Goal: Task Accomplishment & Management: Use online tool/utility

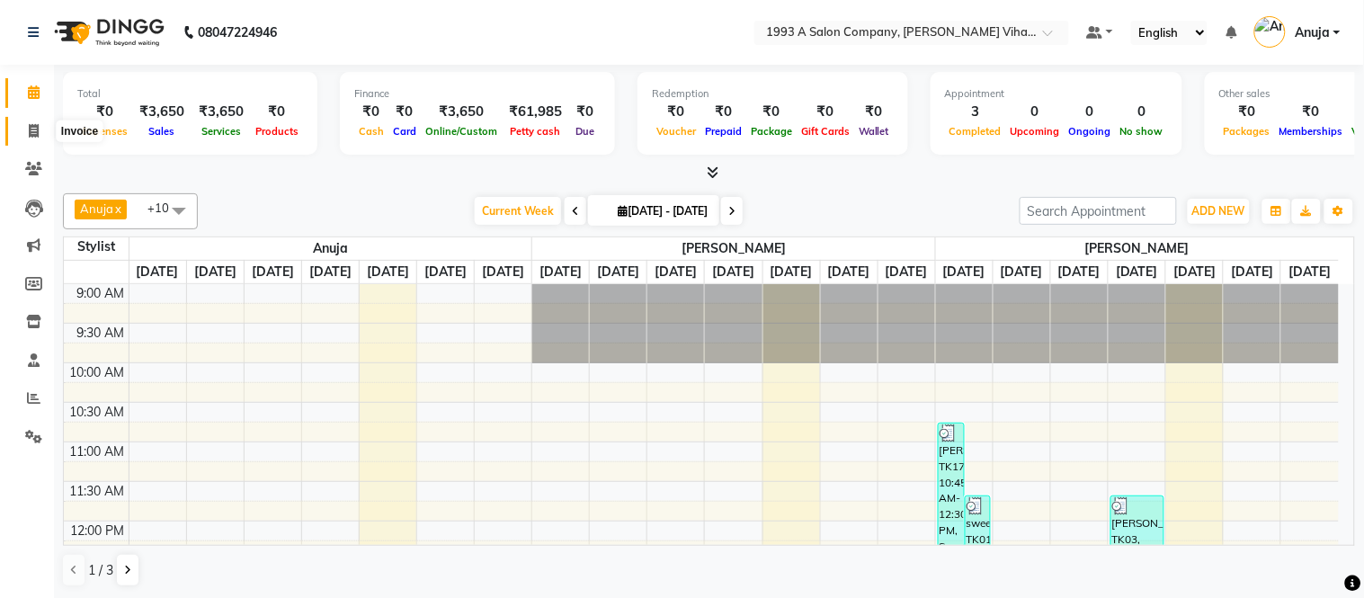
click at [37, 132] on icon at bounding box center [34, 130] width 10 height 13
select select "service"
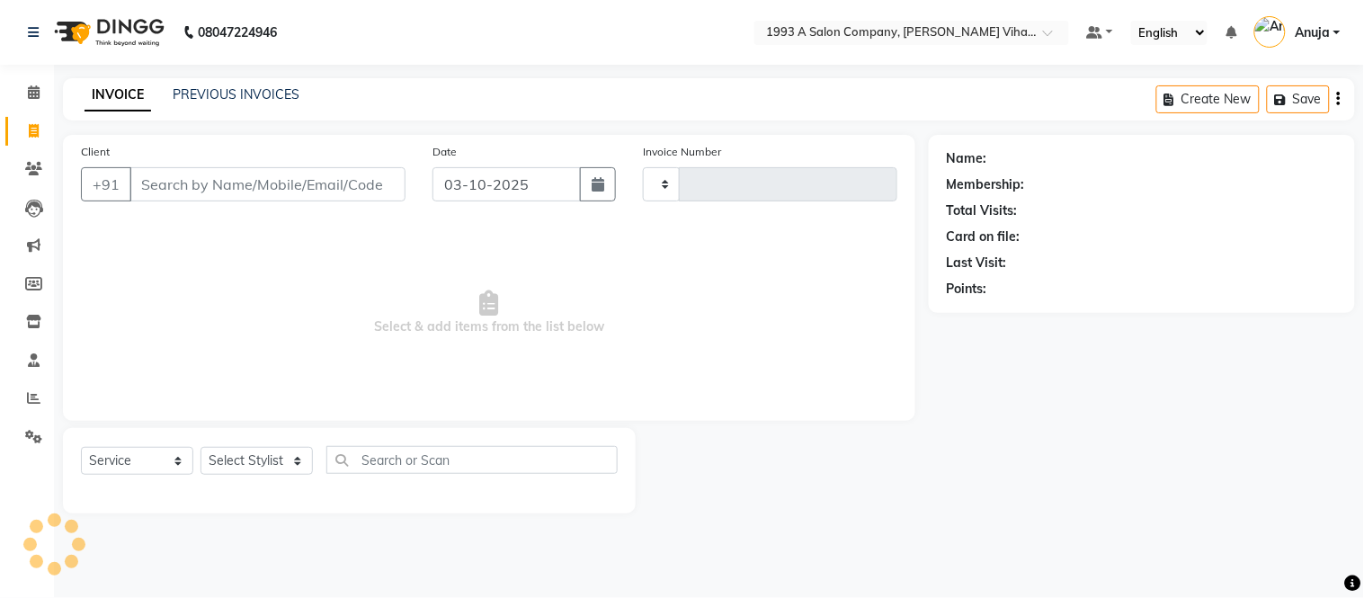
type input "1462"
select select "4955"
click at [39, 166] on icon at bounding box center [33, 168] width 17 height 13
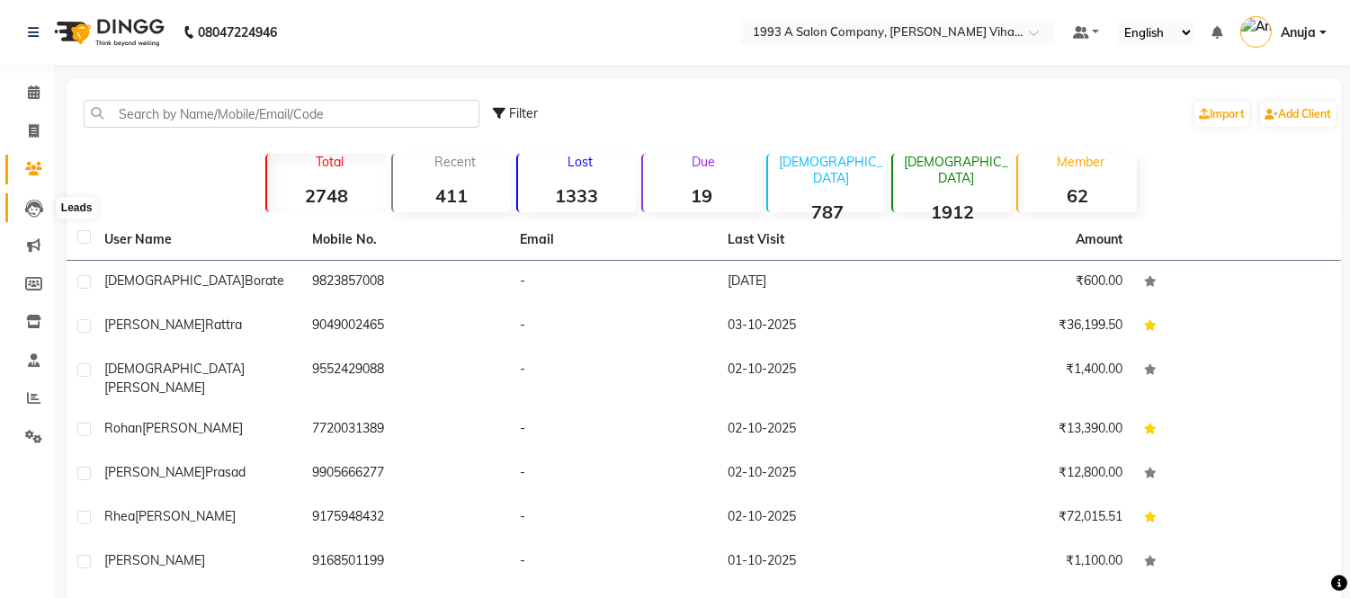
click at [32, 211] on icon at bounding box center [34, 209] width 18 height 18
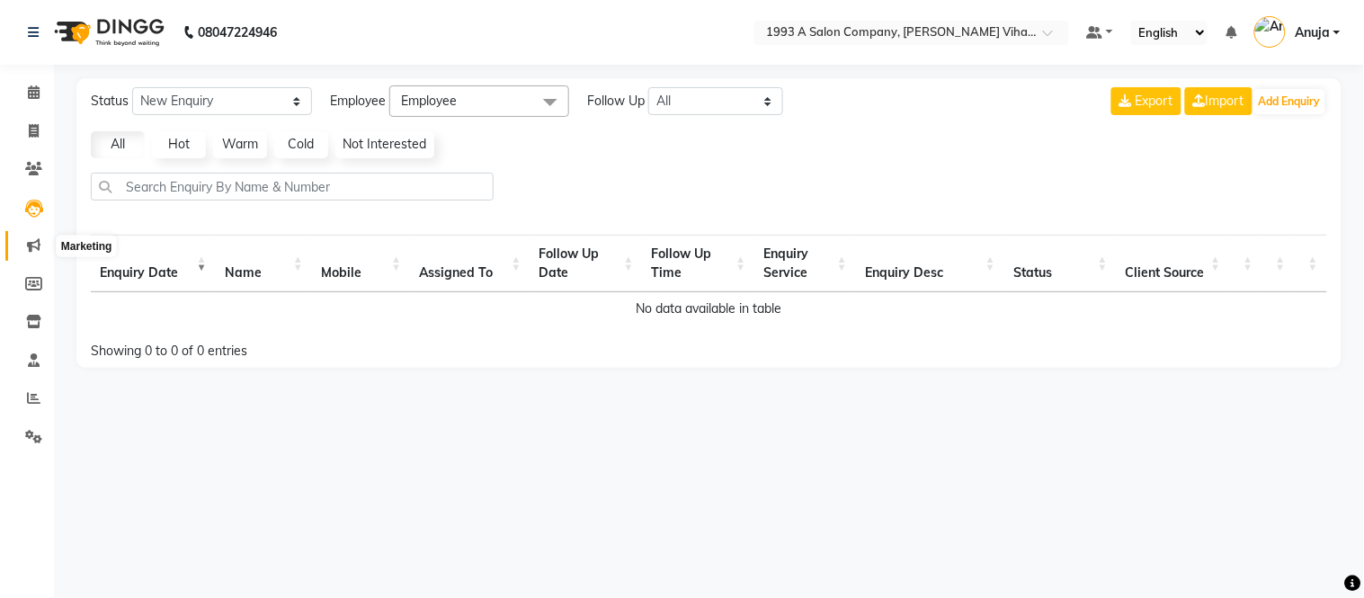
click at [31, 244] on icon at bounding box center [33, 244] width 13 height 13
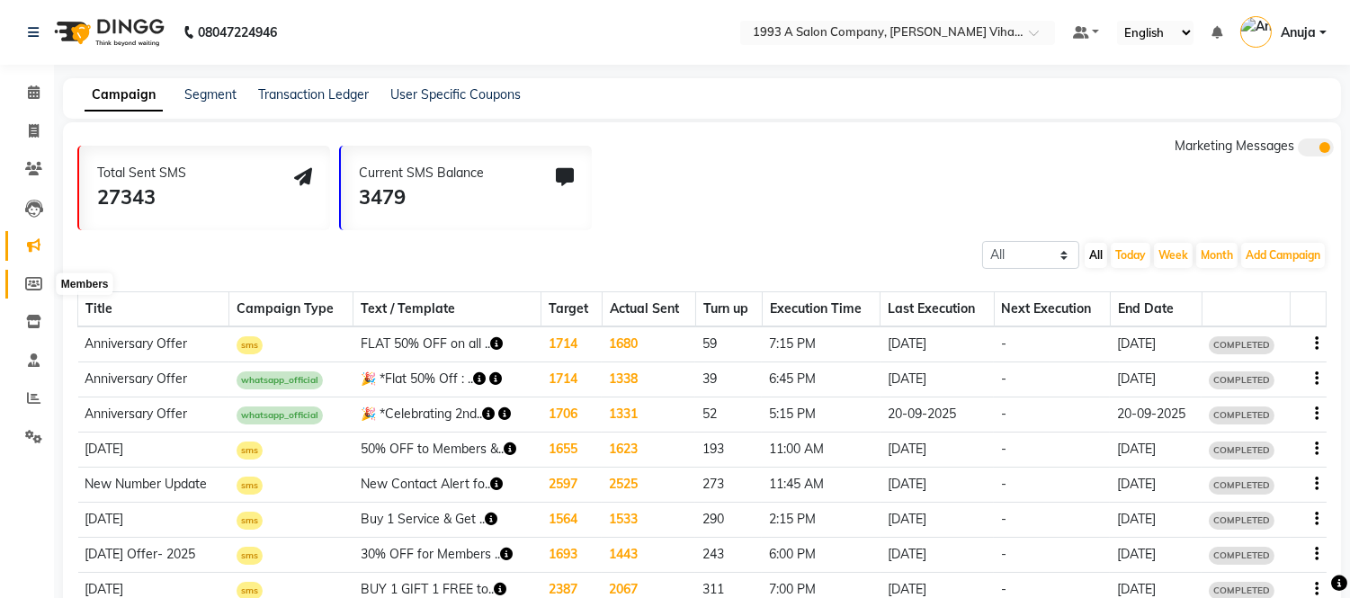
click at [31, 275] on span at bounding box center [33, 284] width 31 height 21
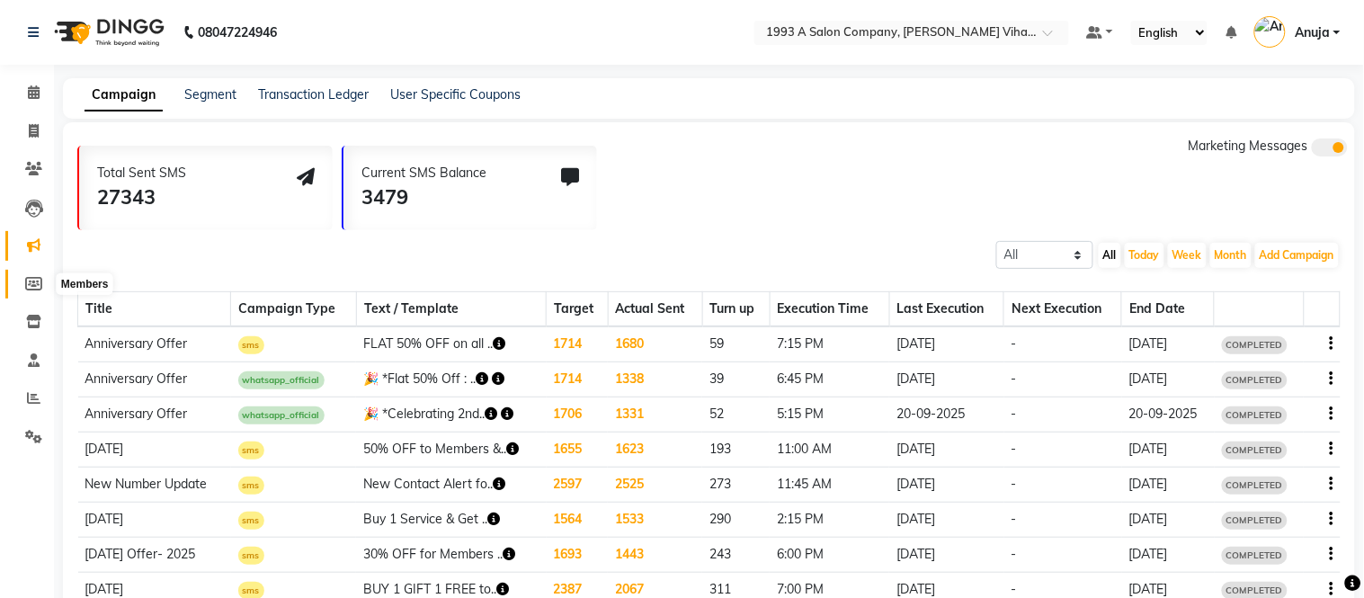
select select
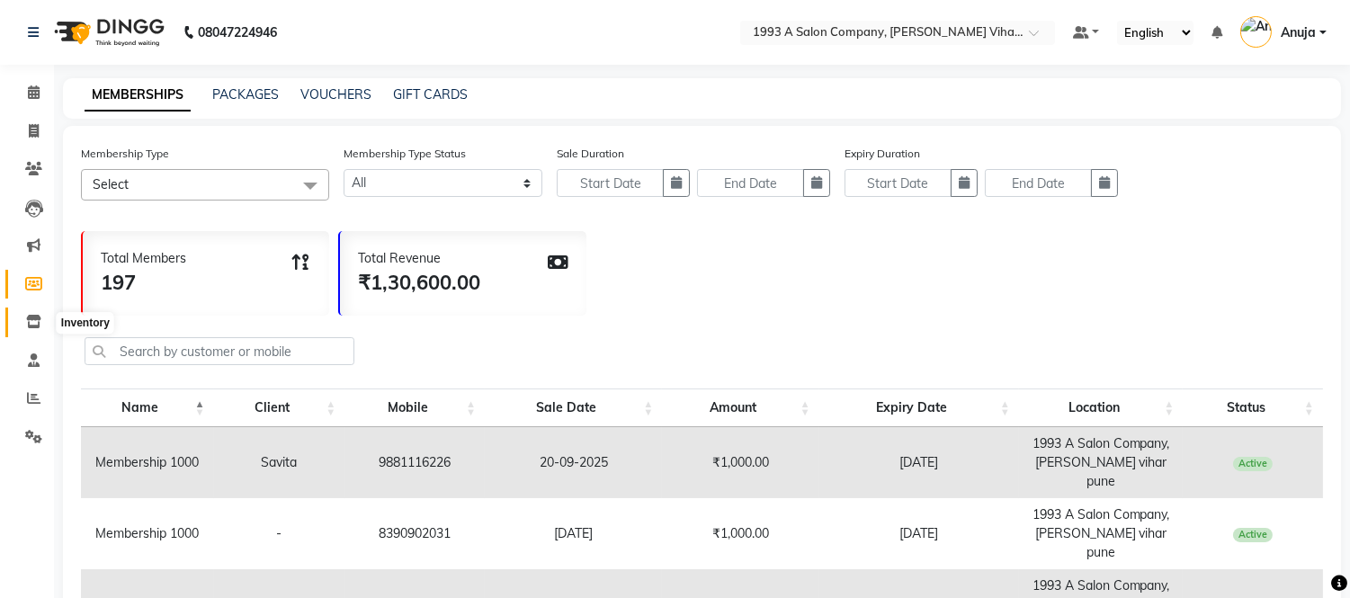
click at [28, 320] on icon at bounding box center [33, 321] width 15 height 13
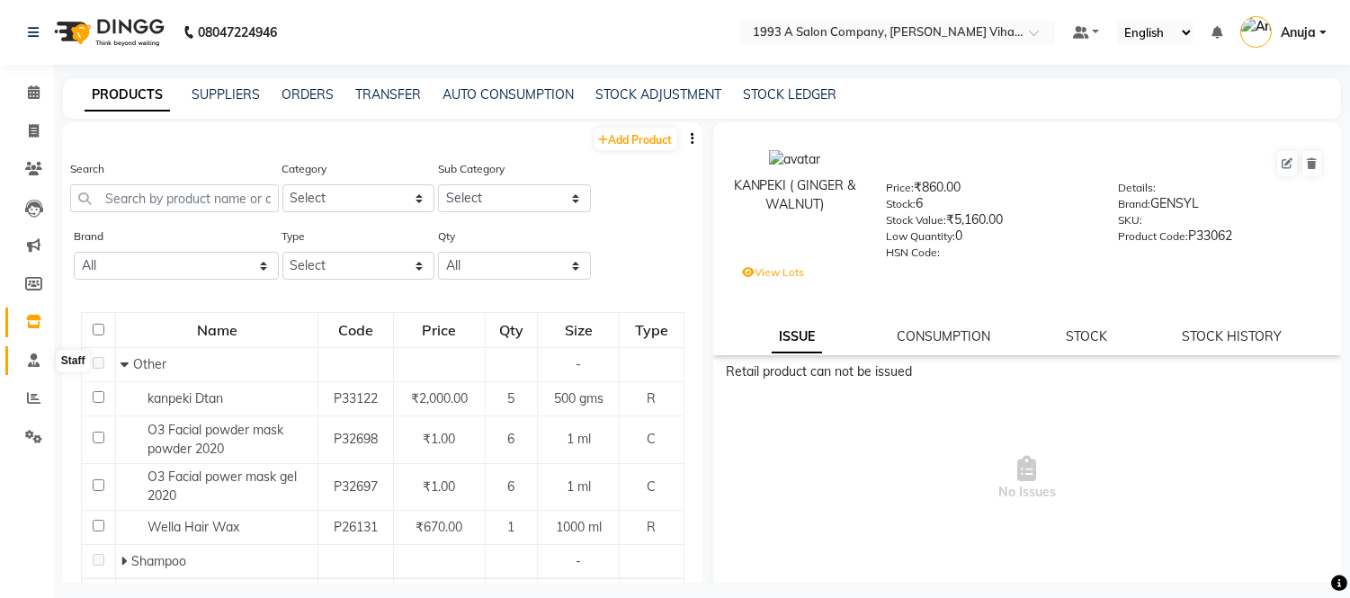
click at [29, 362] on icon at bounding box center [34, 359] width 12 height 13
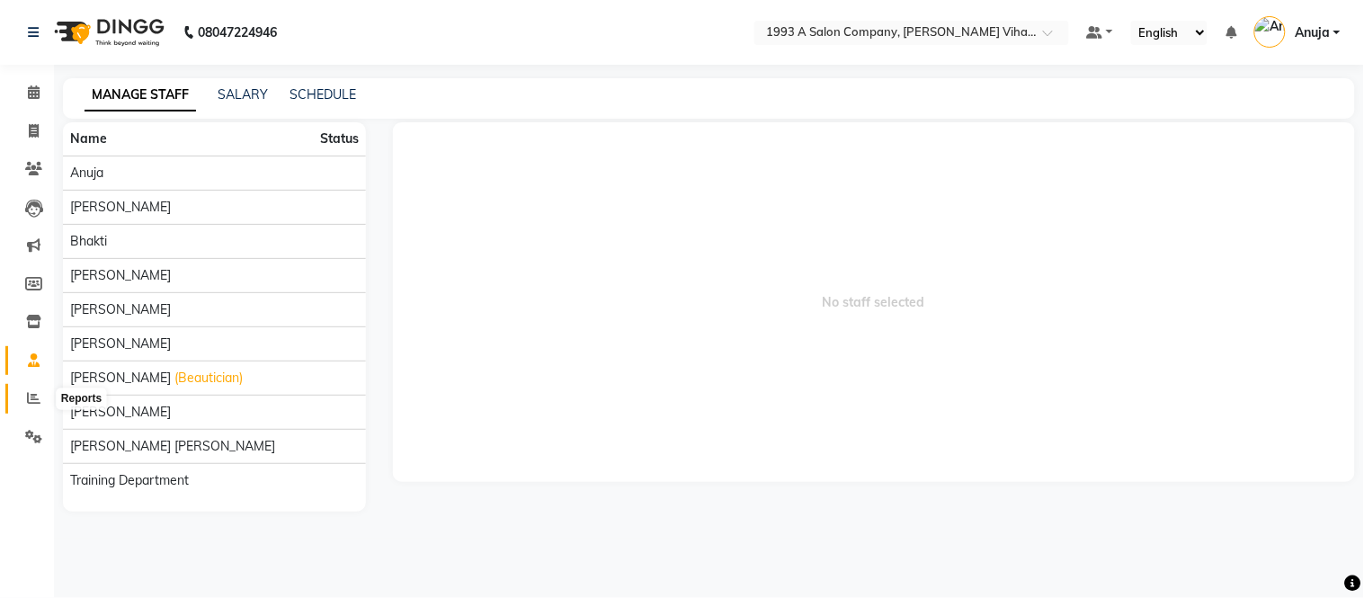
click at [28, 396] on icon at bounding box center [33, 397] width 13 height 13
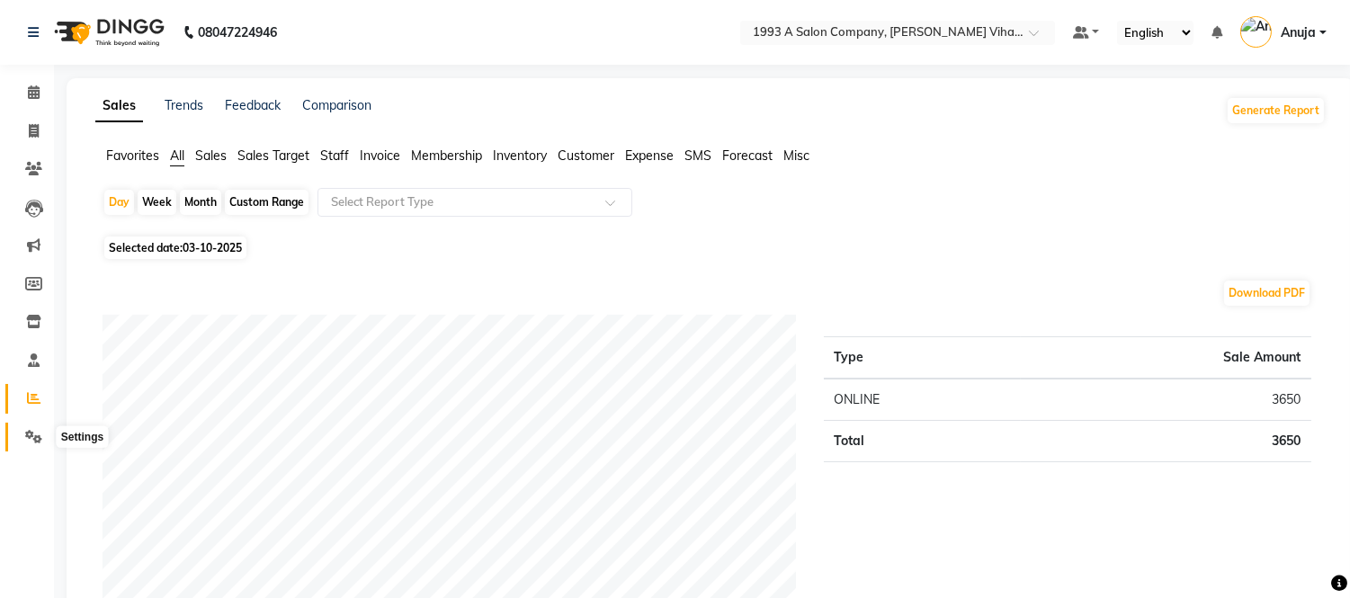
click at [30, 436] on icon at bounding box center [33, 436] width 17 height 13
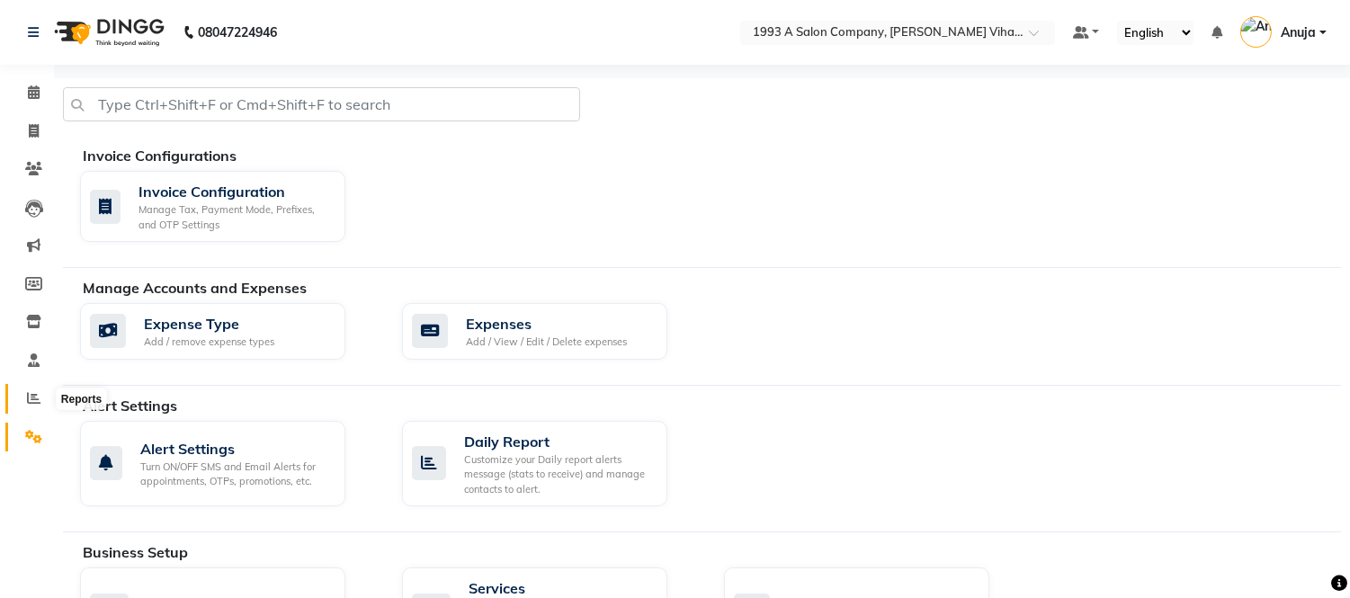
click at [31, 401] on icon at bounding box center [33, 397] width 13 height 13
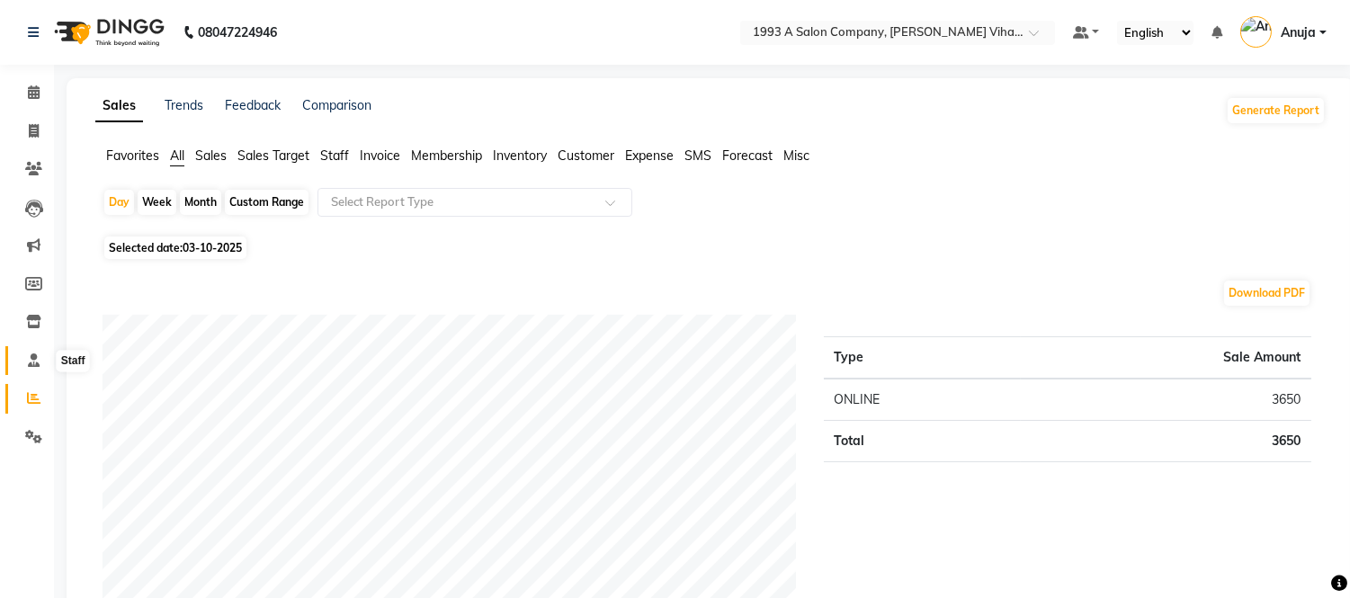
click at [31, 362] on icon at bounding box center [34, 359] width 12 height 13
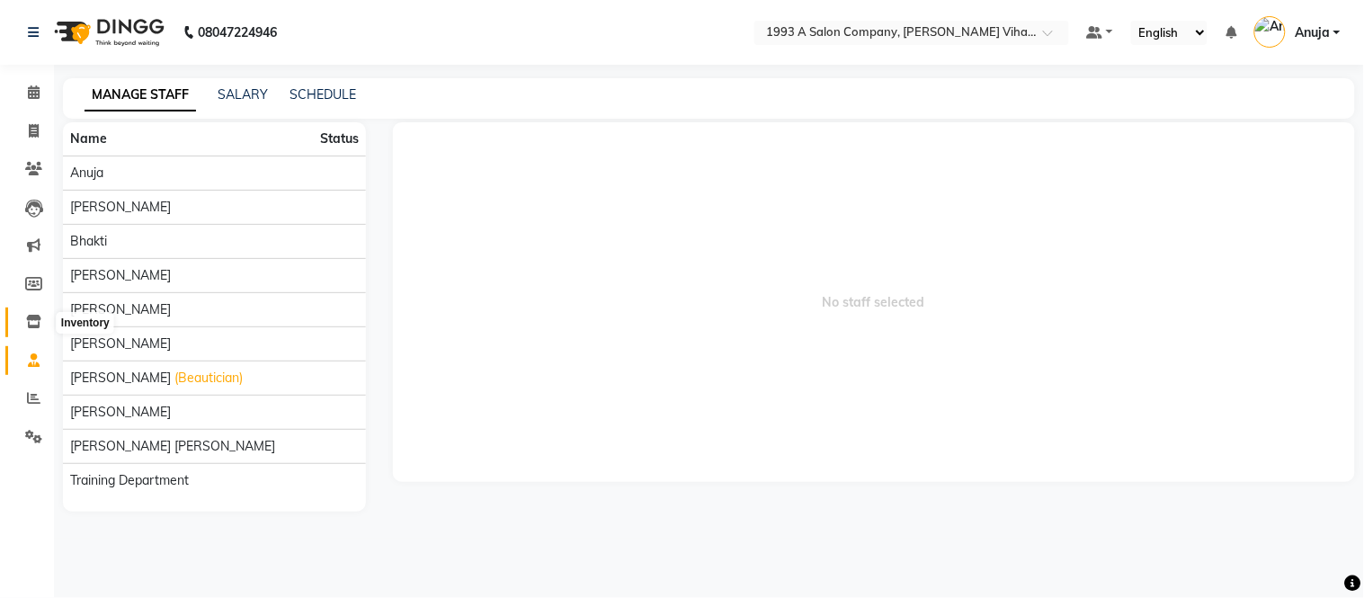
click at [31, 312] on span at bounding box center [33, 322] width 31 height 21
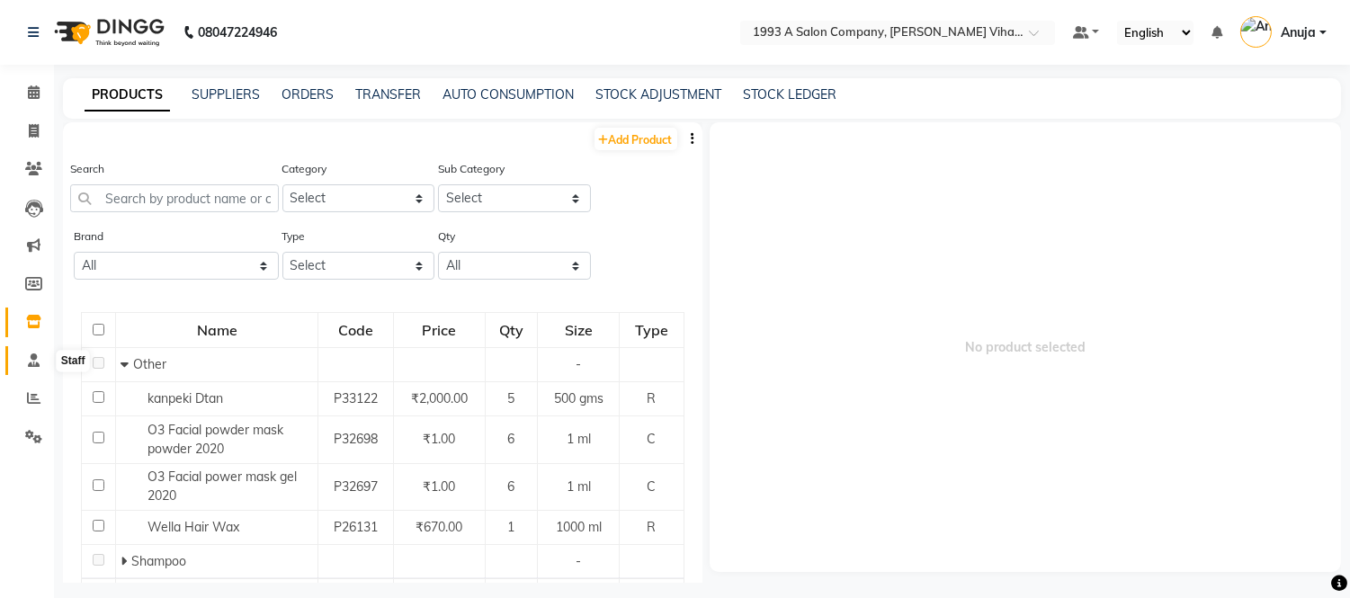
click at [31, 363] on icon at bounding box center [34, 359] width 12 height 13
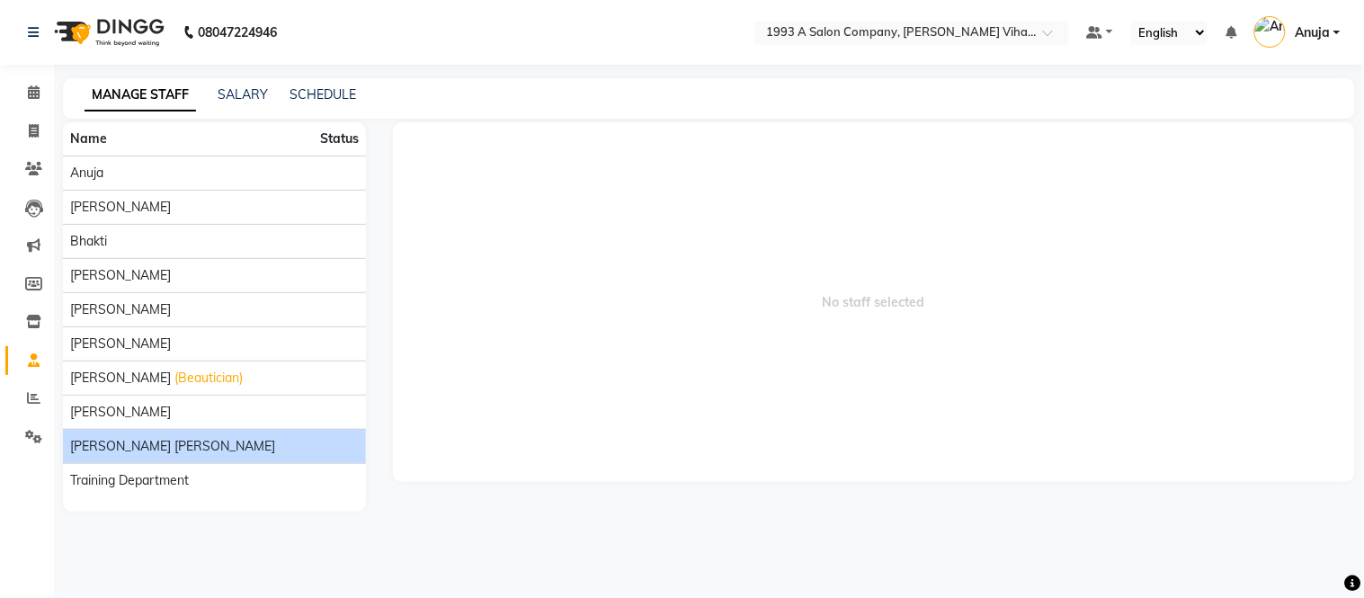
click at [222, 445] on div "[PERSON_NAME] [PERSON_NAME]" at bounding box center [214, 446] width 289 height 19
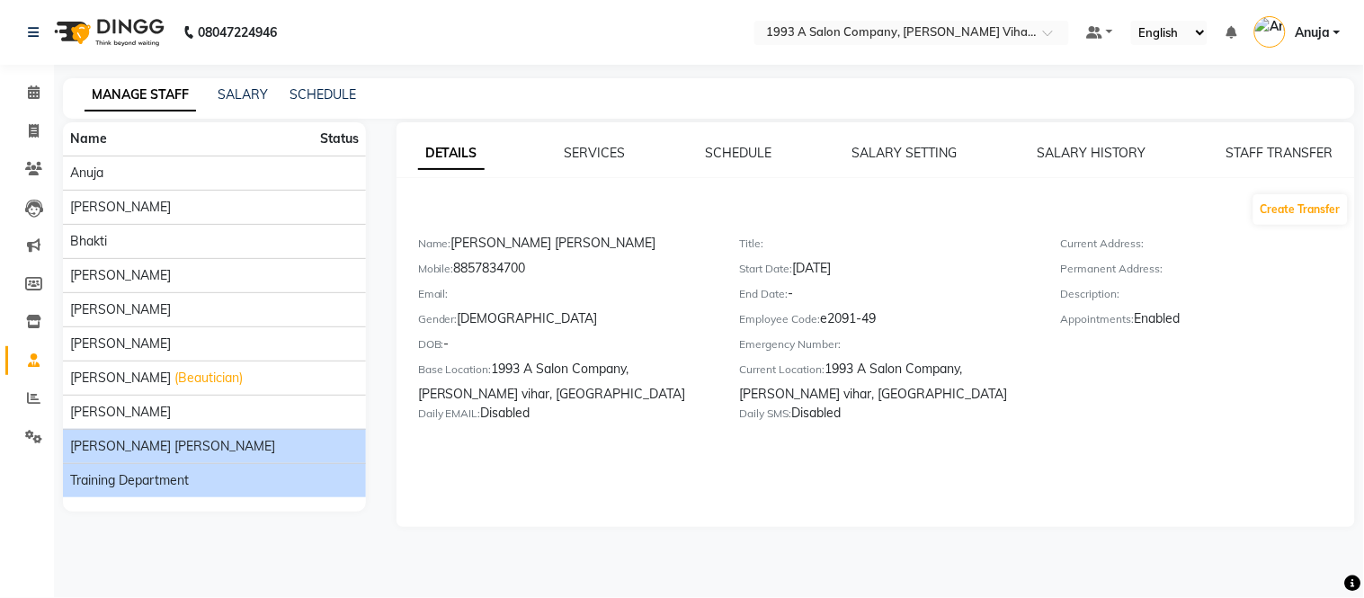
click at [127, 479] on span "Training Department" at bounding box center [129, 480] width 119 height 19
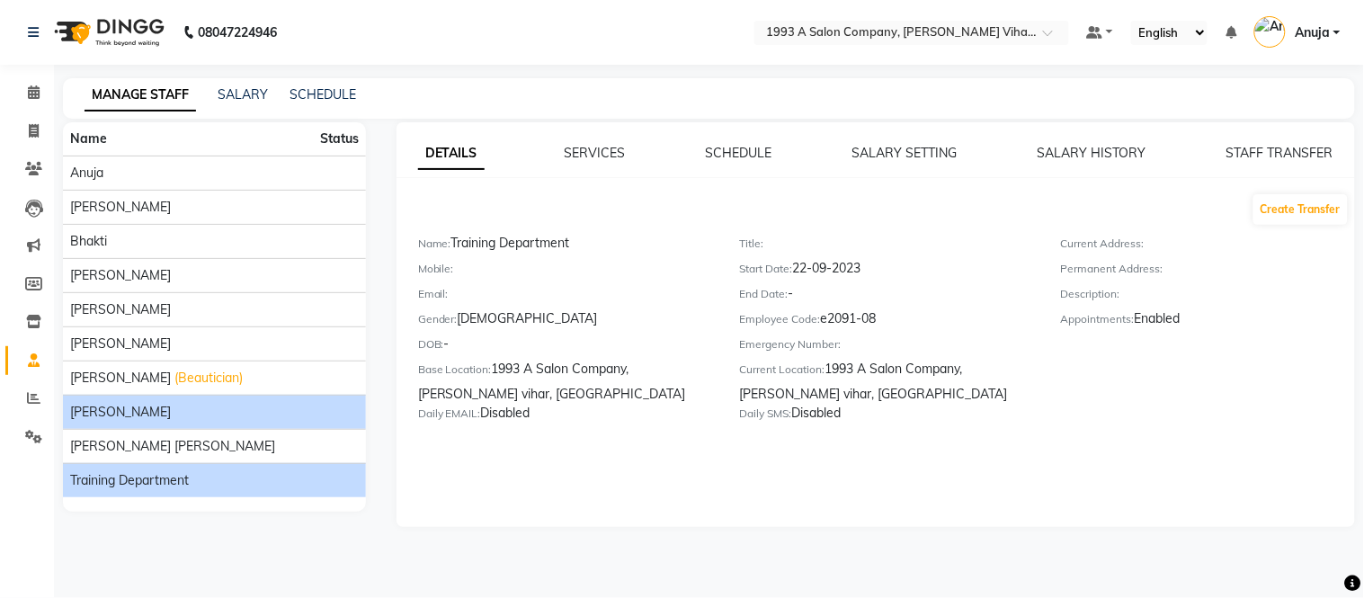
click at [136, 423] on li "[PERSON_NAME]" at bounding box center [214, 412] width 303 height 34
click at [173, 398] on li "[PERSON_NAME]" at bounding box center [214, 412] width 303 height 34
drag, startPoint x: 173, startPoint y: 398, endPoint x: 185, endPoint y: 407, distance: 15.5
click at [185, 407] on li "[PERSON_NAME]" at bounding box center [214, 412] width 303 height 34
click at [185, 408] on div "[PERSON_NAME]" at bounding box center [214, 412] width 289 height 19
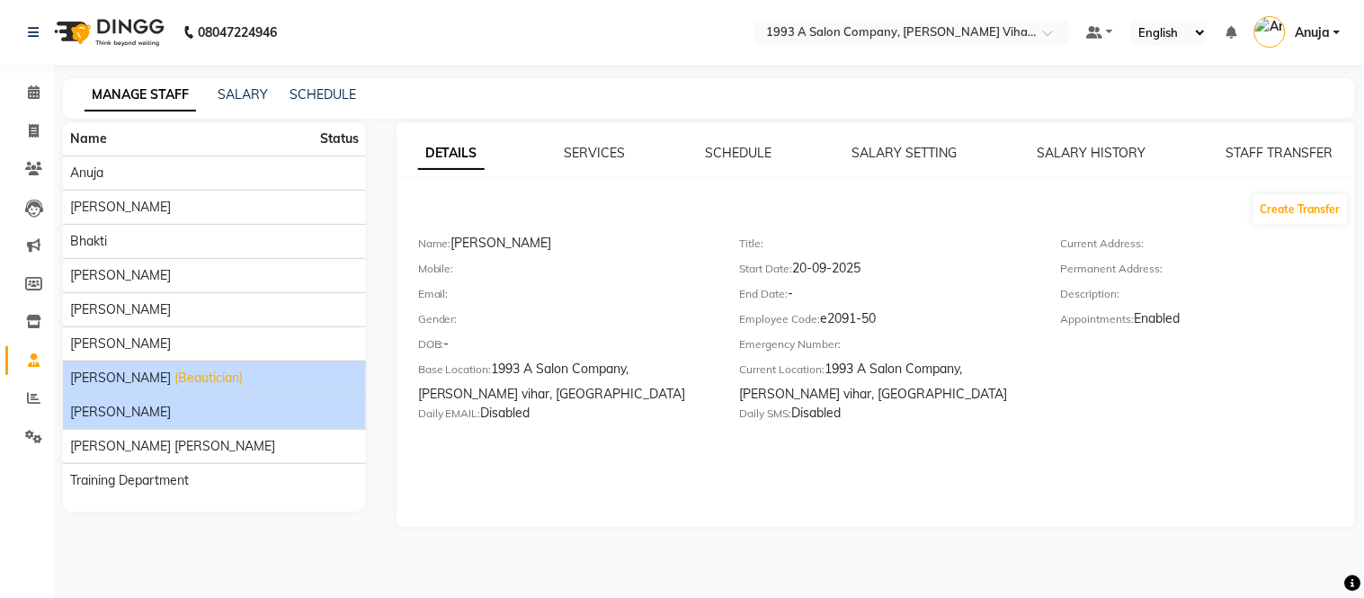
click at [145, 369] on span "[PERSON_NAME]" at bounding box center [120, 378] width 101 height 19
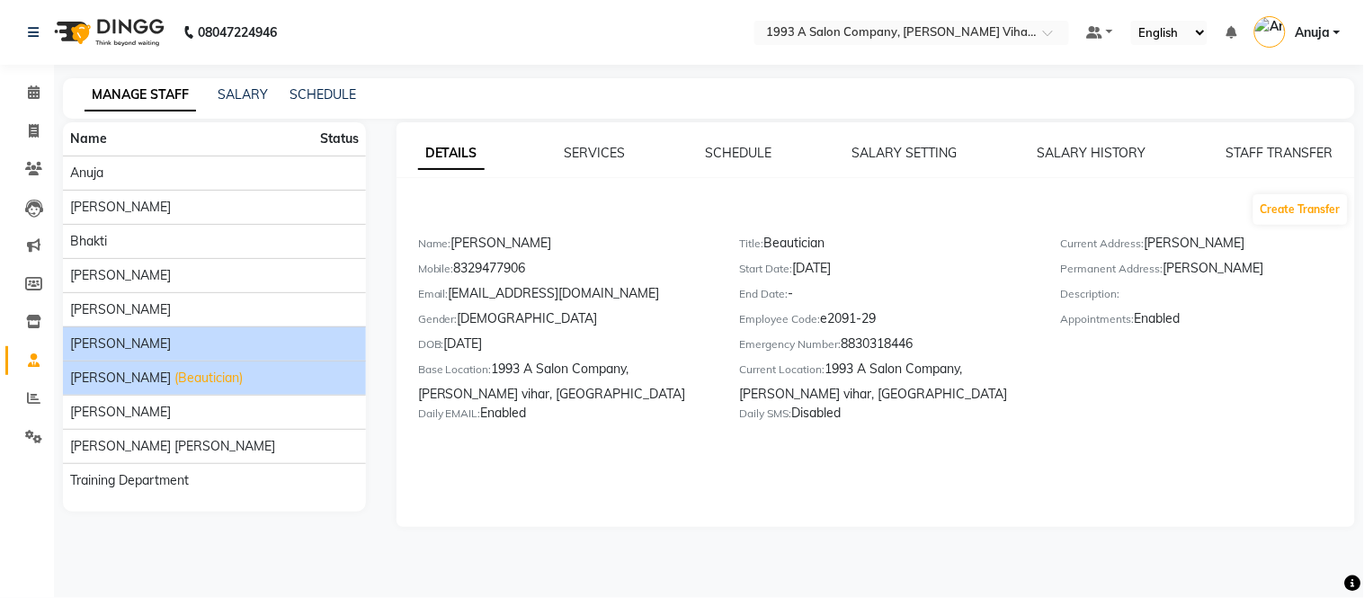
click at [165, 349] on div "[PERSON_NAME]" at bounding box center [214, 344] width 289 height 19
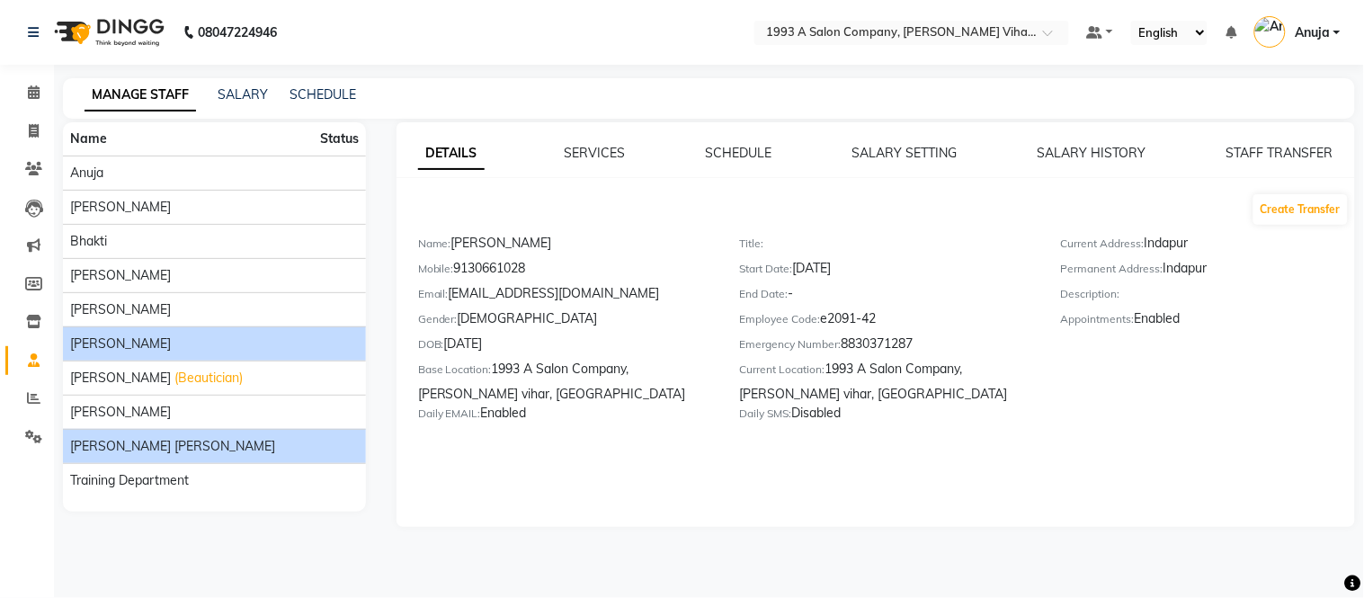
click at [166, 444] on span "[PERSON_NAME] [PERSON_NAME]" at bounding box center [172, 446] width 205 height 19
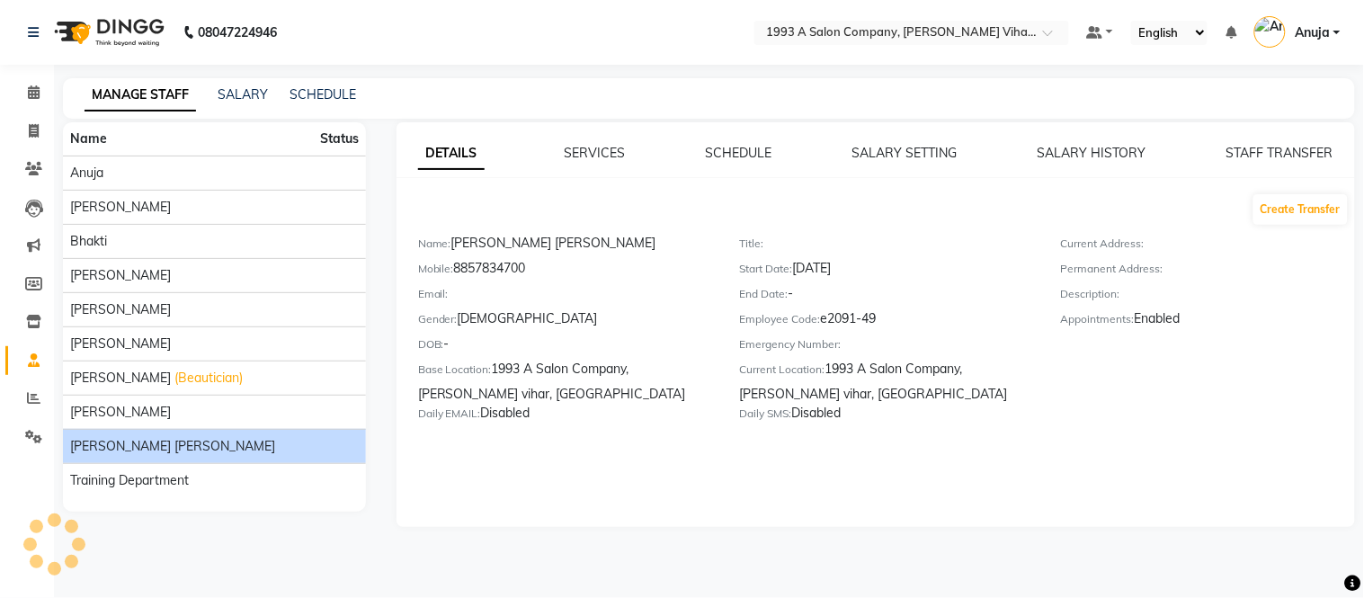
click at [502, 286] on div "Email:" at bounding box center [565, 296] width 294 height 25
click at [432, 286] on label "Email:" at bounding box center [433, 294] width 31 height 16
click at [1288, 154] on link "STAFF TRANSFER" at bounding box center [1280, 153] width 107 height 16
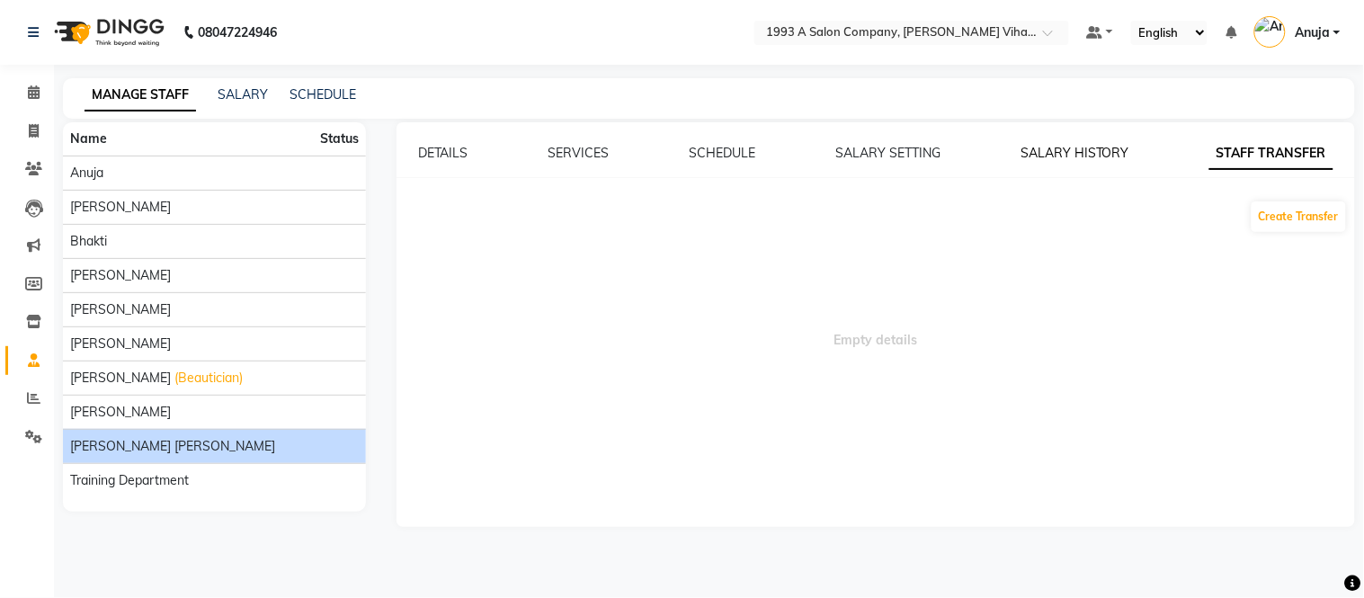
click at [1047, 153] on link "SALARY HISTORY" at bounding box center [1075, 153] width 109 height 16
click at [855, 151] on link "SALARY SETTING" at bounding box center [889, 153] width 105 height 16
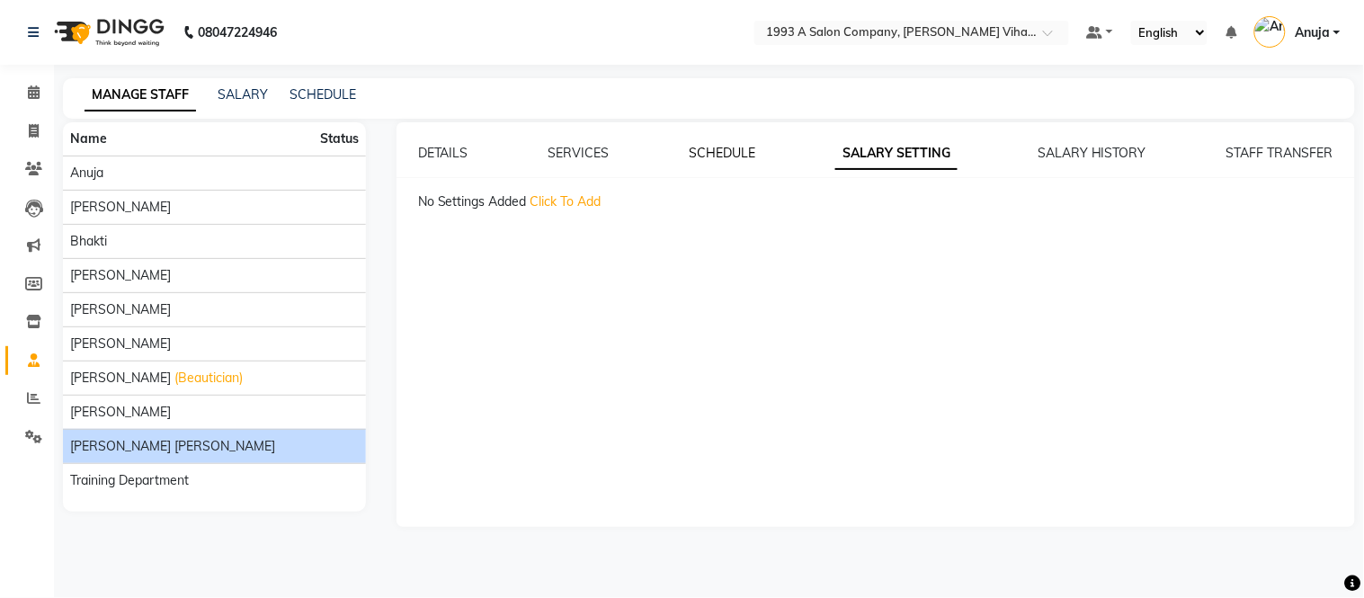
click at [713, 148] on link "SCHEDULE" at bounding box center [722, 153] width 67 height 16
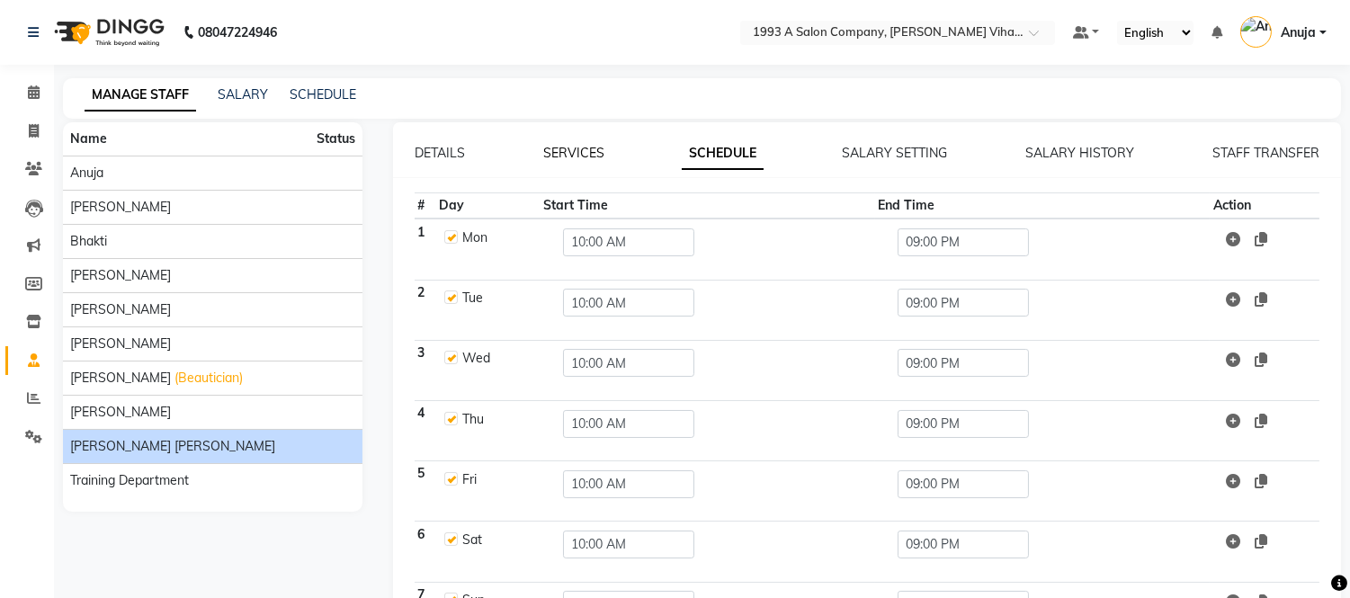
click at [564, 148] on link "SERVICES" at bounding box center [573, 153] width 61 height 16
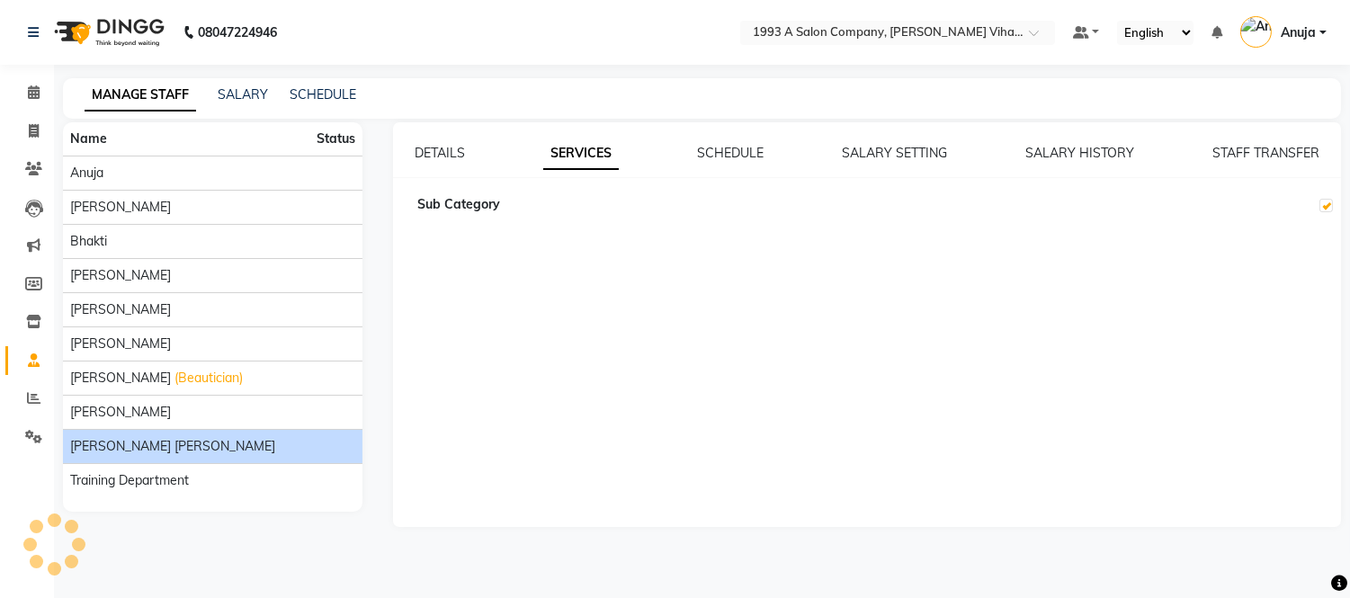
checkbox input "true"
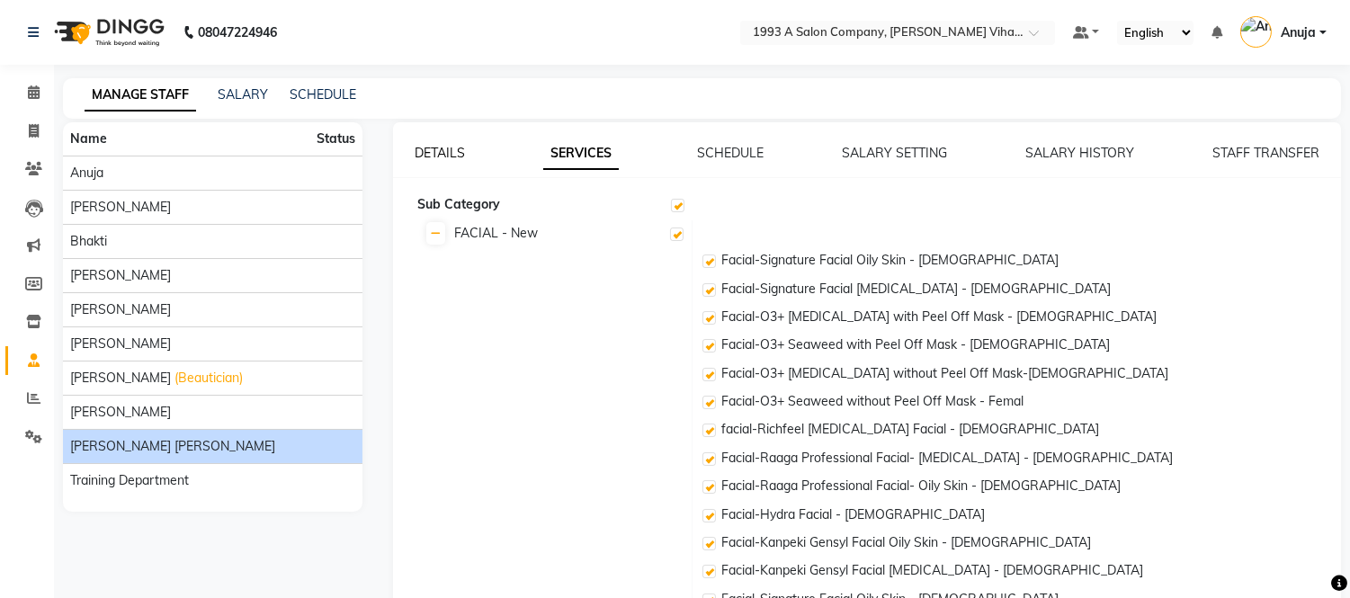
click at [437, 156] on link "DETAILS" at bounding box center [440, 153] width 50 height 16
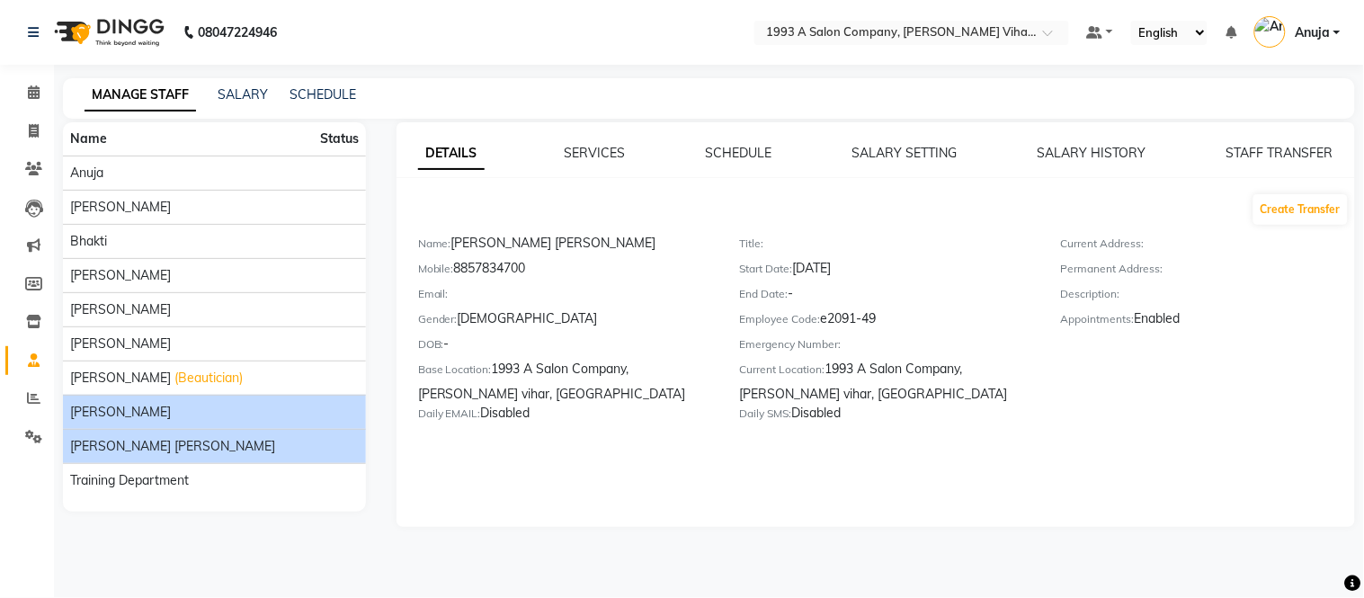
click at [136, 415] on span "[PERSON_NAME]" at bounding box center [120, 412] width 101 height 19
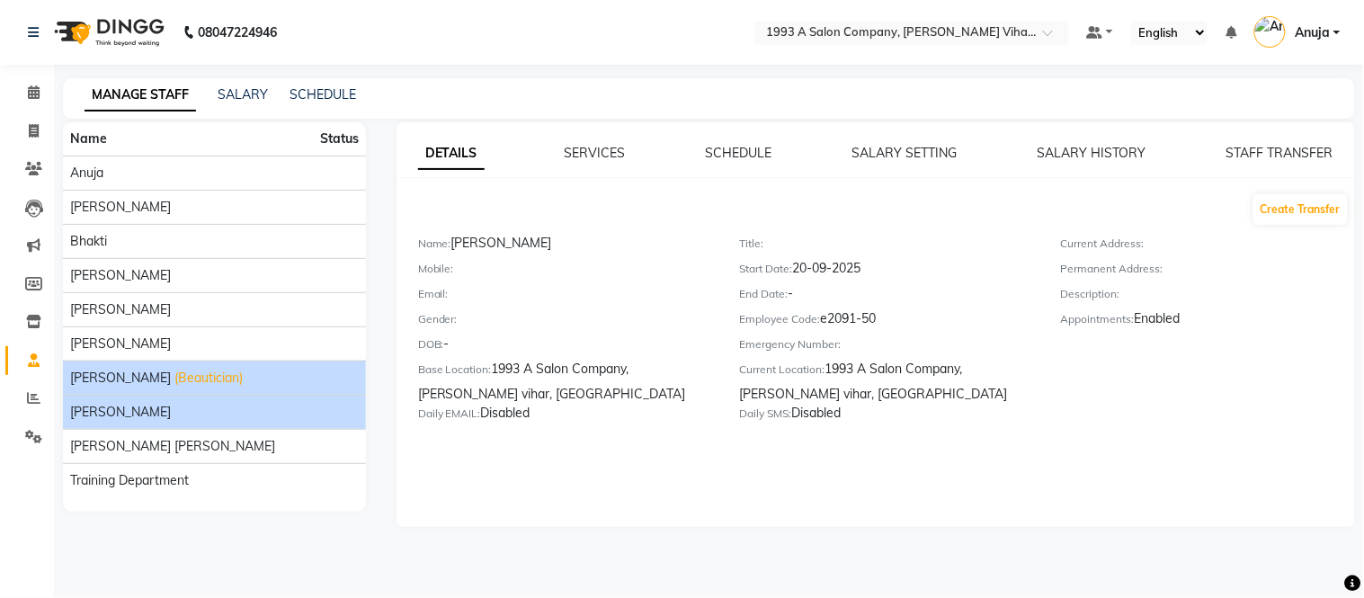
click at [158, 373] on span "[PERSON_NAME]" at bounding box center [120, 378] width 101 height 19
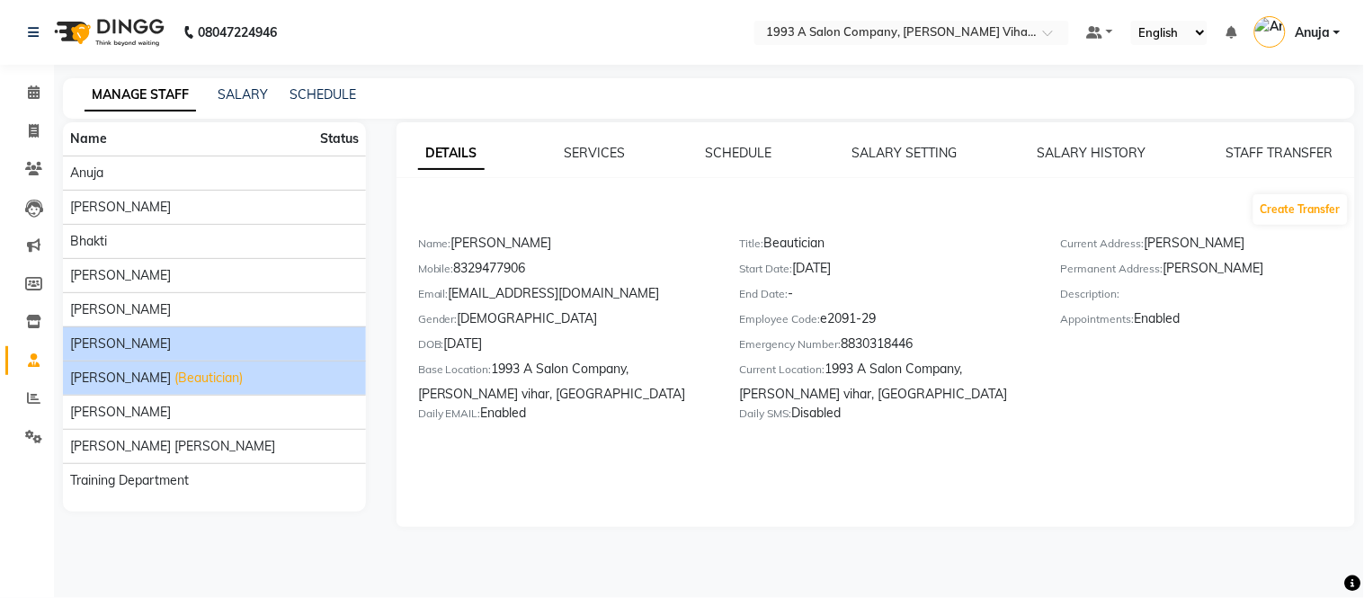
click at [171, 347] on div "[PERSON_NAME]" at bounding box center [214, 344] width 289 height 19
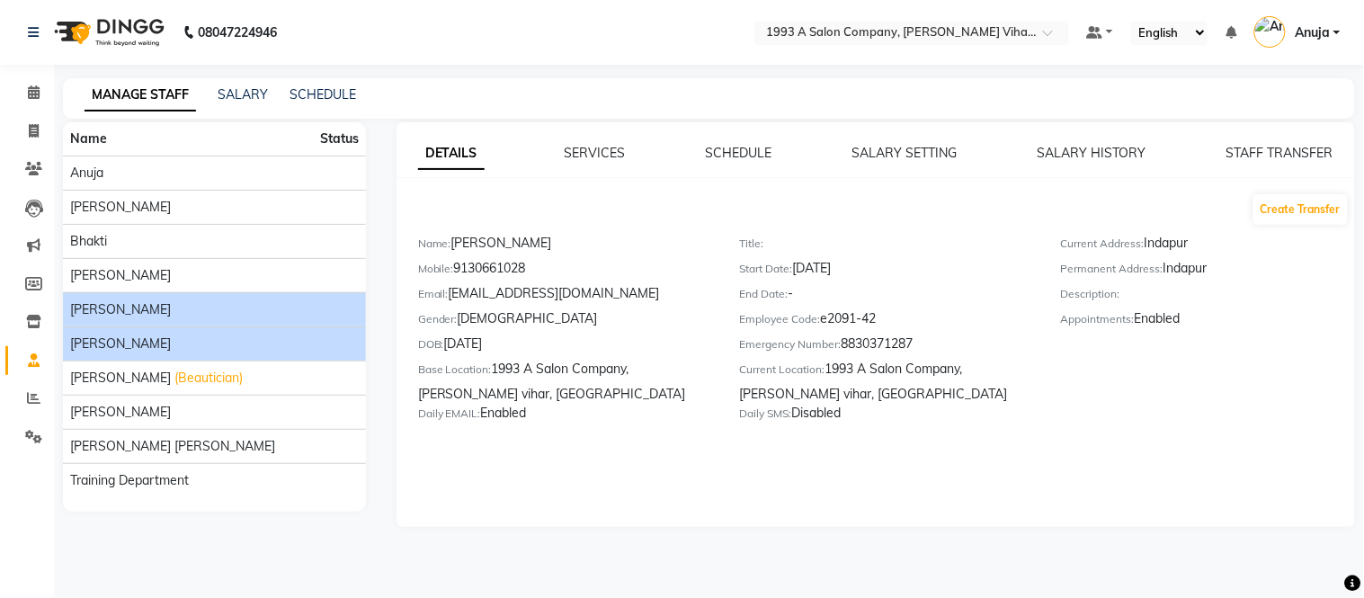
click at [191, 311] on div "[PERSON_NAME]" at bounding box center [214, 309] width 289 height 19
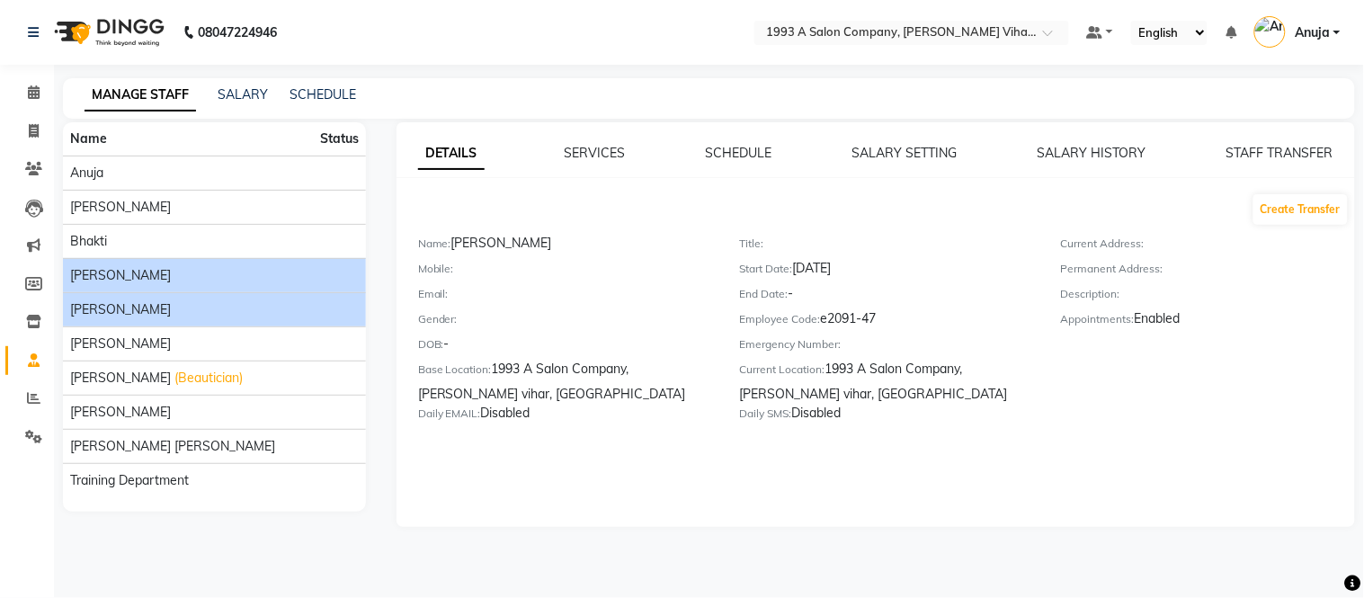
click at [216, 266] on div "[PERSON_NAME]" at bounding box center [214, 275] width 289 height 19
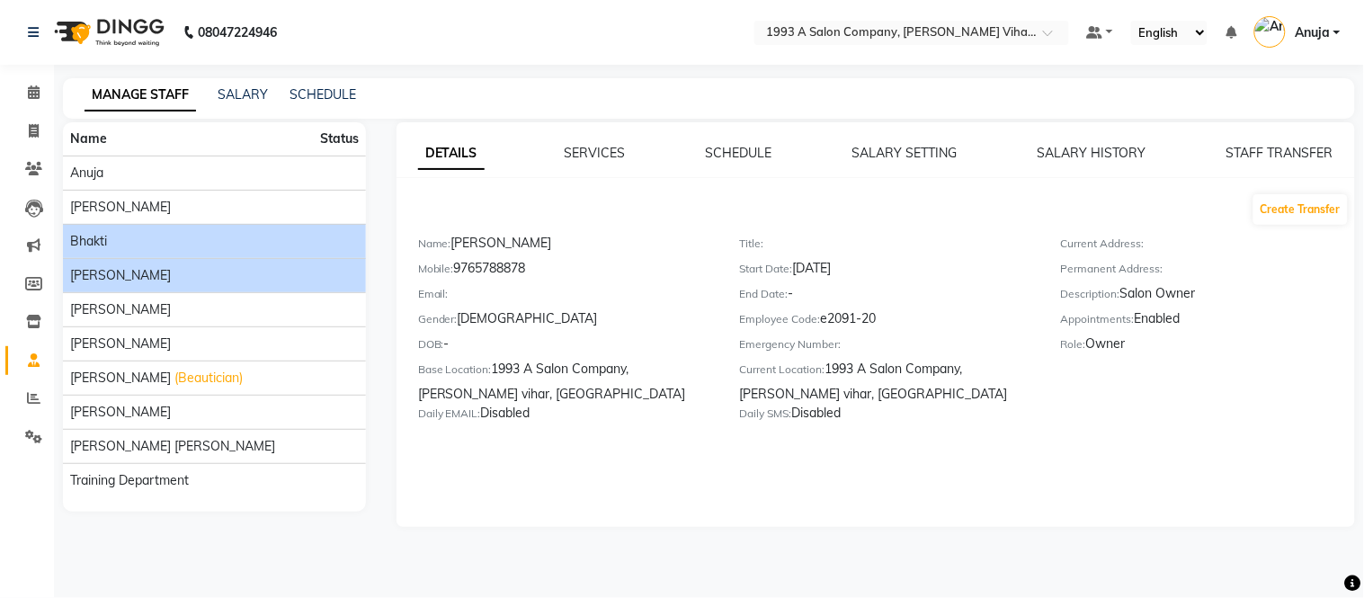
click at [113, 227] on li "Bhakti" at bounding box center [214, 241] width 303 height 34
click at [110, 243] on div "Bhakti" at bounding box center [214, 241] width 289 height 19
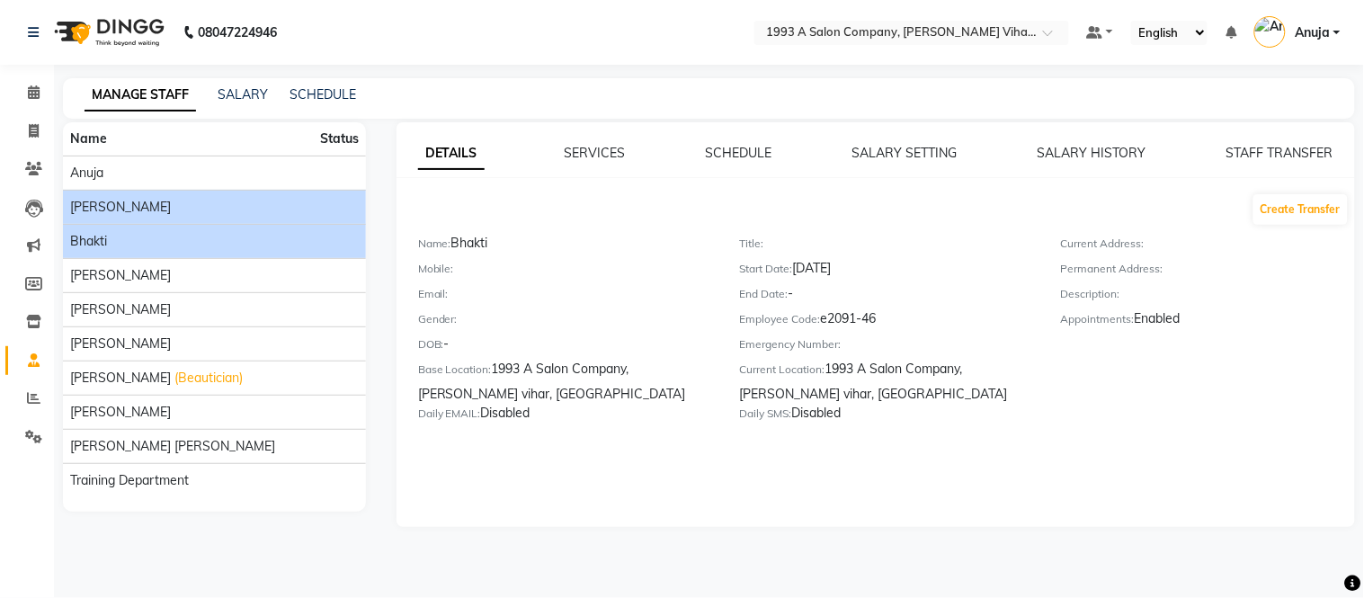
click at [164, 204] on div "[PERSON_NAME]" at bounding box center [214, 207] width 289 height 19
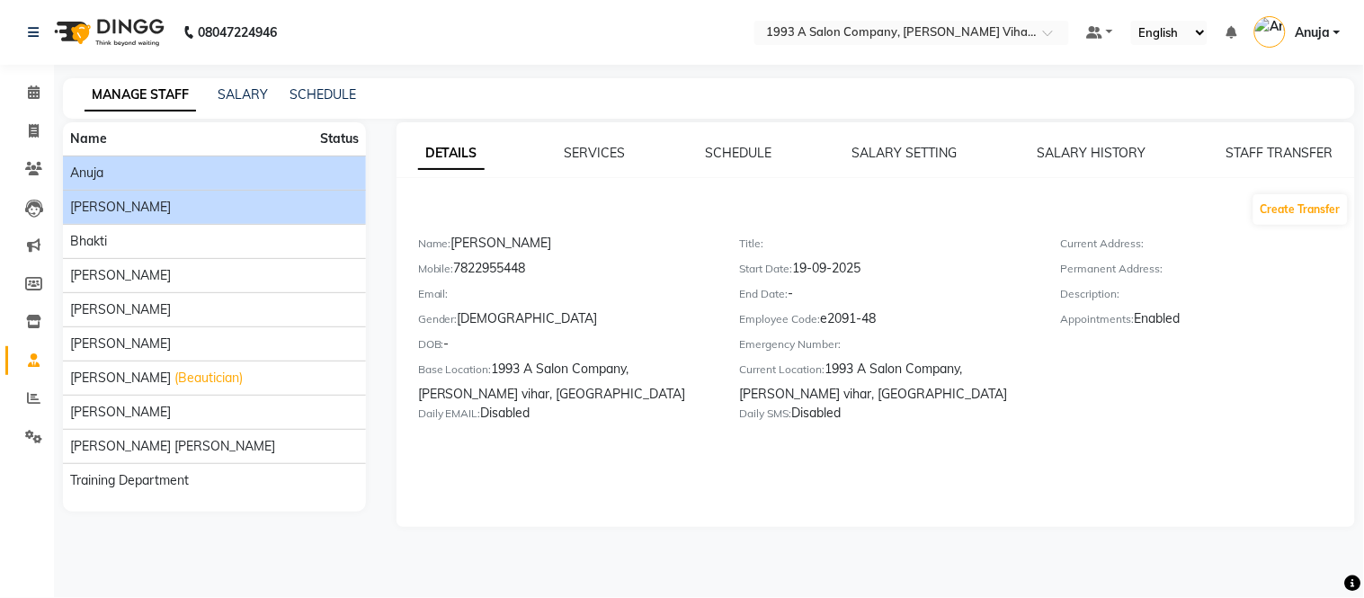
click at [167, 186] on li "Anuja" at bounding box center [214, 173] width 303 height 34
click at [175, 169] on div "Anuja" at bounding box center [214, 173] width 289 height 19
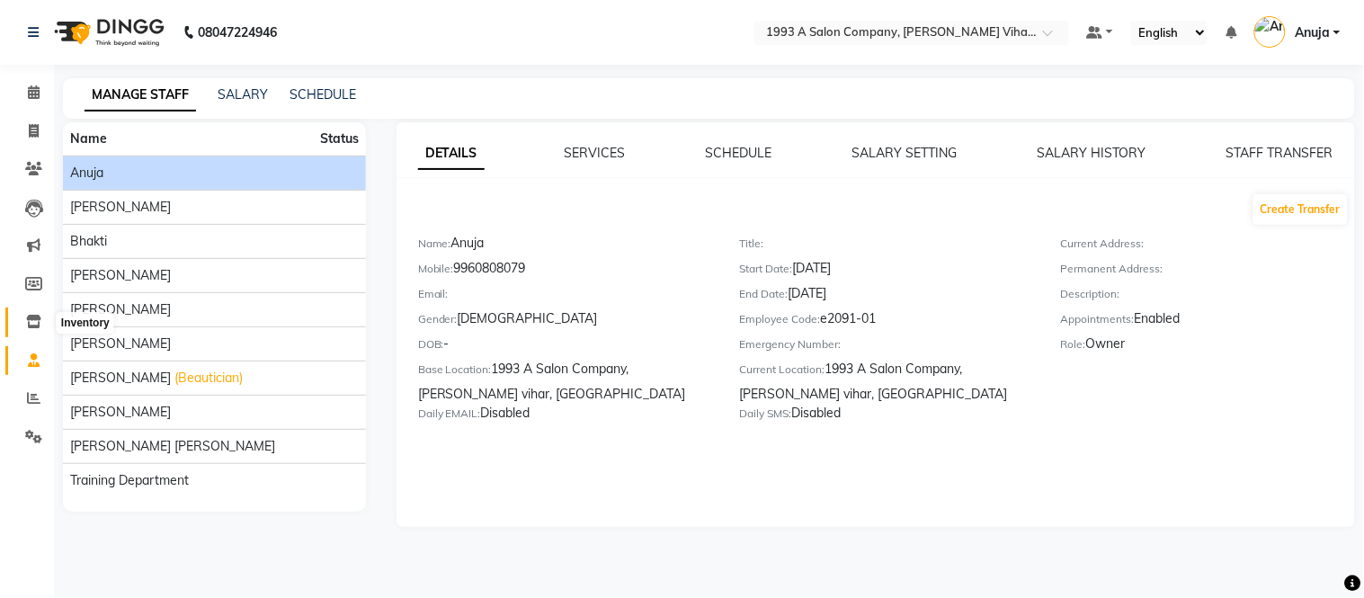
click at [31, 322] on icon at bounding box center [33, 321] width 15 height 13
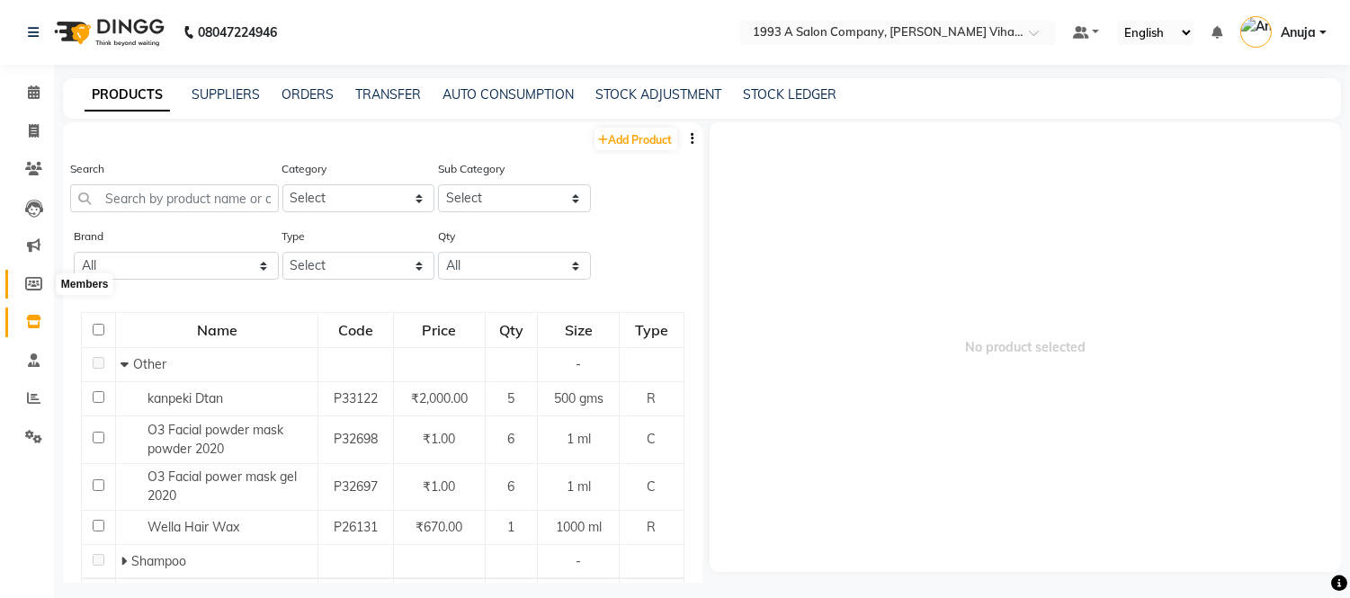
click at [33, 283] on icon at bounding box center [33, 283] width 17 height 13
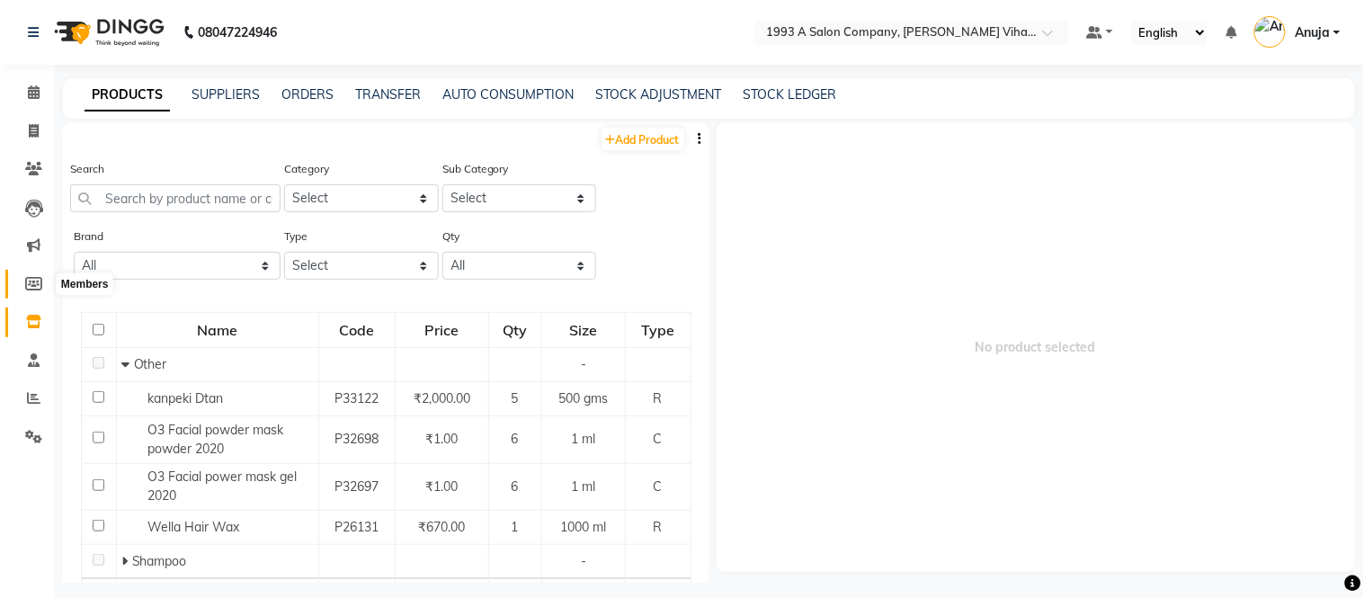
select select
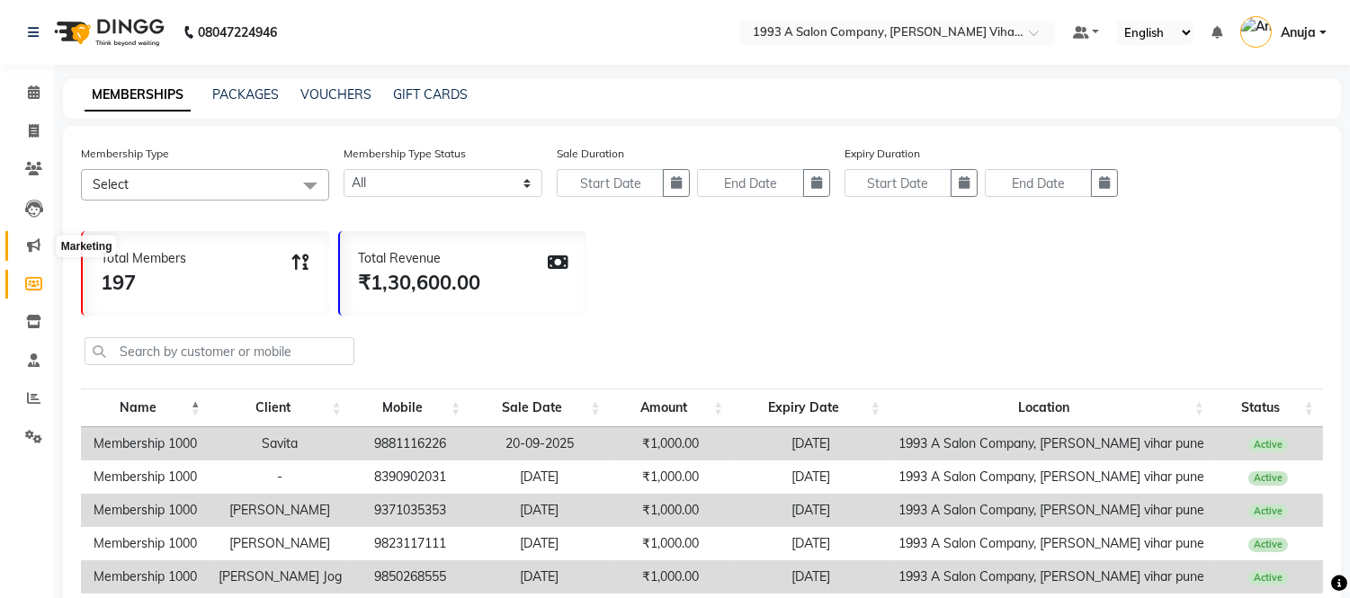
click at [33, 246] on icon at bounding box center [33, 244] width 13 height 13
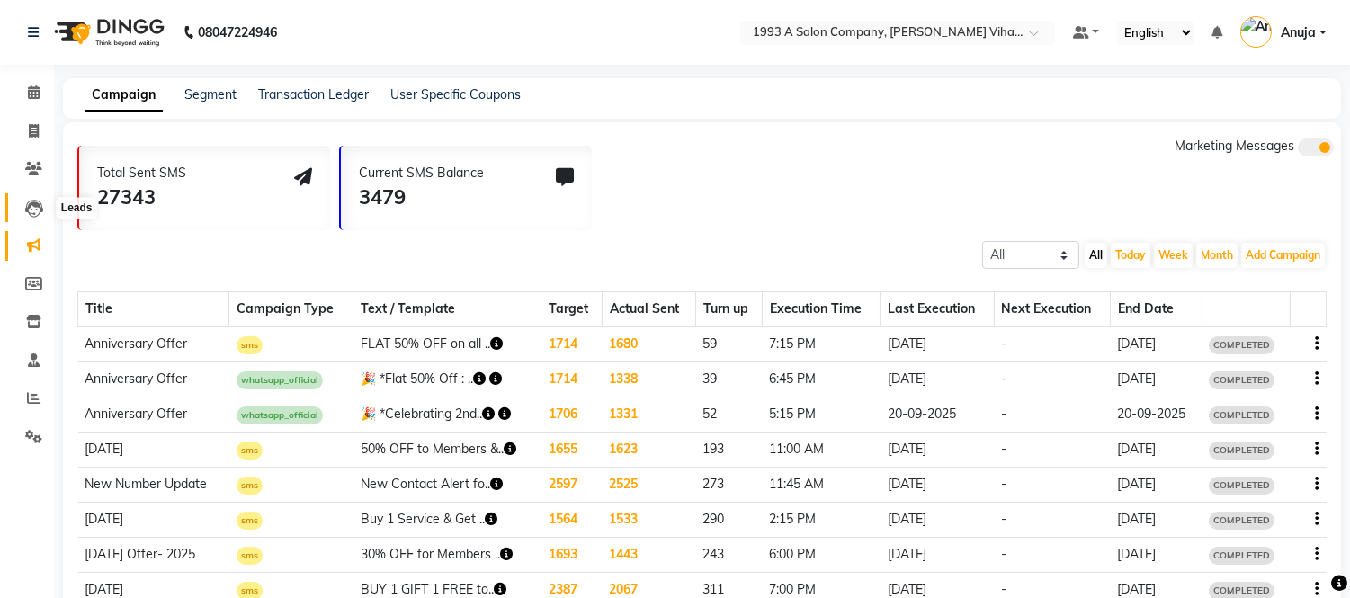
click at [32, 208] on icon at bounding box center [34, 209] width 18 height 18
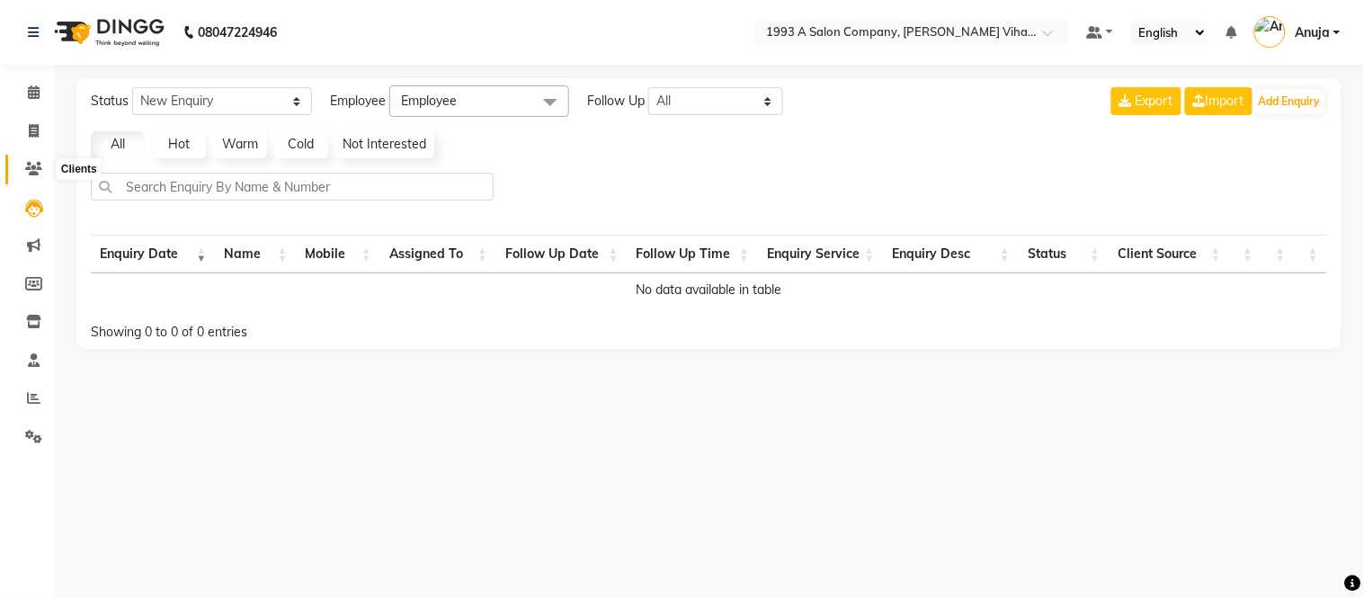
click at [25, 169] on icon at bounding box center [33, 168] width 17 height 13
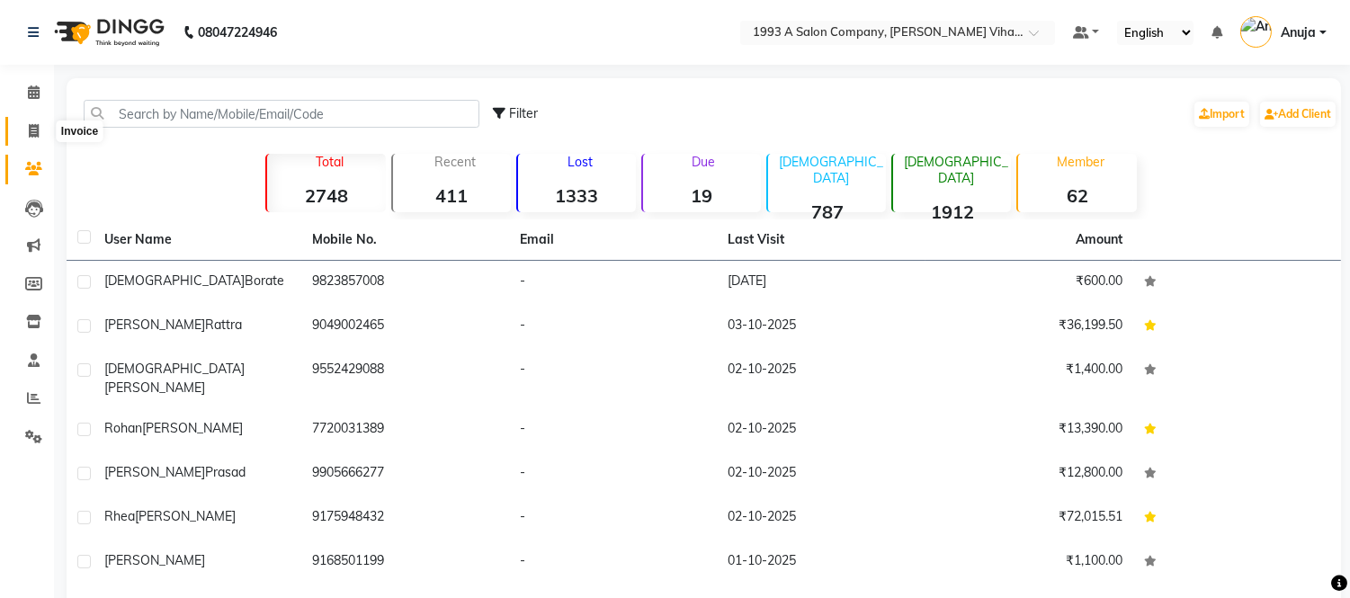
click at [33, 126] on icon at bounding box center [34, 130] width 10 height 13
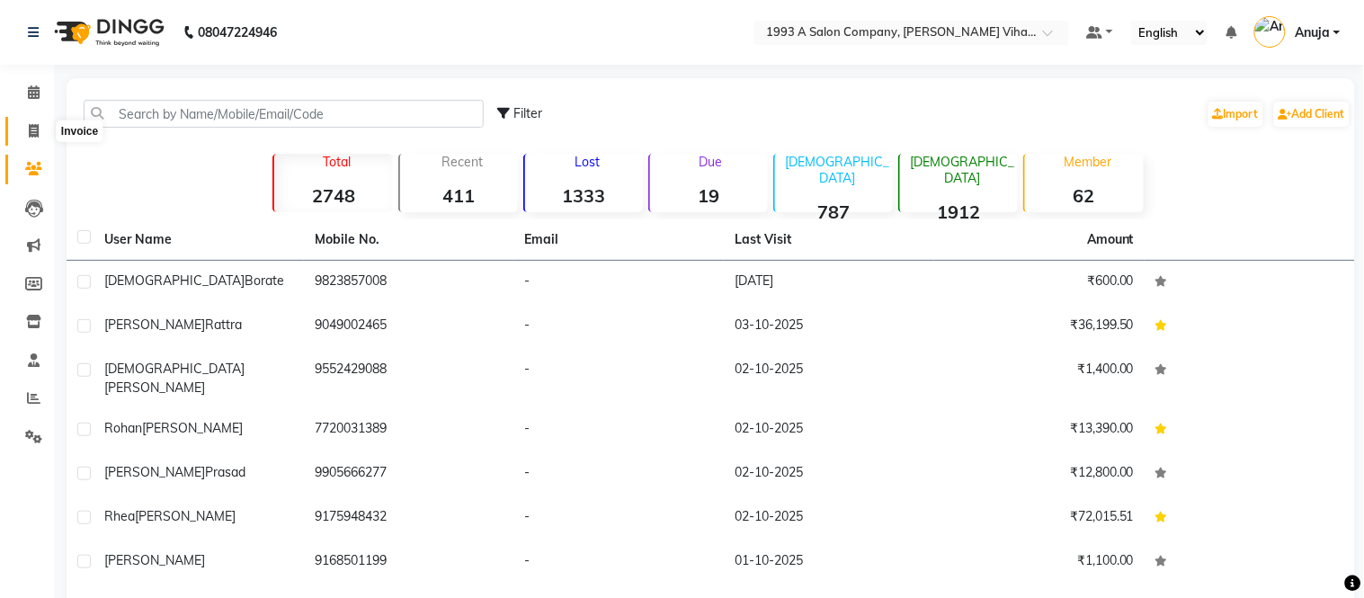
select select "4955"
select select "service"
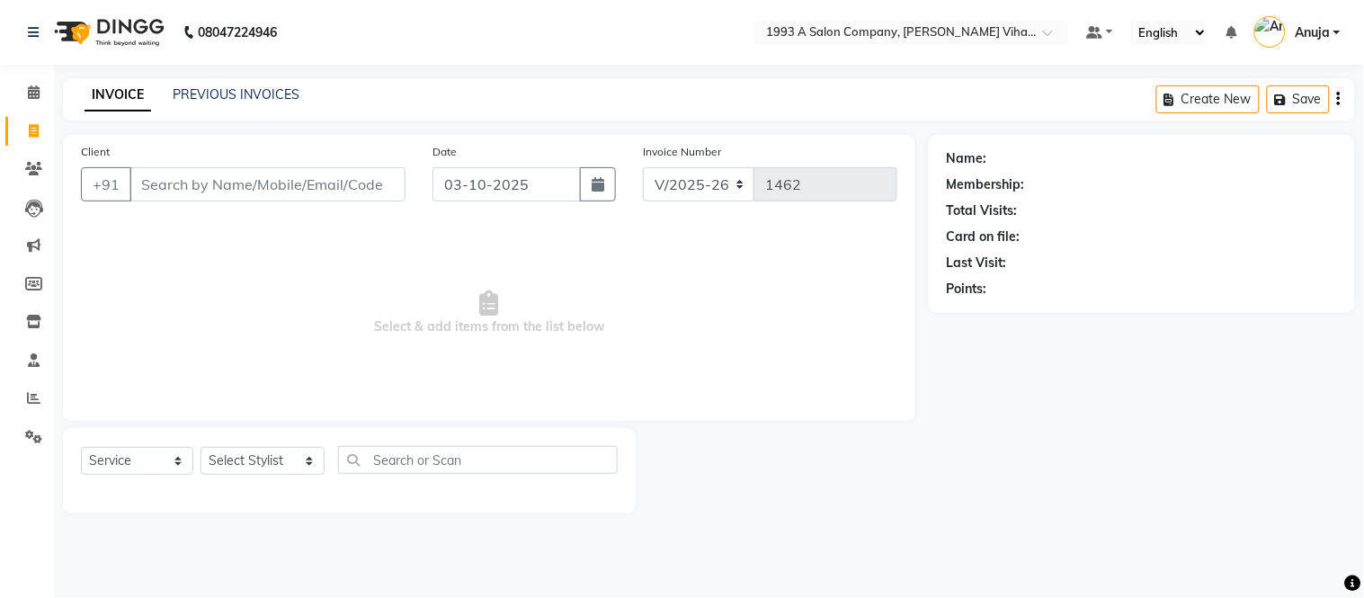
click at [210, 189] on input "Client" at bounding box center [268, 184] width 276 height 34
click at [157, 191] on input "Client" at bounding box center [268, 184] width 276 height 34
click at [226, 192] on input "Client" at bounding box center [268, 184] width 276 height 34
click at [389, 183] on input "Client" at bounding box center [268, 184] width 276 height 34
click at [133, 180] on input "Client" at bounding box center [268, 184] width 276 height 34
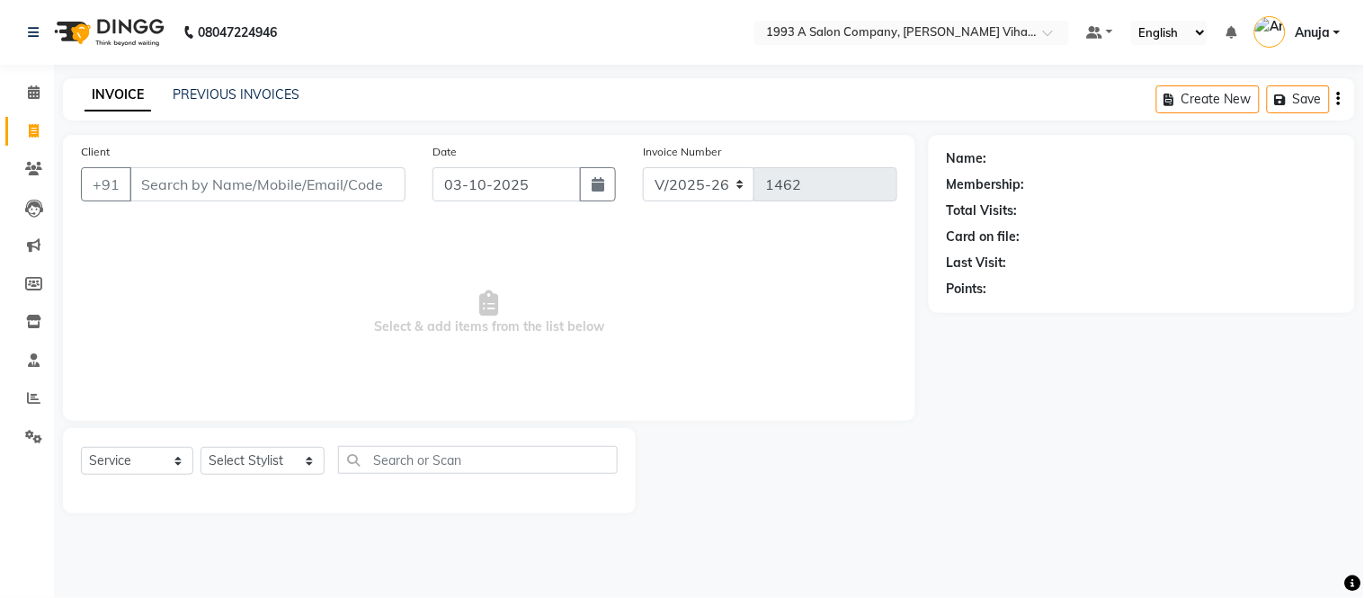
click at [137, 178] on input "Client" at bounding box center [268, 184] width 276 height 34
click at [138, 178] on input "Client" at bounding box center [268, 184] width 276 height 34
click at [138, 184] on input "Client" at bounding box center [268, 184] width 276 height 34
drag, startPoint x: 138, startPoint y: 184, endPoint x: 354, endPoint y: 183, distance: 216.7
click at [345, 183] on input "Client" at bounding box center [268, 184] width 276 height 34
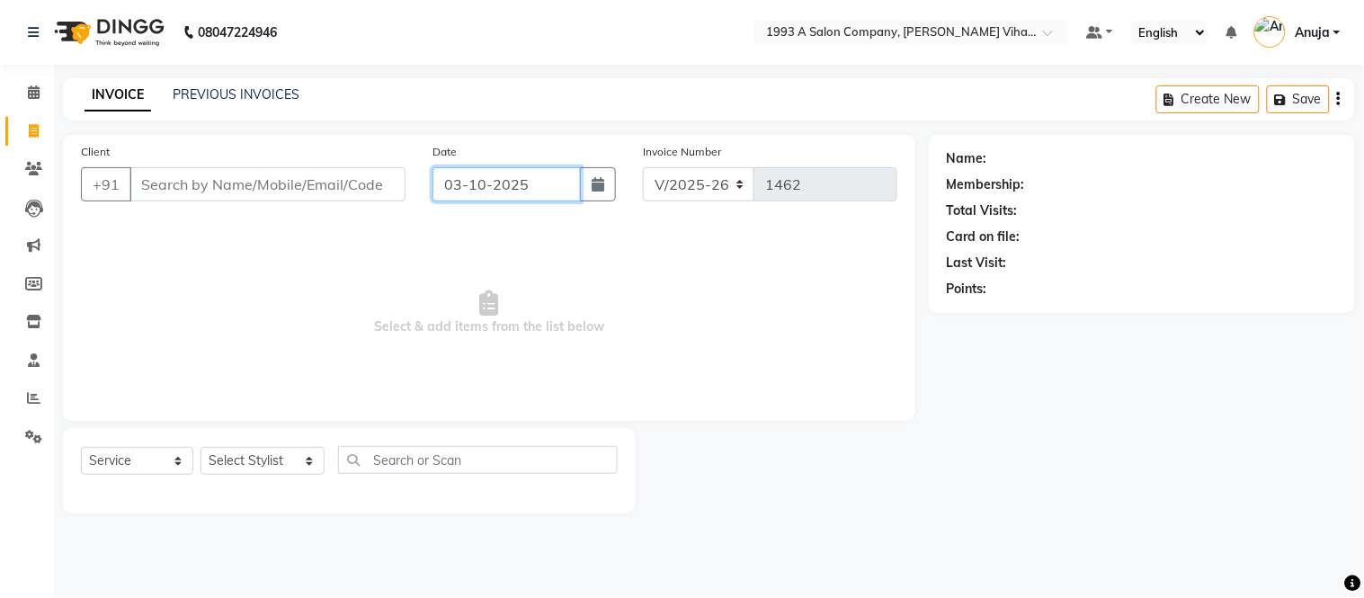
click at [540, 185] on input "03-10-2025" at bounding box center [507, 184] width 149 height 34
select select "10"
select select "2025"
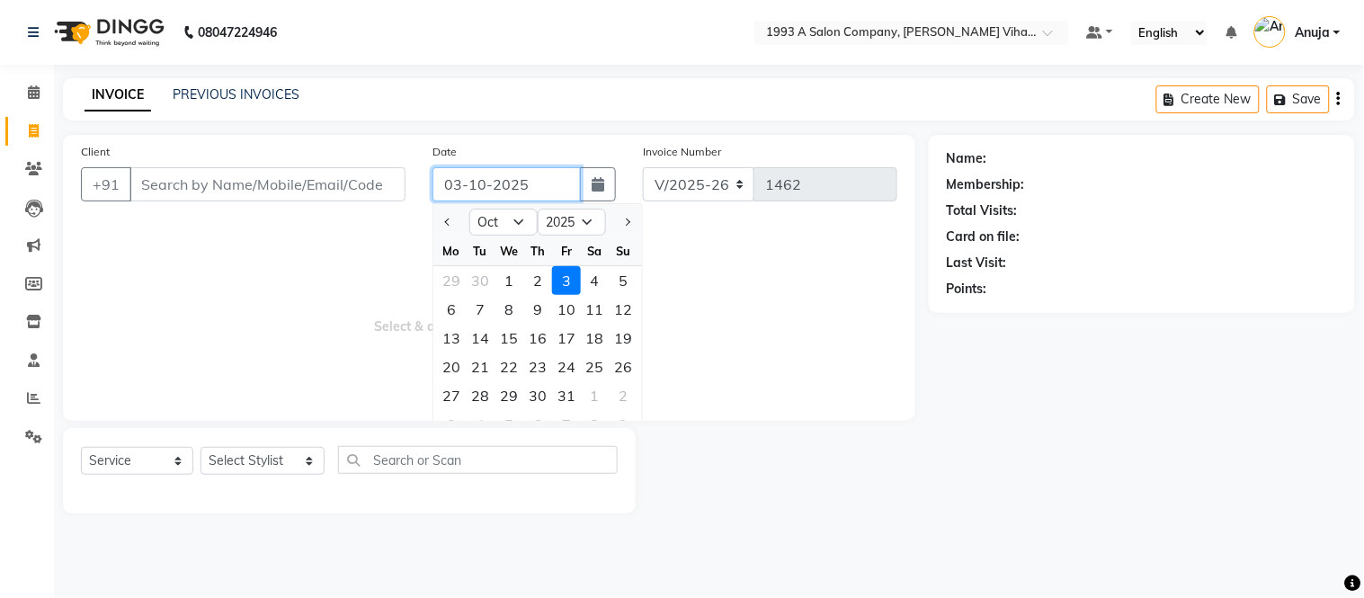
click at [541, 183] on input "03-10-2025" at bounding box center [507, 184] width 149 height 34
drag, startPoint x: 185, startPoint y: 155, endPoint x: 167, endPoint y: 178, distance: 29.5
click at [167, 178] on div "Client +91" at bounding box center [243, 179] width 352 height 74
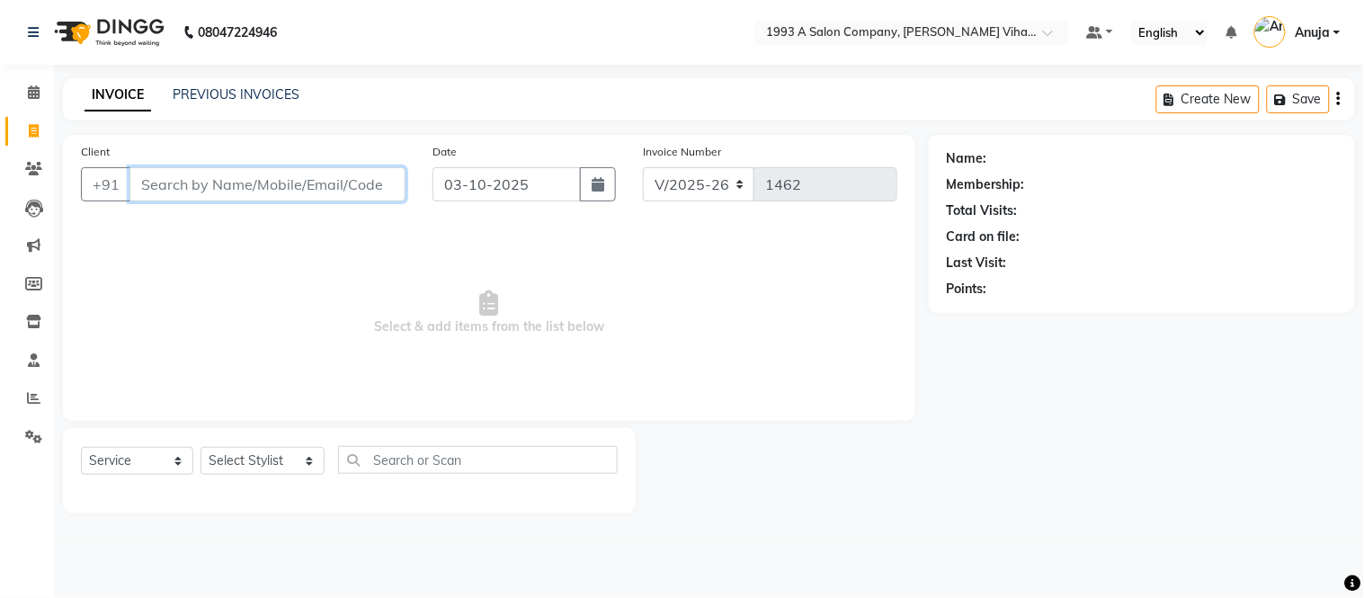
click at [165, 183] on input "Client" at bounding box center [268, 184] width 276 height 34
click at [253, 184] on input "Client" at bounding box center [268, 184] width 276 height 34
click at [136, 185] on input "Client" at bounding box center [268, 184] width 276 height 34
click at [136, 183] on input "Client" at bounding box center [268, 184] width 276 height 34
click at [374, 184] on input "Client" at bounding box center [268, 184] width 276 height 34
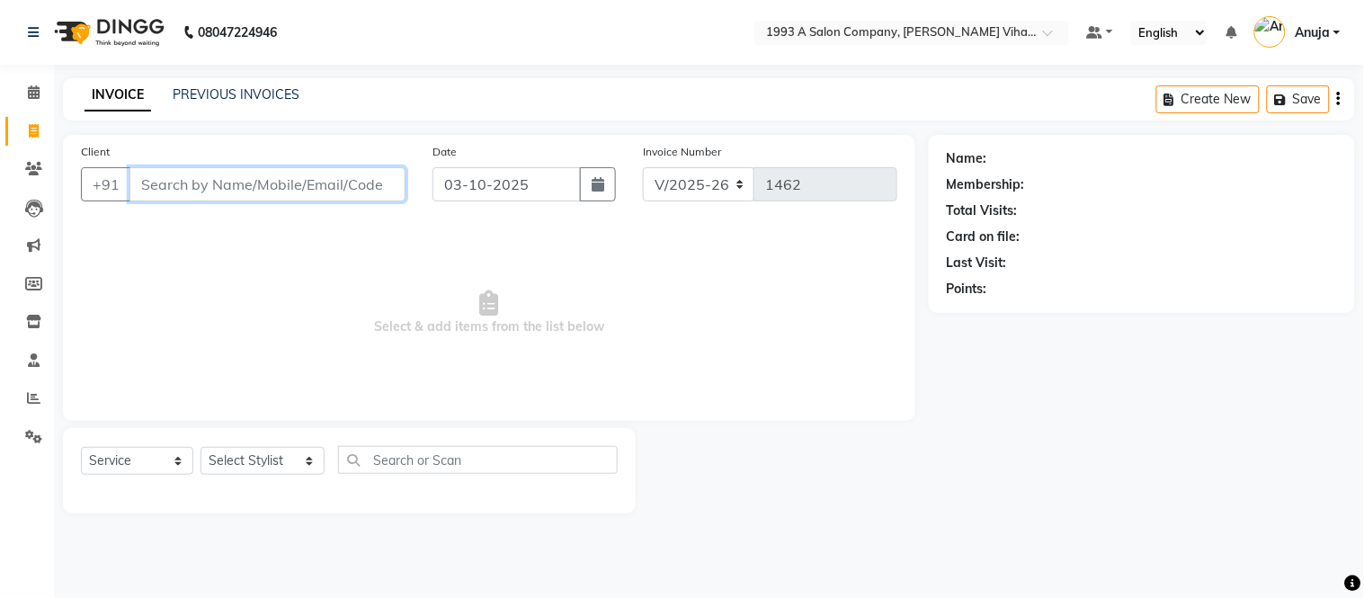
drag, startPoint x: 389, startPoint y: 180, endPoint x: 375, endPoint y: 189, distance: 16.2
click at [387, 183] on input "Client" at bounding box center [268, 184] width 276 height 34
click at [372, 186] on input "Client" at bounding box center [268, 184] width 276 height 34
click at [228, 94] on link "PREVIOUS INVOICES" at bounding box center [236, 94] width 127 height 16
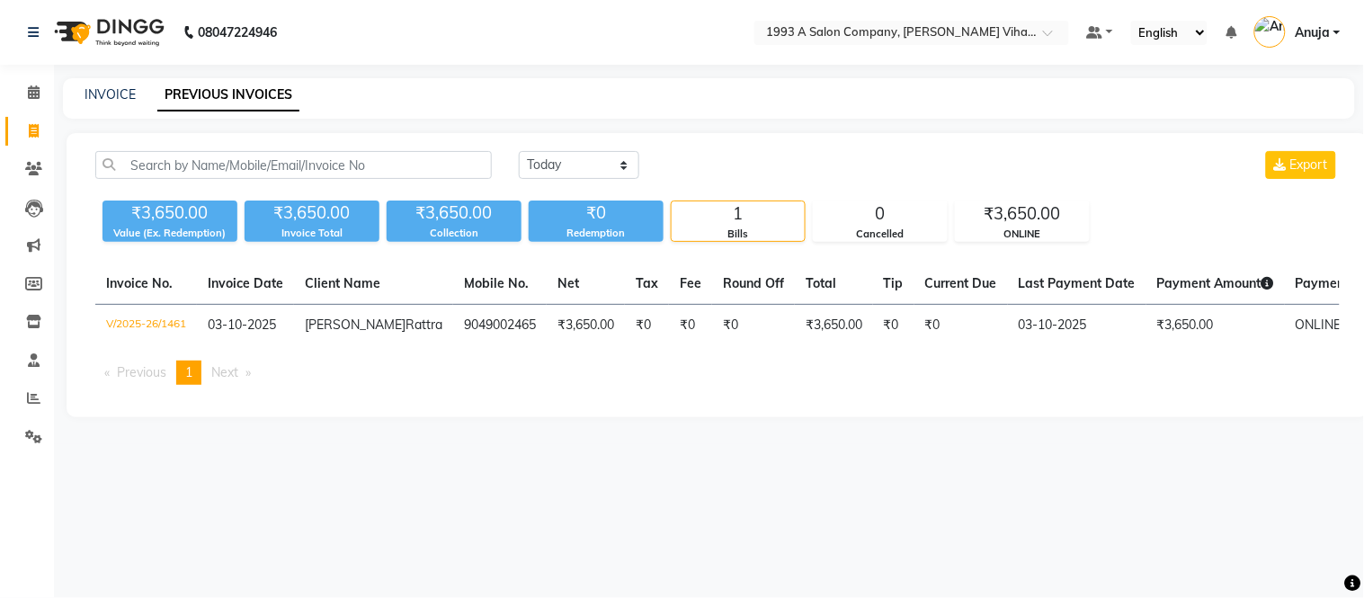
click at [713, 219] on div "1" at bounding box center [738, 213] width 133 height 25
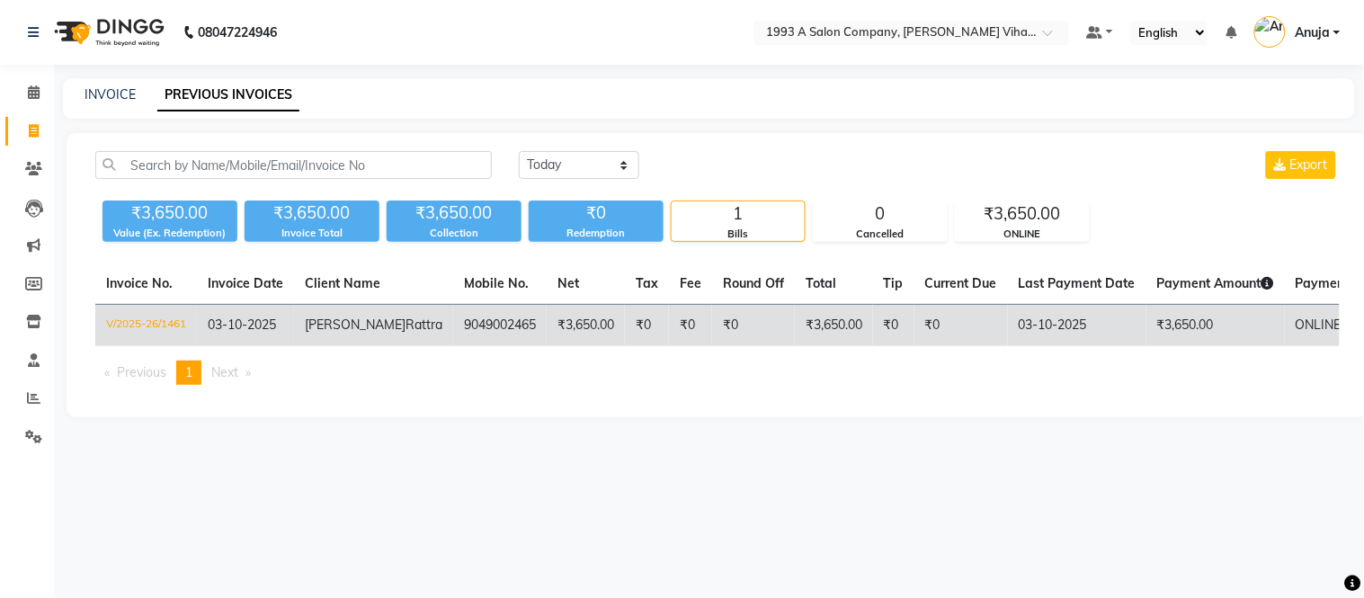
click at [625, 322] on td "₹0" at bounding box center [647, 326] width 44 height 42
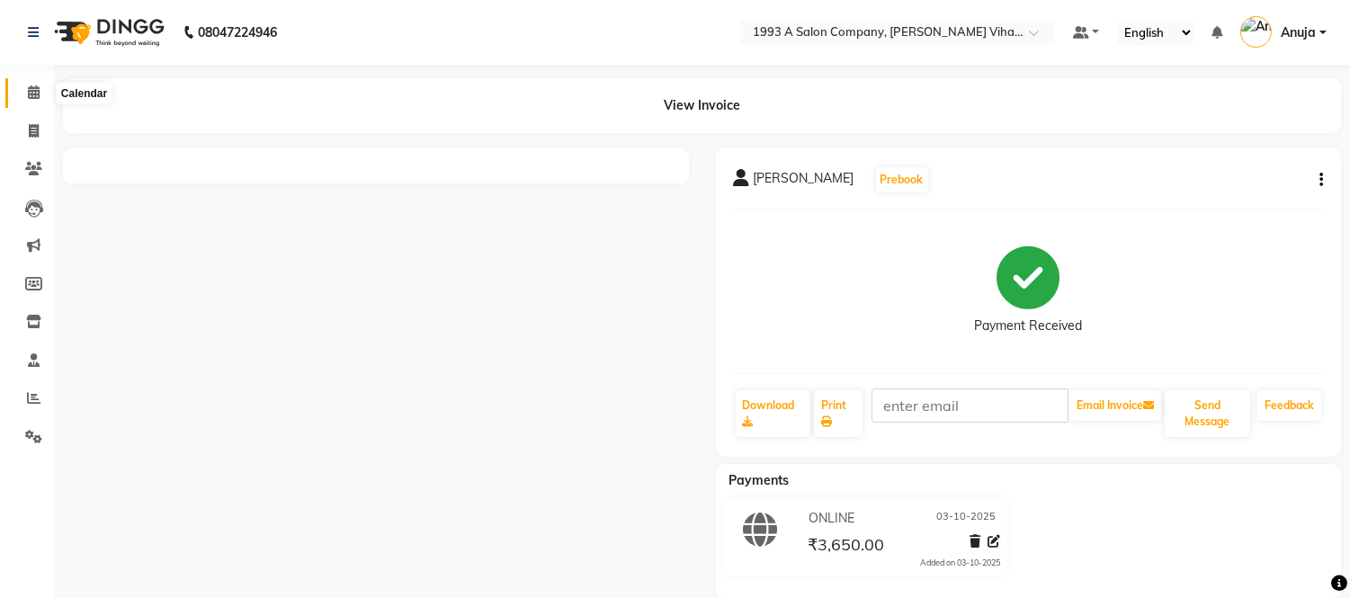
click at [31, 88] on icon at bounding box center [34, 91] width 12 height 13
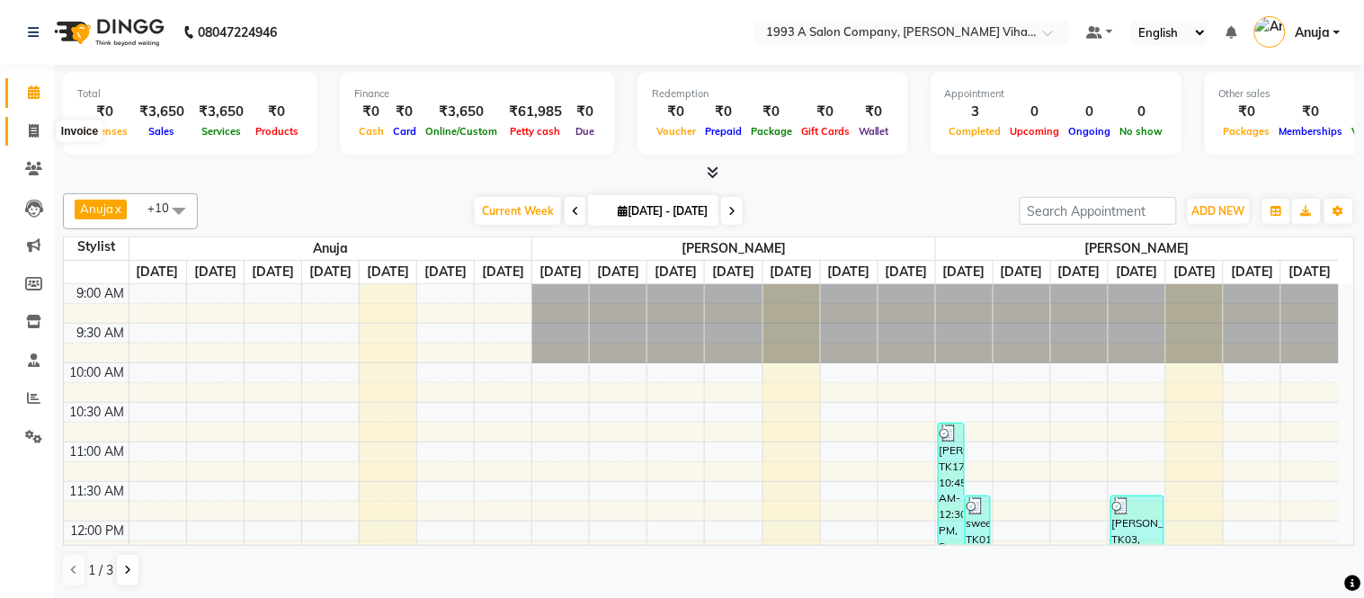
click at [33, 136] on icon at bounding box center [34, 130] width 10 height 13
select select "4955"
select select "service"
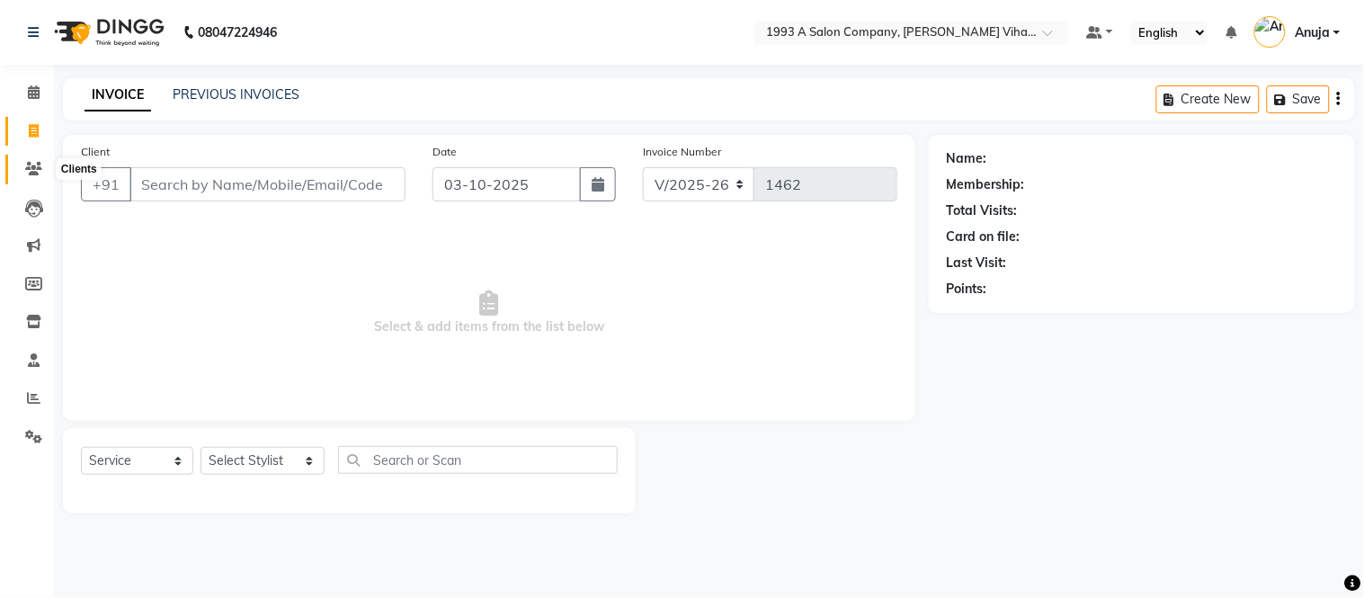
click at [22, 169] on span at bounding box center [33, 169] width 31 height 21
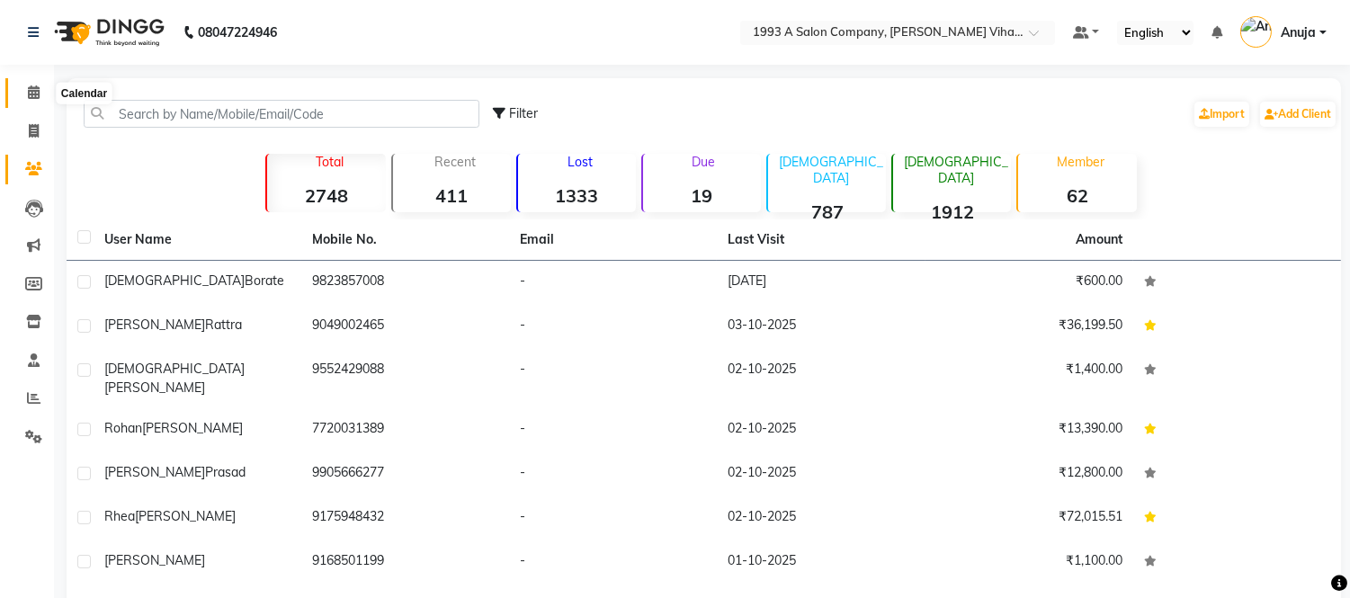
click at [38, 94] on icon at bounding box center [34, 91] width 12 height 13
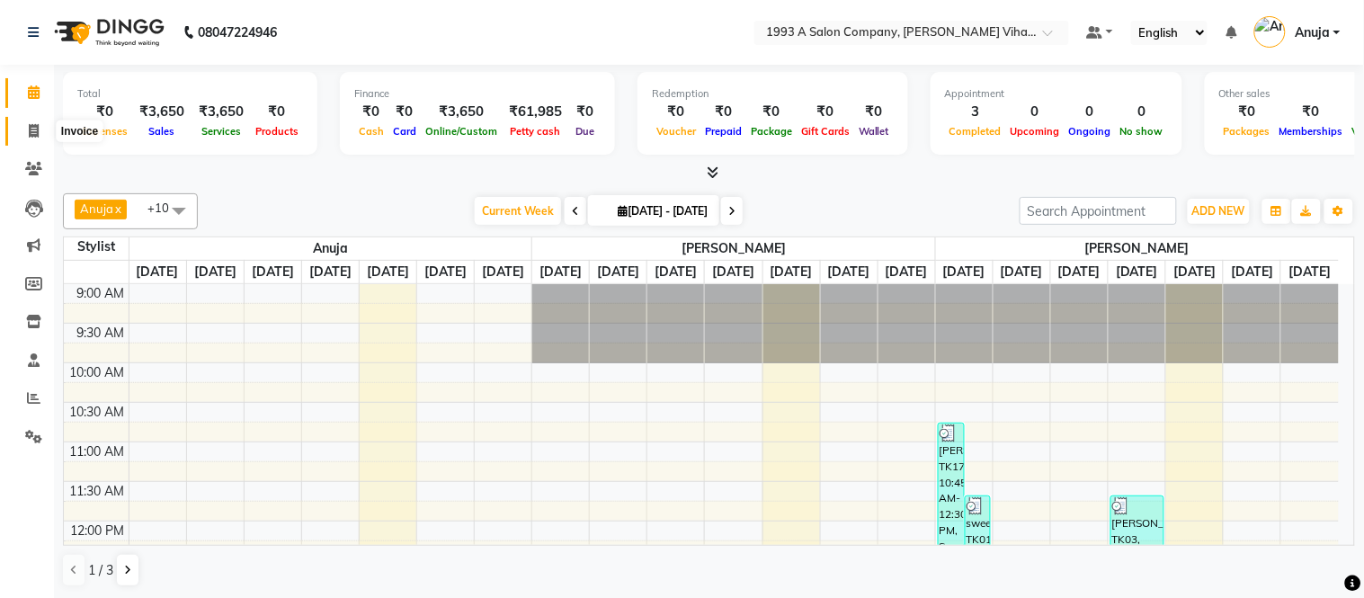
click at [31, 135] on icon at bounding box center [34, 130] width 10 height 13
select select "service"
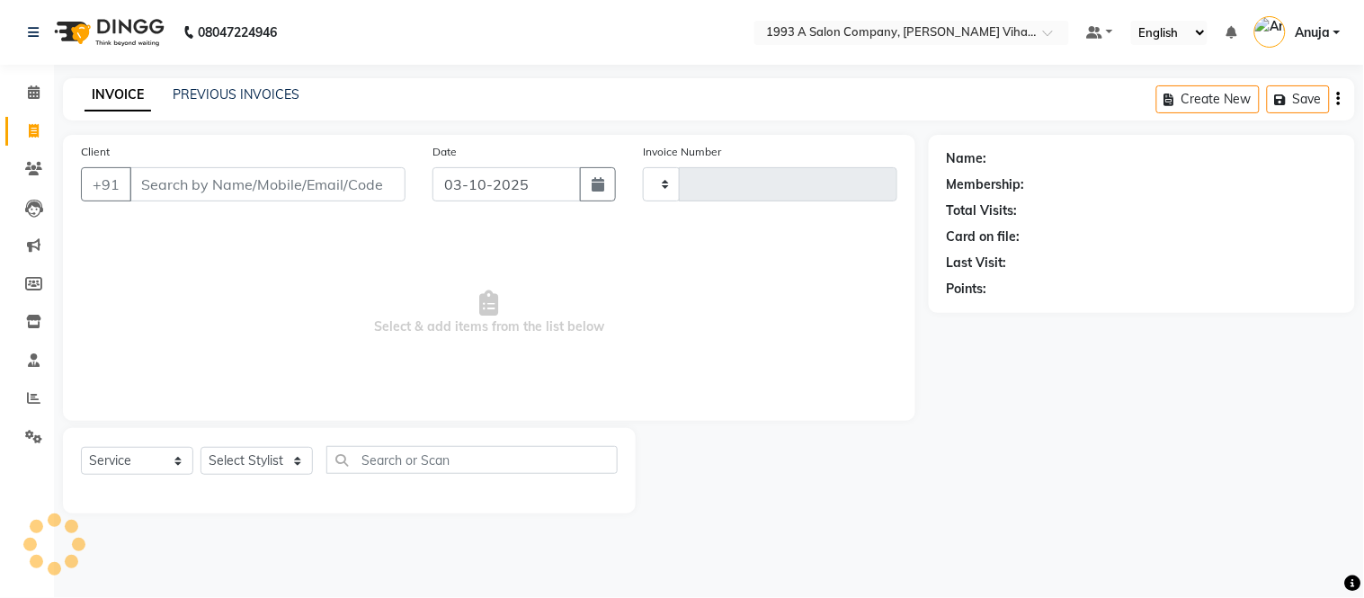
type input "1462"
select select "4955"
click at [31, 164] on icon at bounding box center [33, 168] width 17 height 13
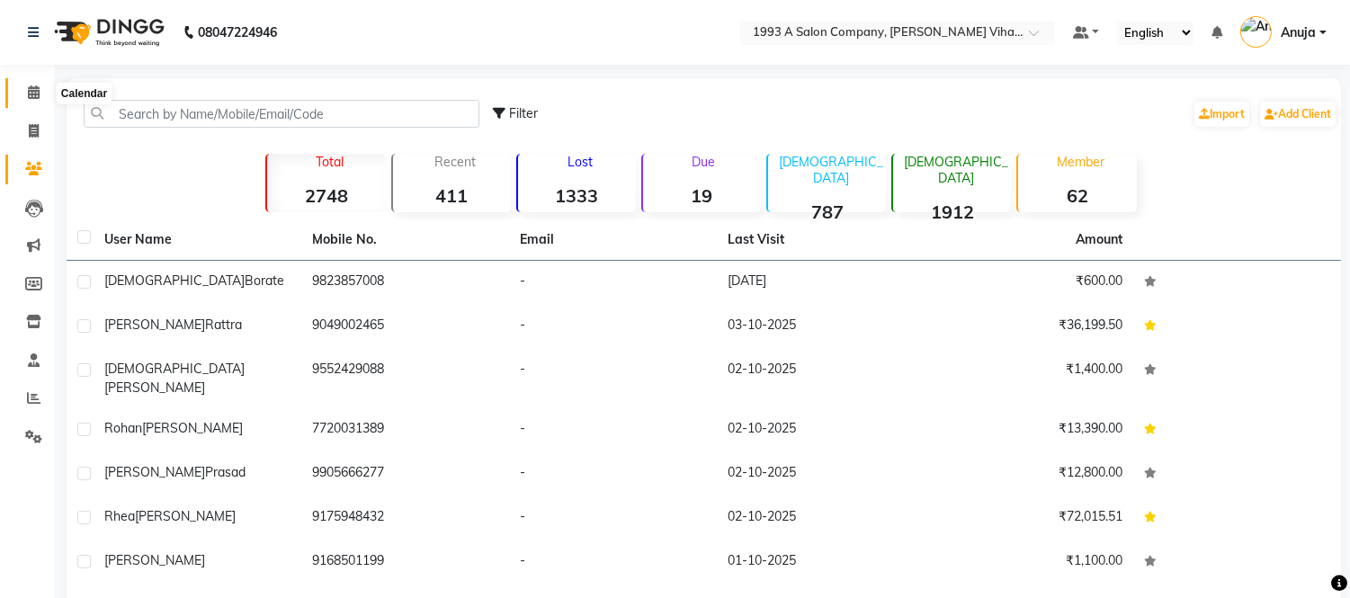
click at [24, 83] on span at bounding box center [33, 93] width 31 height 21
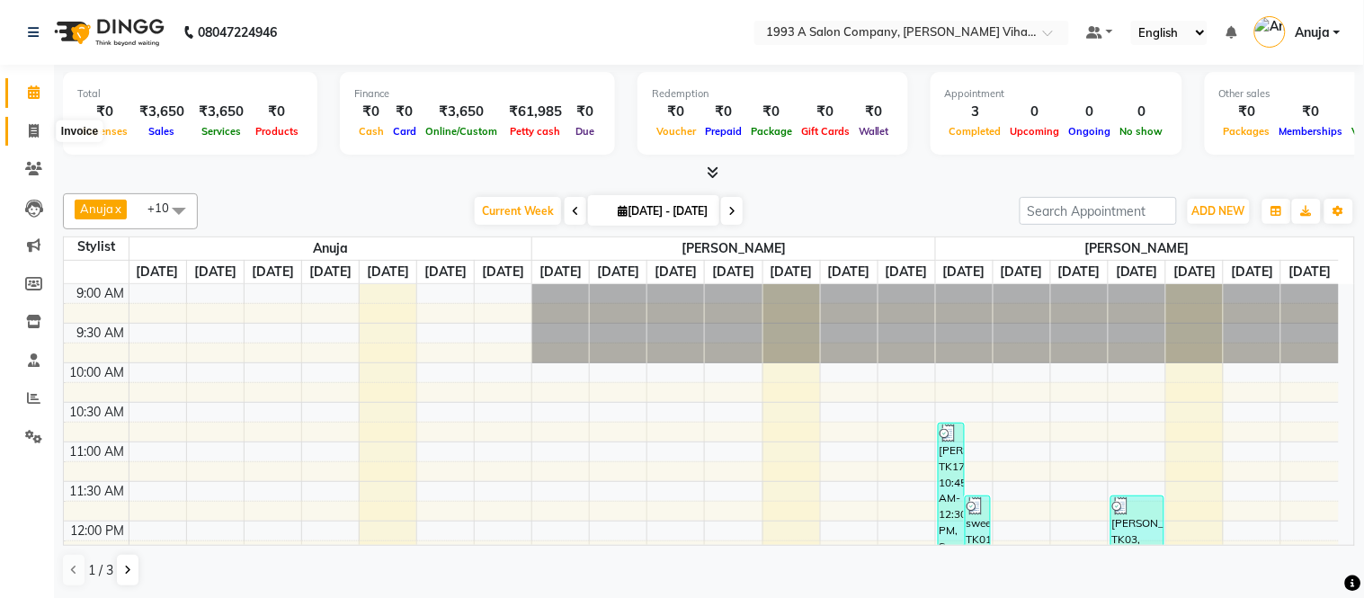
click at [31, 129] on icon at bounding box center [34, 130] width 10 height 13
select select "4955"
select select "service"
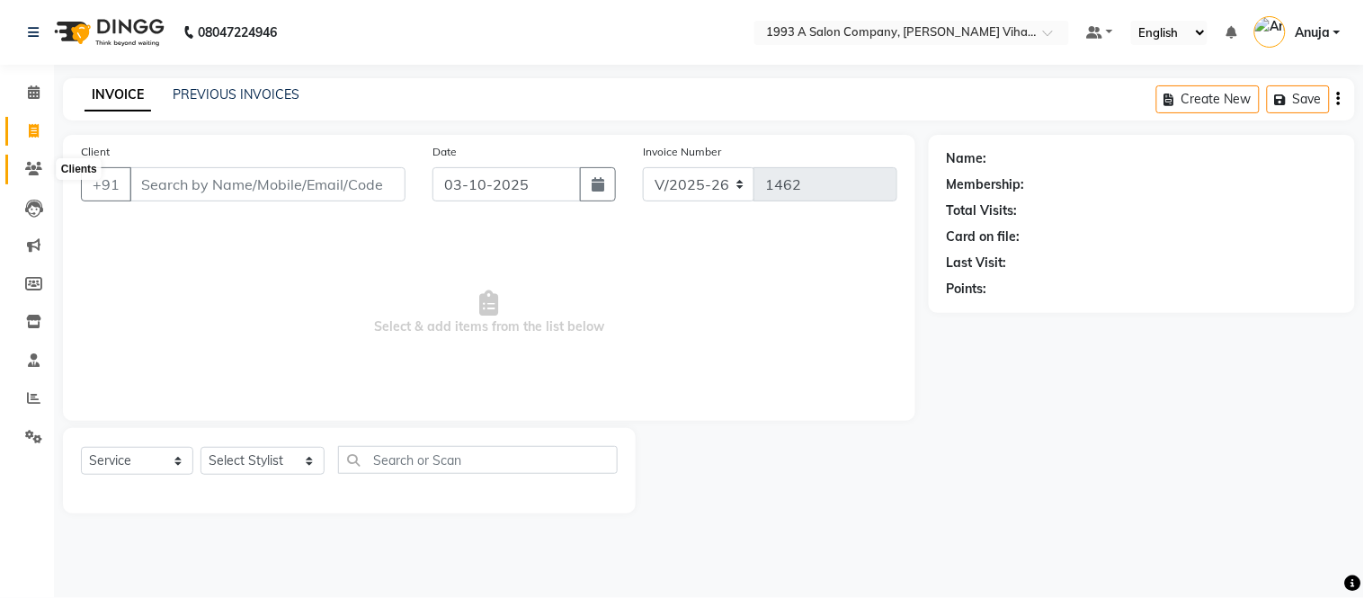
click at [31, 171] on icon at bounding box center [33, 168] width 17 height 13
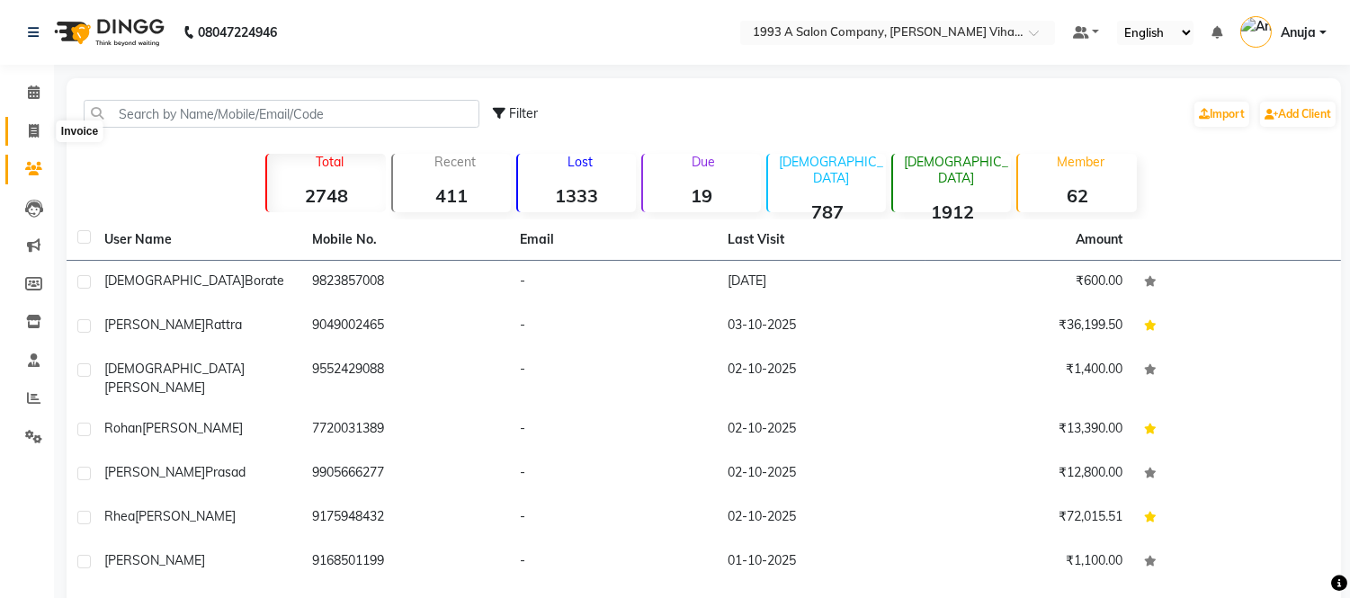
click at [29, 130] on icon at bounding box center [34, 130] width 10 height 13
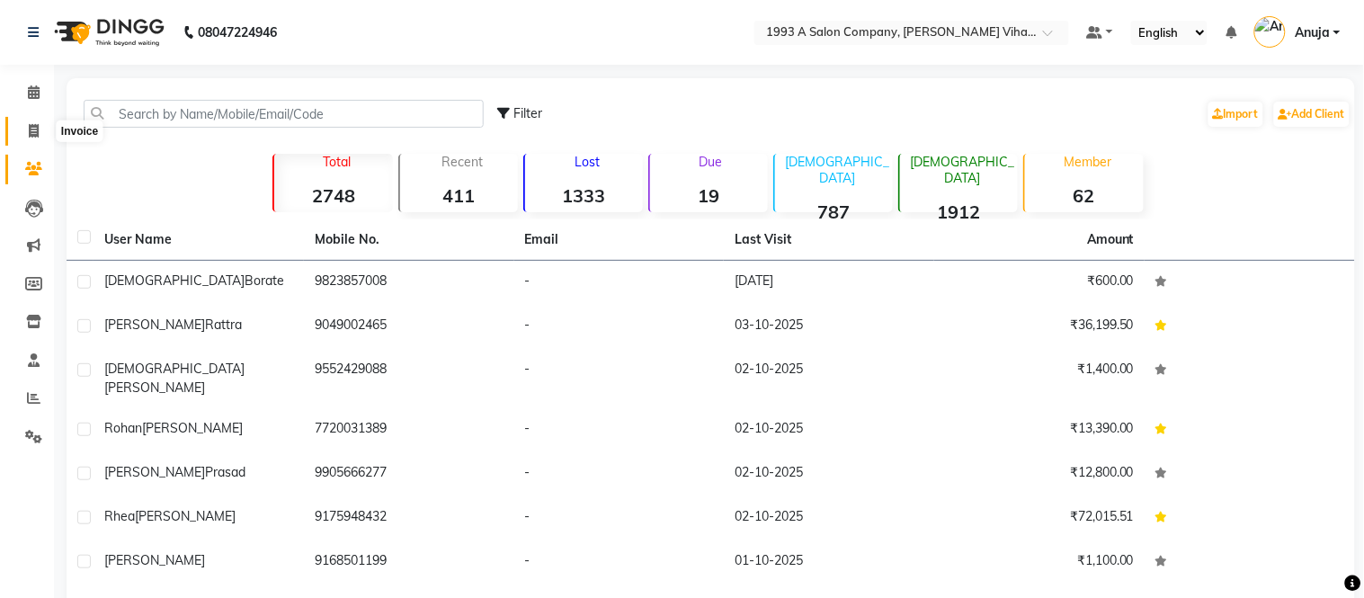
select select "4955"
select select "service"
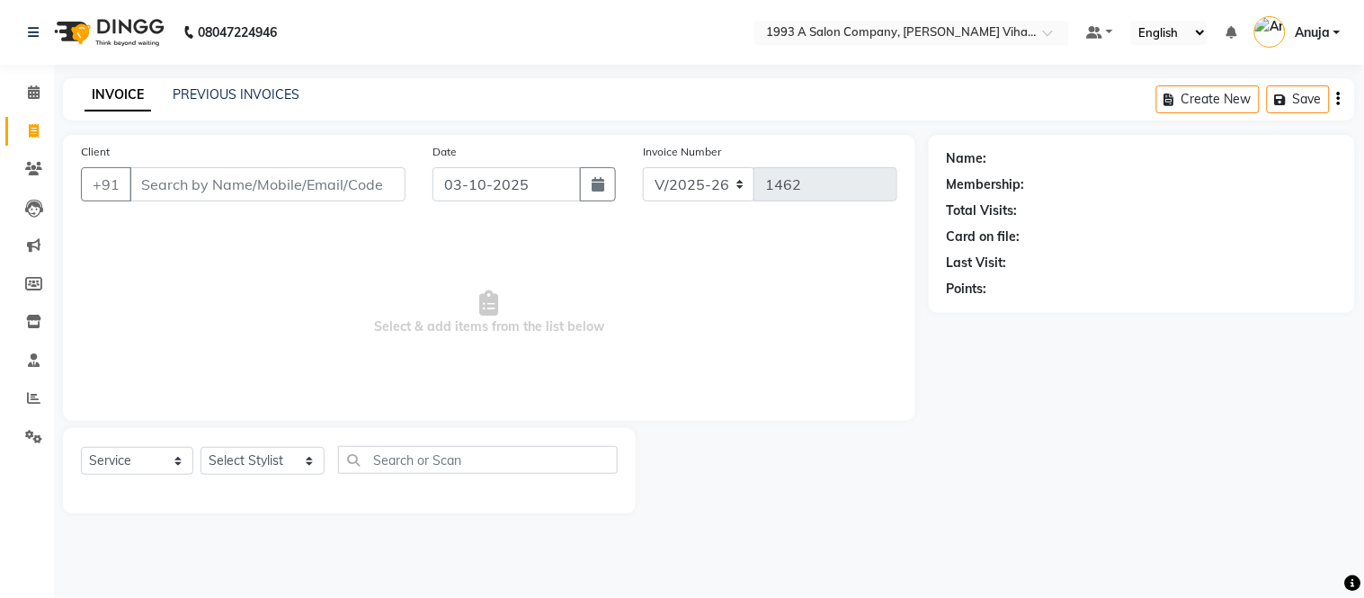
click at [167, 187] on input "Client" at bounding box center [268, 184] width 276 height 34
click at [131, 189] on input "Client" at bounding box center [268, 184] width 276 height 34
click at [317, 191] on input "Client" at bounding box center [268, 184] width 276 height 34
click at [389, 187] on input "Client" at bounding box center [268, 184] width 276 height 34
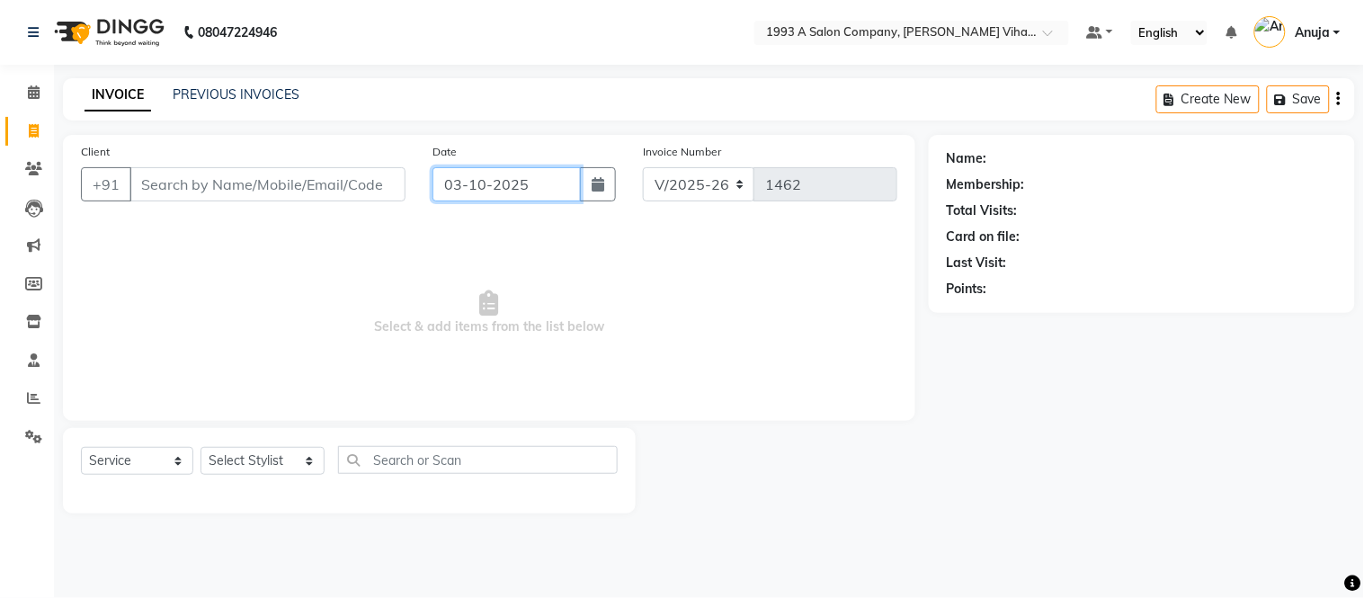
click at [538, 183] on input "03-10-2025" at bounding box center [507, 184] width 149 height 34
select select "10"
select select "2025"
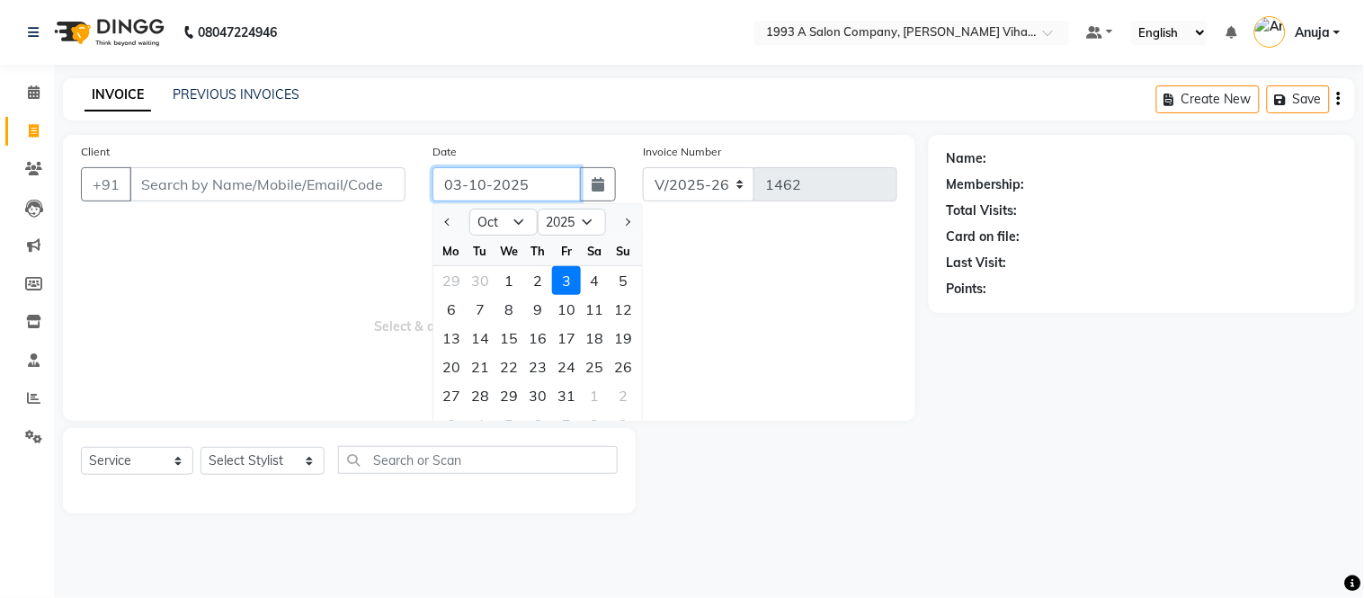
click at [536, 189] on input "03-10-2025" at bounding box center [507, 184] width 149 height 34
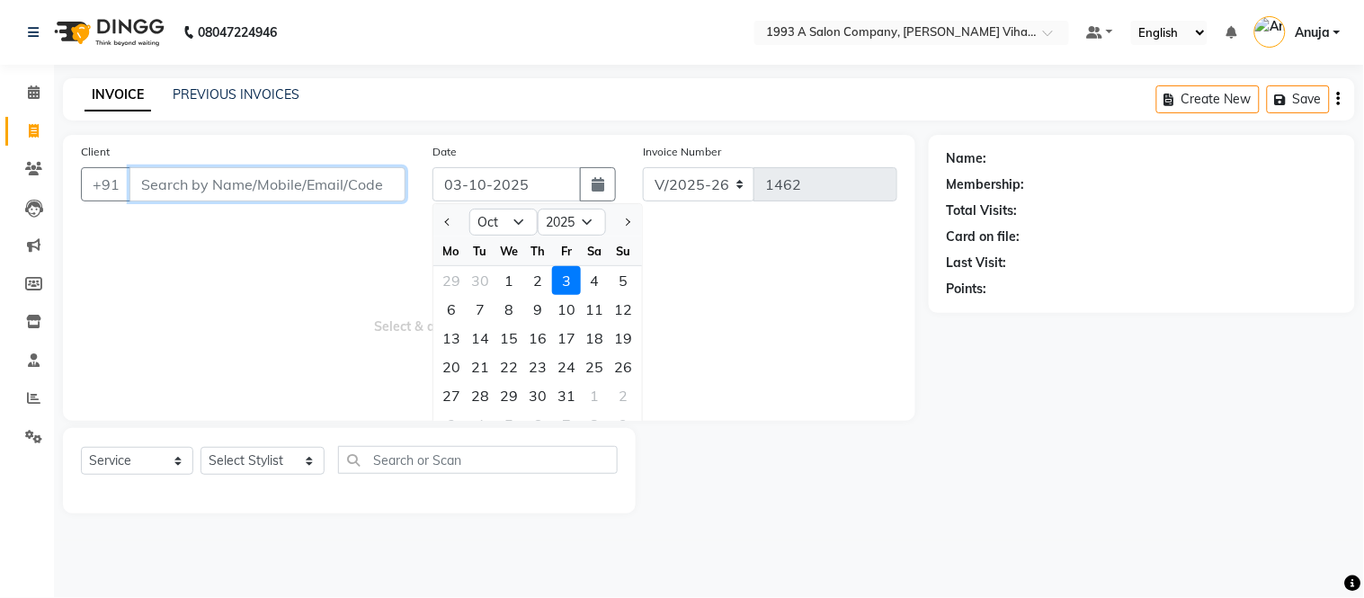
click at [320, 177] on input "Client" at bounding box center [268, 184] width 276 height 34
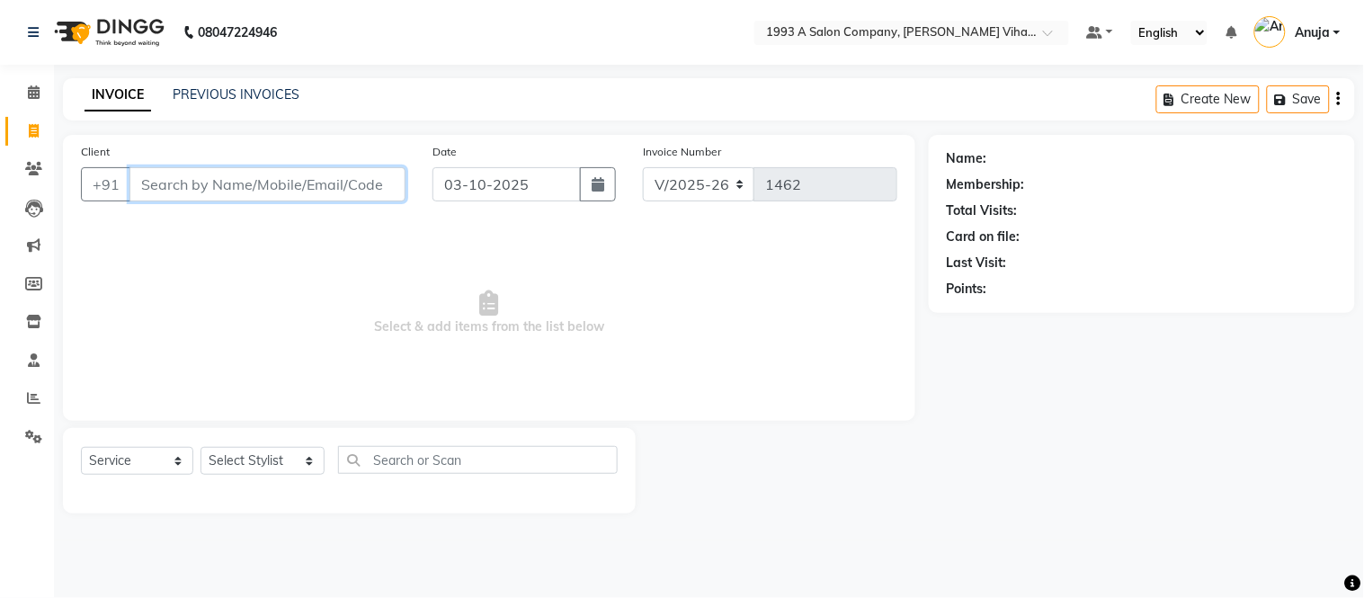
click at [324, 195] on input "Client" at bounding box center [268, 184] width 276 height 34
drag, startPoint x: 144, startPoint y: 189, endPoint x: 389, endPoint y: 187, distance: 245.5
click at [389, 187] on input "Client" at bounding box center [268, 184] width 276 height 34
drag, startPoint x: 389, startPoint y: 187, endPoint x: 160, endPoint y: 201, distance: 229.8
click at [162, 201] on input "Client" at bounding box center [268, 184] width 276 height 34
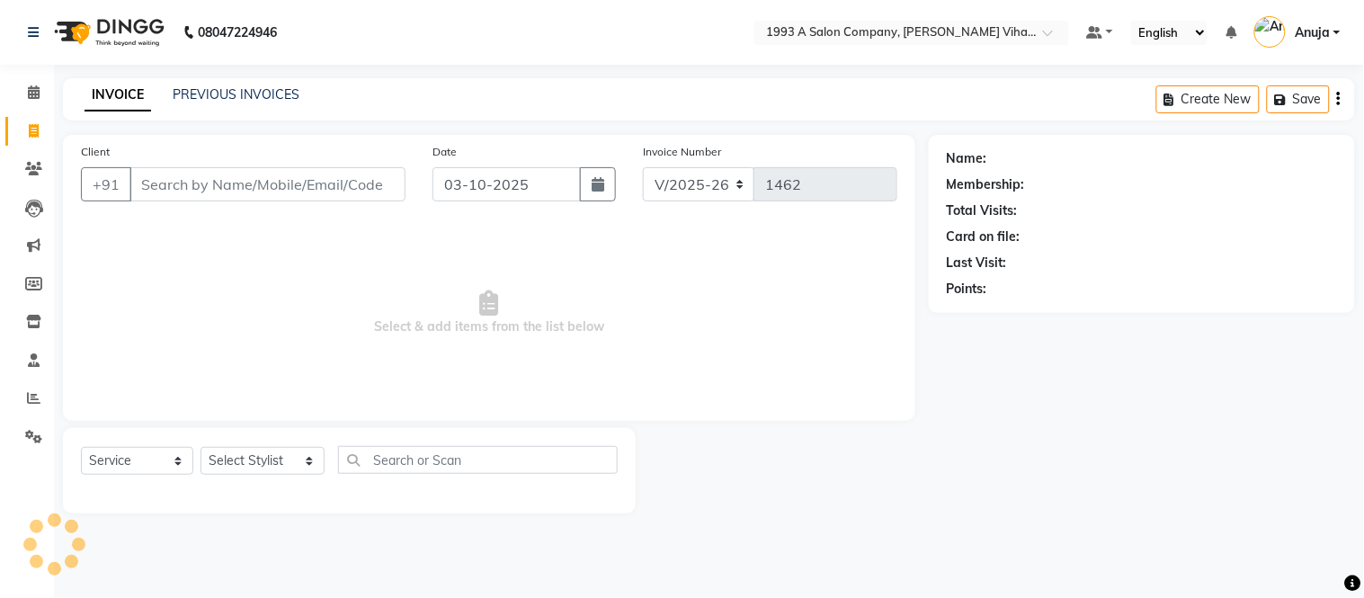
drag, startPoint x: 200, startPoint y: 158, endPoint x: 193, endPoint y: 174, distance: 16.5
click at [198, 167] on div "Client +91" at bounding box center [243, 179] width 352 height 74
drag, startPoint x: 181, startPoint y: 183, endPoint x: 156, endPoint y: 184, distance: 25.2
click at [156, 184] on input "Client" at bounding box center [268, 184] width 276 height 34
click at [383, 185] on input "Client" at bounding box center [268, 184] width 276 height 34
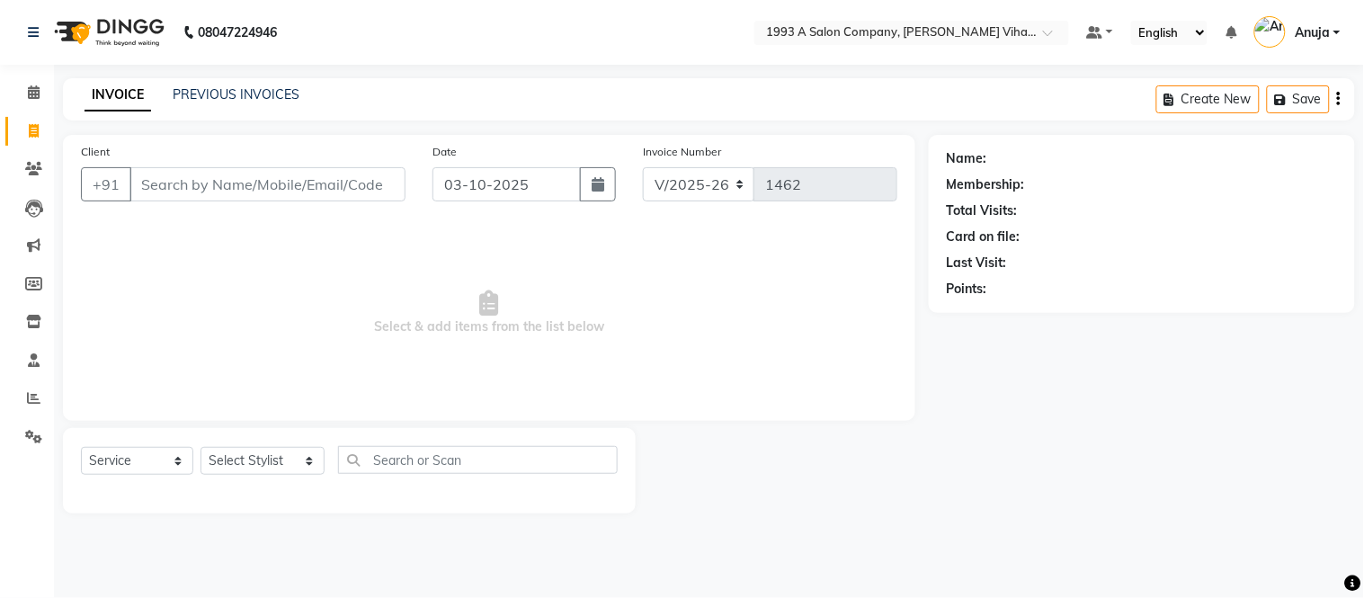
drag, startPoint x: 489, startPoint y: 293, endPoint x: 459, endPoint y: 291, distance: 30.6
click at [459, 291] on span "Select & add items from the list below" at bounding box center [489, 313] width 817 height 180
drag, startPoint x: 459, startPoint y: 291, endPoint x: 486, endPoint y: 322, distance: 40.8
click at [486, 322] on span "Select & add items from the list below" at bounding box center [489, 313] width 817 height 180
click at [487, 324] on span "Select & add items from the list below" at bounding box center [489, 313] width 817 height 180
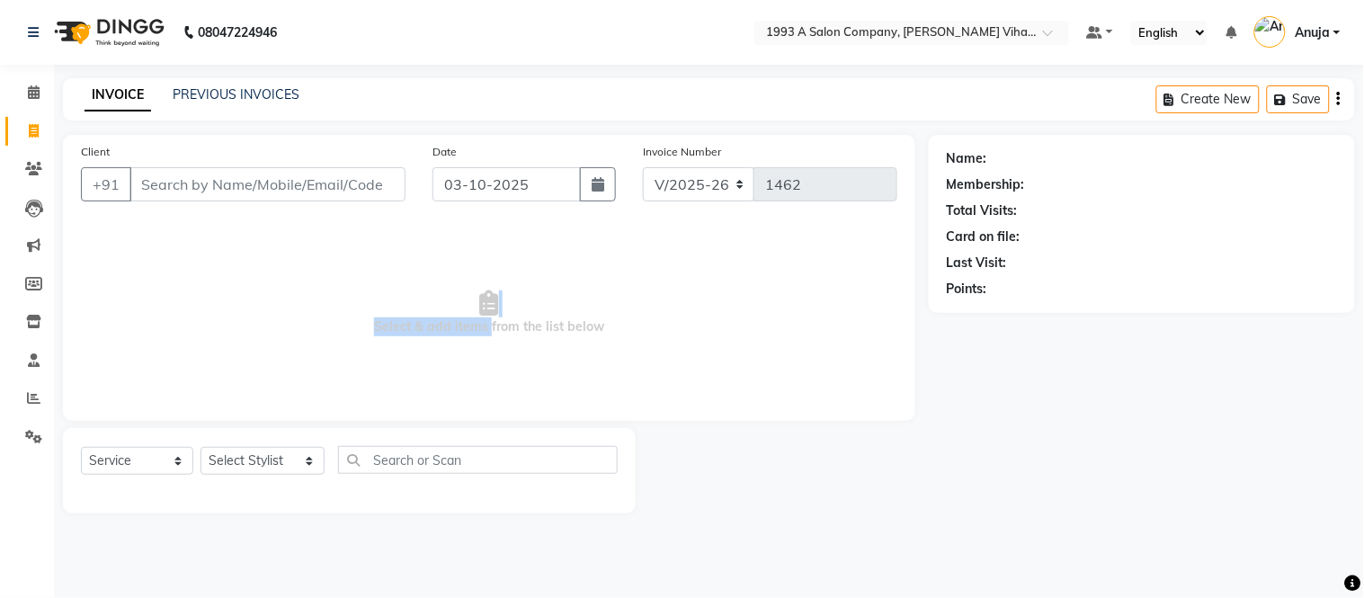
click at [504, 303] on span "Select & add items from the list below" at bounding box center [489, 313] width 817 height 180
drag, startPoint x: 504, startPoint y: 303, endPoint x: 490, endPoint y: 303, distance: 13.5
click at [492, 303] on span "Select & add items from the list below" at bounding box center [489, 313] width 817 height 180
click at [486, 300] on icon at bounding box center [489, 302] width 19 height 25
click at [487, 299] on icon at bounding box center [489, 302] width 19 height 25
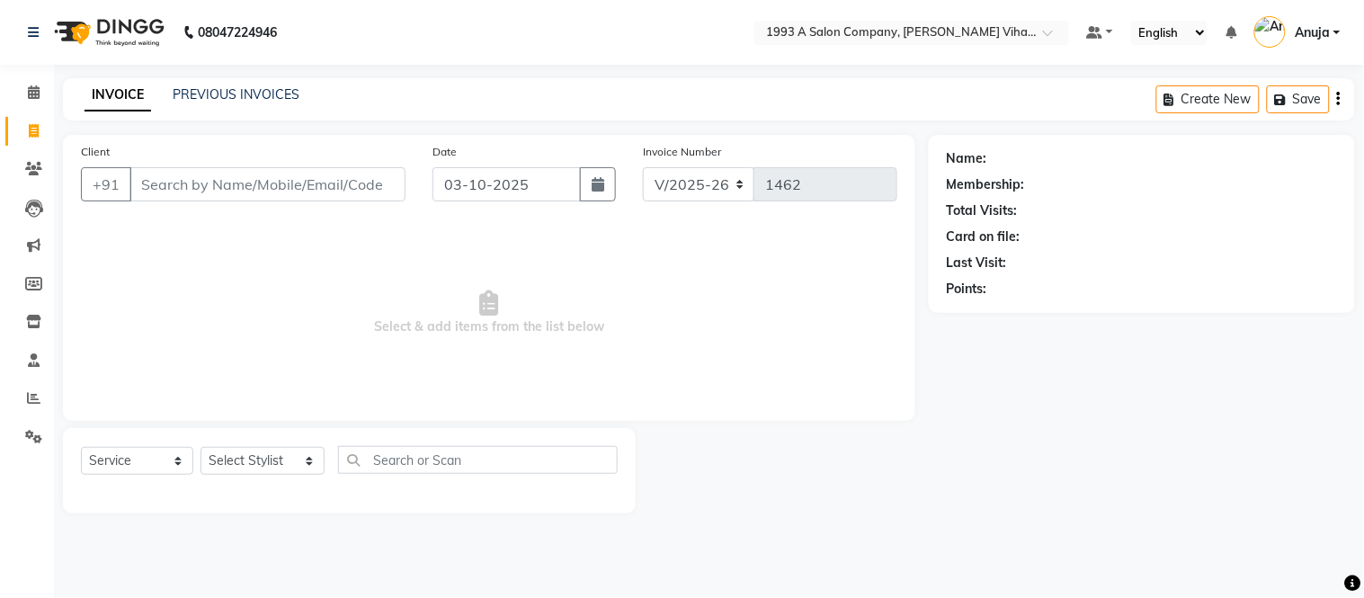
click at [493, 302] on icon at bounding box center [489, 302] width 19 height 25
click at [493, 300] on icon at bounding box center [489, 302] width 19 height 25
click at [493, 299] on icon at bounding box center [489, 302] width 19 height 25
click at [492, 299] on icon at bounding box center [489, 302] width 19 height 25
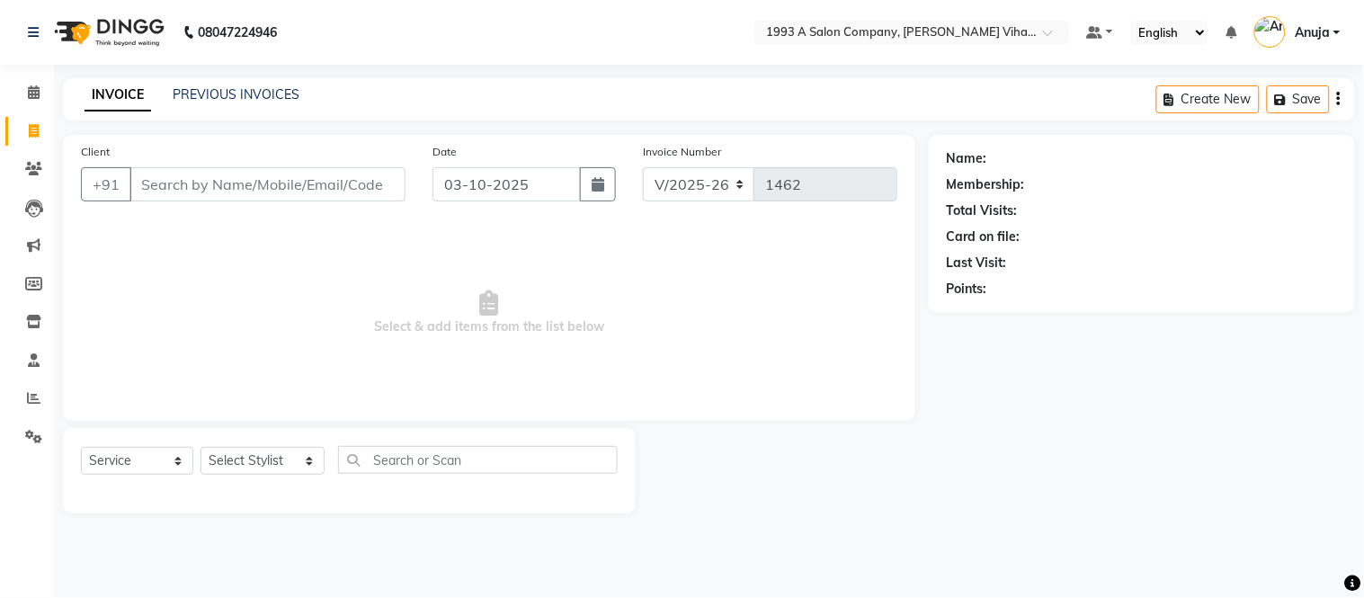
click at [489, 297] on icon at bounding box center [489, 302] width 19 height 25
click at [489, 299] on icon at bounding box center [489, 302] width 19 height 25
click at [487, 292] on icon at bounding box center [489, 302] width 19 height 25
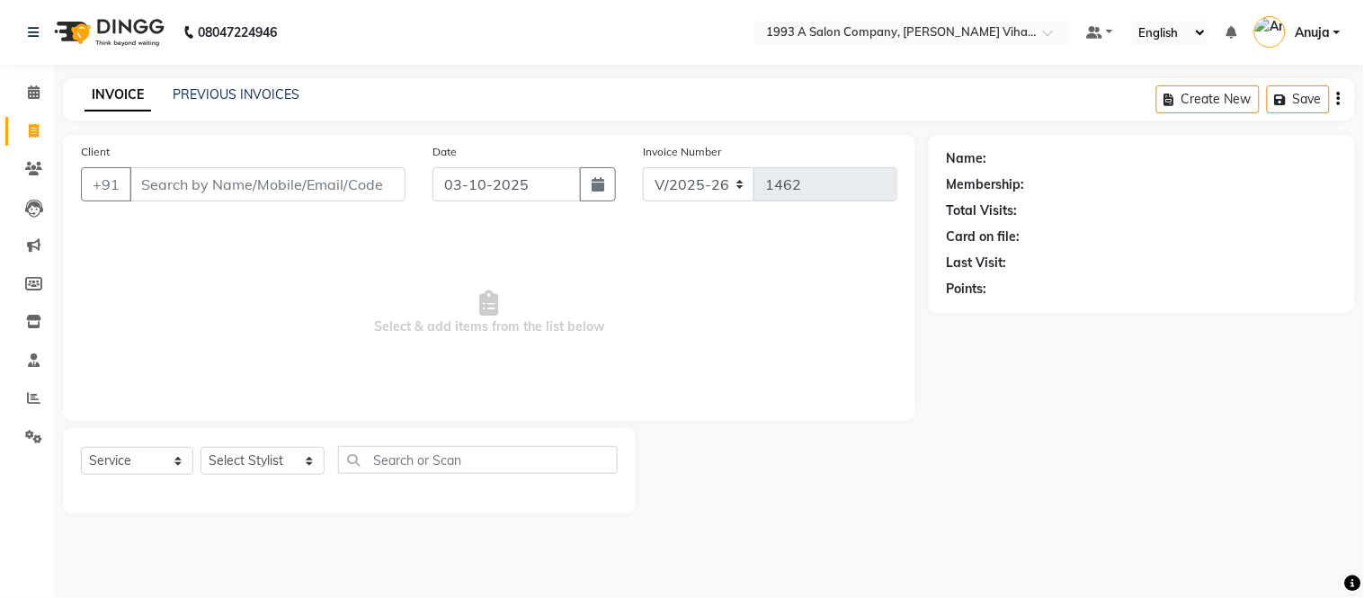
click at [487, 292] on icon at bounding box center [489, 302] width 19 height 25
click at [487, 290] on icon at bounding box center [489, 302] width 19 height 25
click at [484, 301] on icon at bounding box center [489, 302] width 19 height 25
click at [487, 299] on icon at bounding box center [489, 302] width 19 height 25
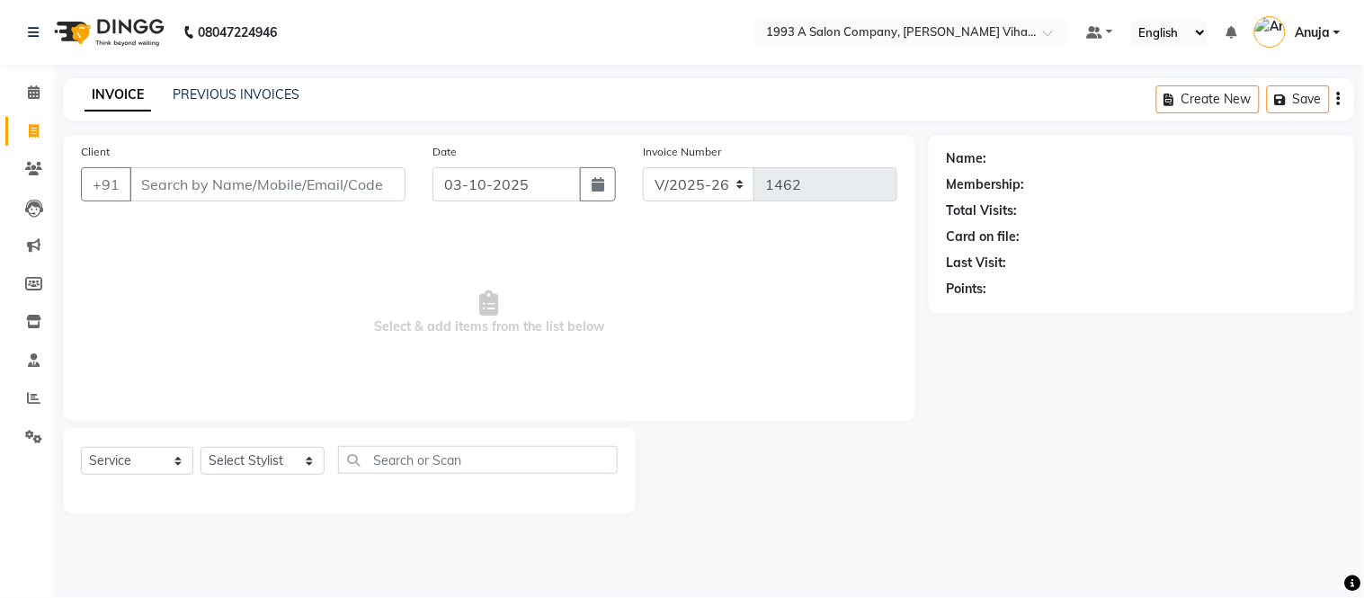
click at [487, 299] on icon at bounding box center [489, 302] width 19 height 25
click at [490, 299] on icon at bounding box center [489, 302] width 19 height 25
click at [496, 299] on icon at bounding box center [489, 302] width 19 height 25
click at [496, 304] on icon at bounding box center [489, 302] width 19 height 25
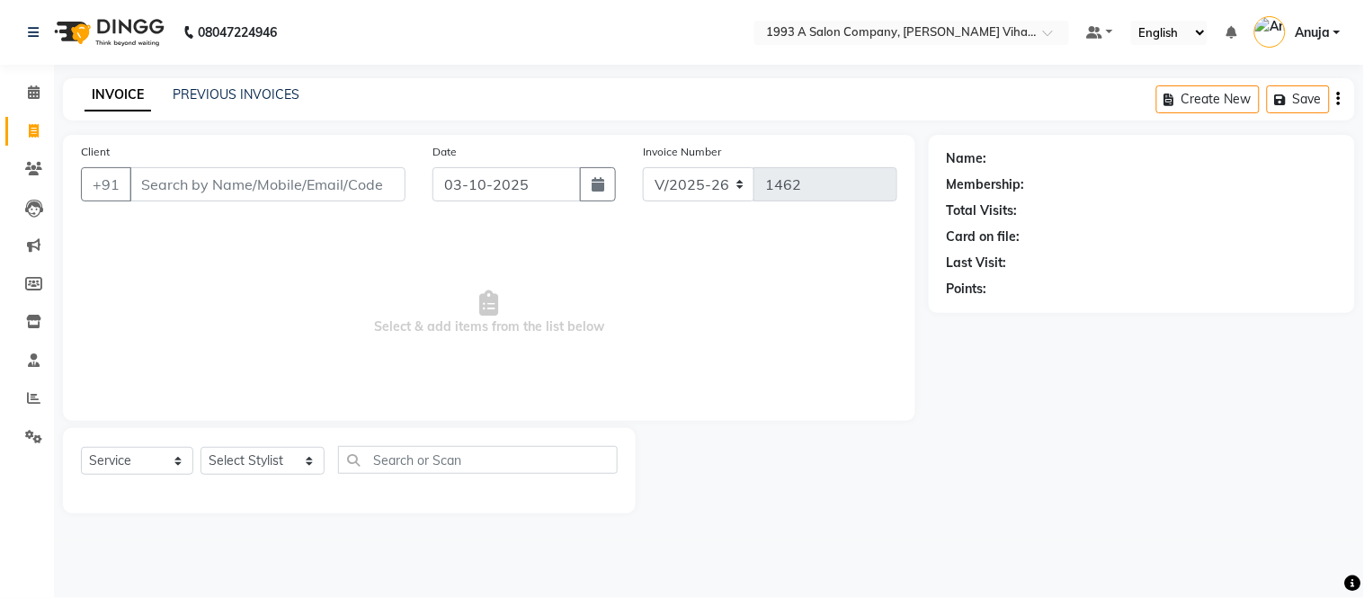
click at [493, 304] on icon at bounding box center [489, 302] width 19 height 25
click at [492, 308] on icon at bounding box center [489, 302] width 19 height 25
click at [490, 308] on icon at bounding box center [489, 302] width 19 height 25
click at [490, 298] on icon at bounding box center [489, 302] width 19 height 25
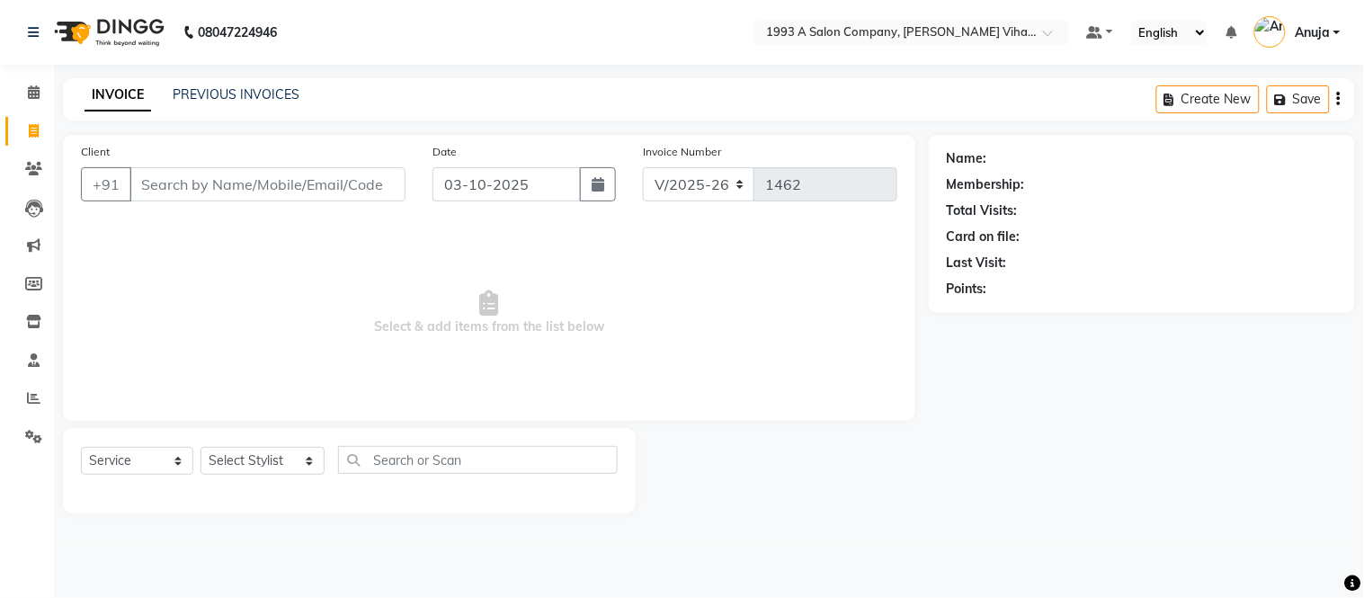
click at [490, 298] on icon at bounding box center [489, 302] width 19 height 25
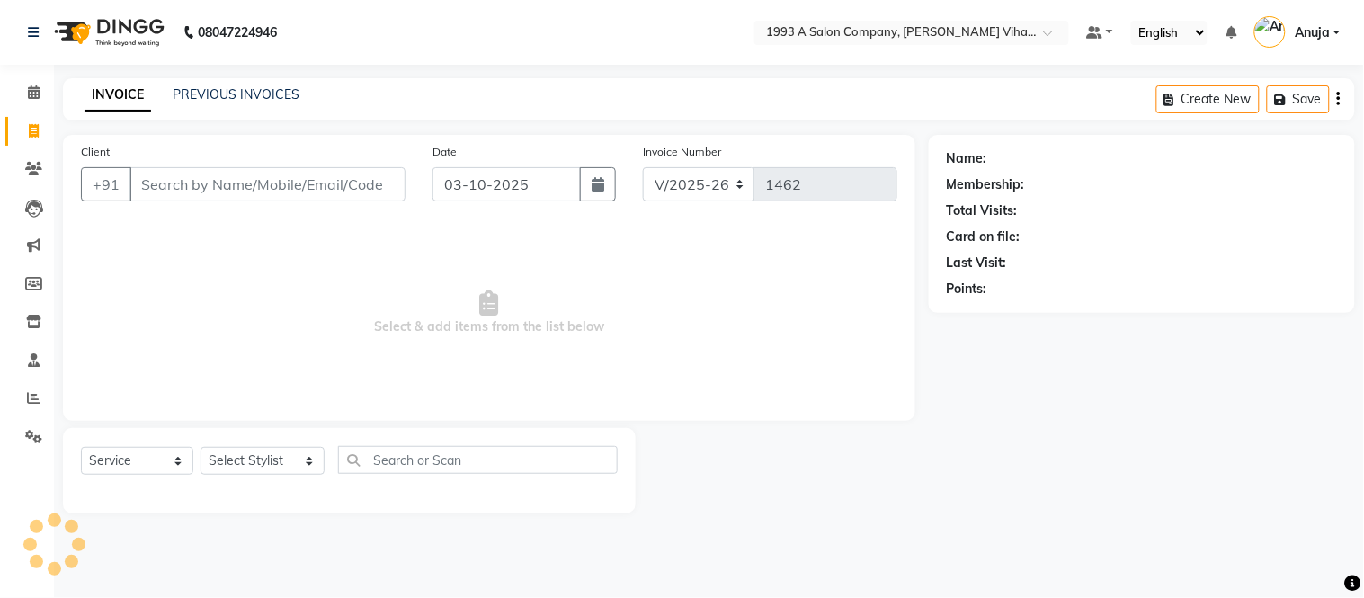
click at [491, 299] on icon at bounding box center [489, 302] width 19 height 25
click at [492, 299] on icon at bounding box center [489, 302] width 19 height 25
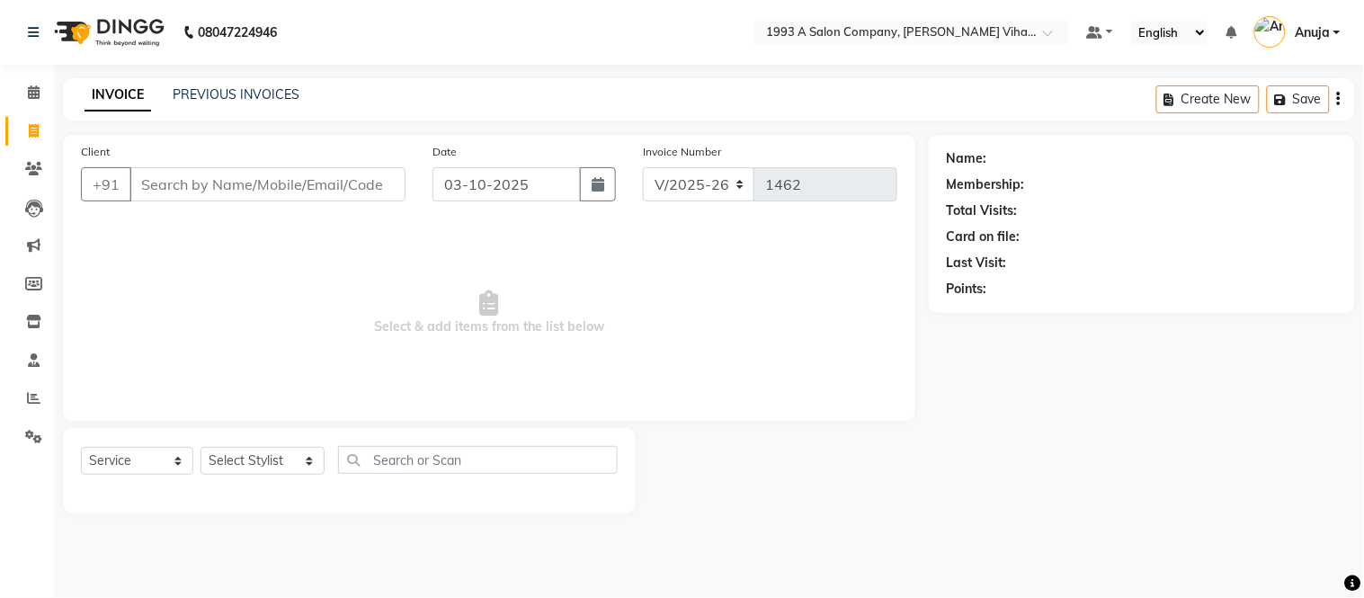
click at [492, 299] on icon at bounding box center [489, 302] width 19 height 25
click at [504, 302] on span "Select & add items from the list below" at bounding box center [489, 313] width 817 height 180
click at [214, 173] on input "Client" at bounding box center [268, 184] width 276 height 34
click at [237, 193] on input "Client" at bounding box center [268, 184] width 276 height 34
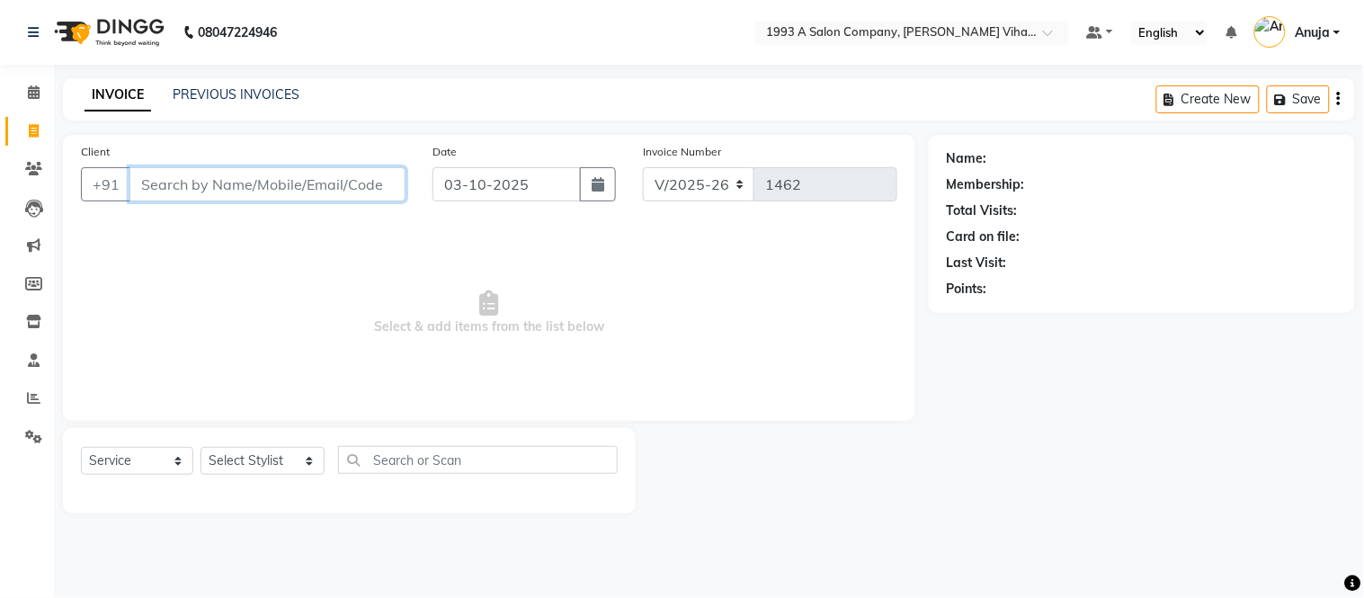
drag, startPoint x: 389, startPoint y: 181, endPoint x: 392, endPoint y: 192, distance: 11.4
click at [390, 185] on input "Client" at bounding box center [268, 184] width 276 height 34
click at [363, 177] on input "Client" at bounding box center [268, 184] width 276 height 34
click at [230, 86] on link "PREVIOUS INVOICES" at bounding box center [236, 94] width 127 height 16
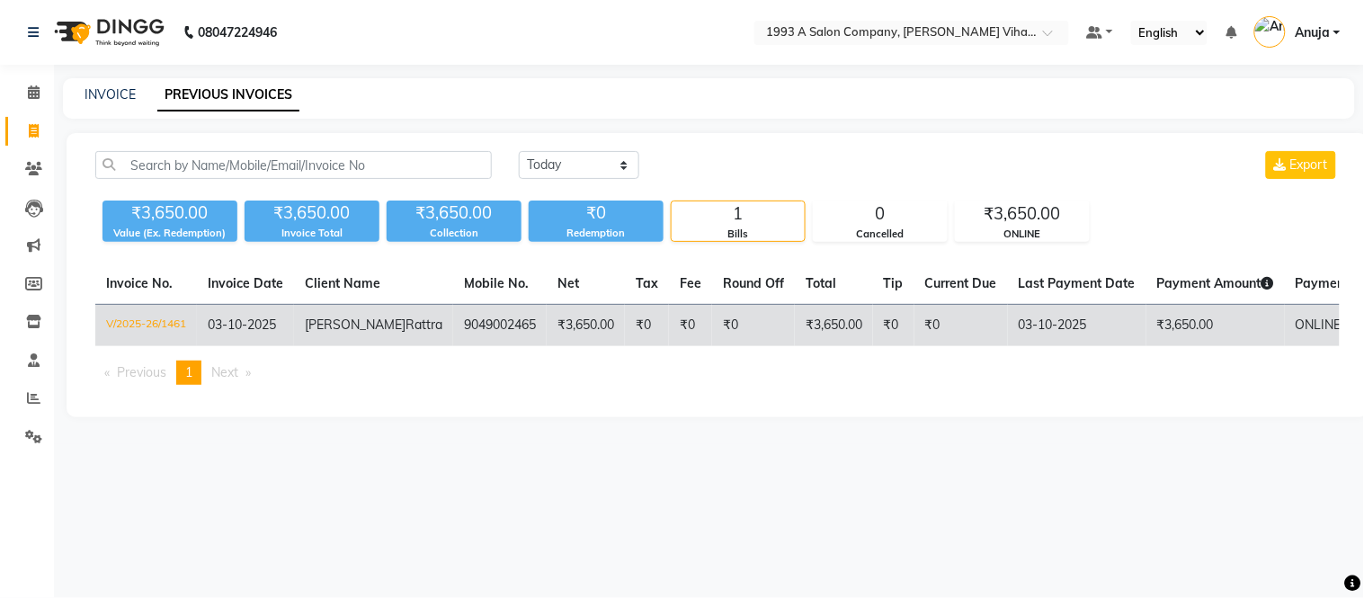
click at [197, 325] on td "V/2025-26/1461" at bounding box center [146, 326] width 102 height 42
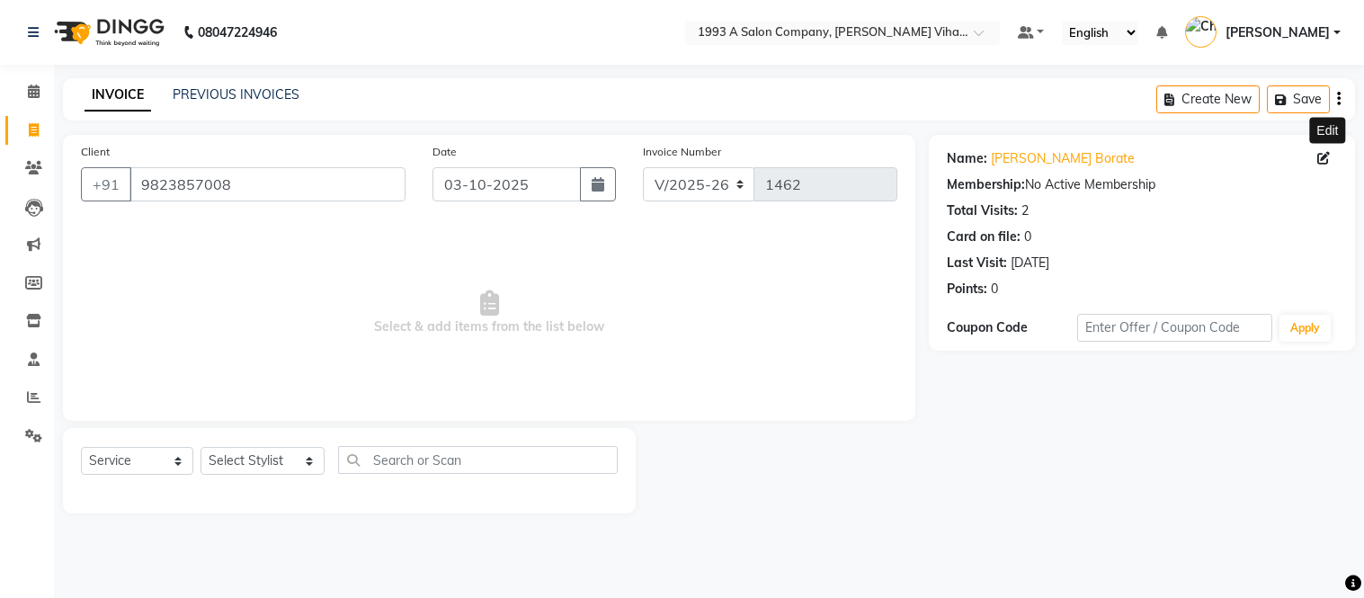
select select "4955"
select select "service"
click at [248, 184] on input "9823857008" at bounding box center [268, 184] width 276 height 34
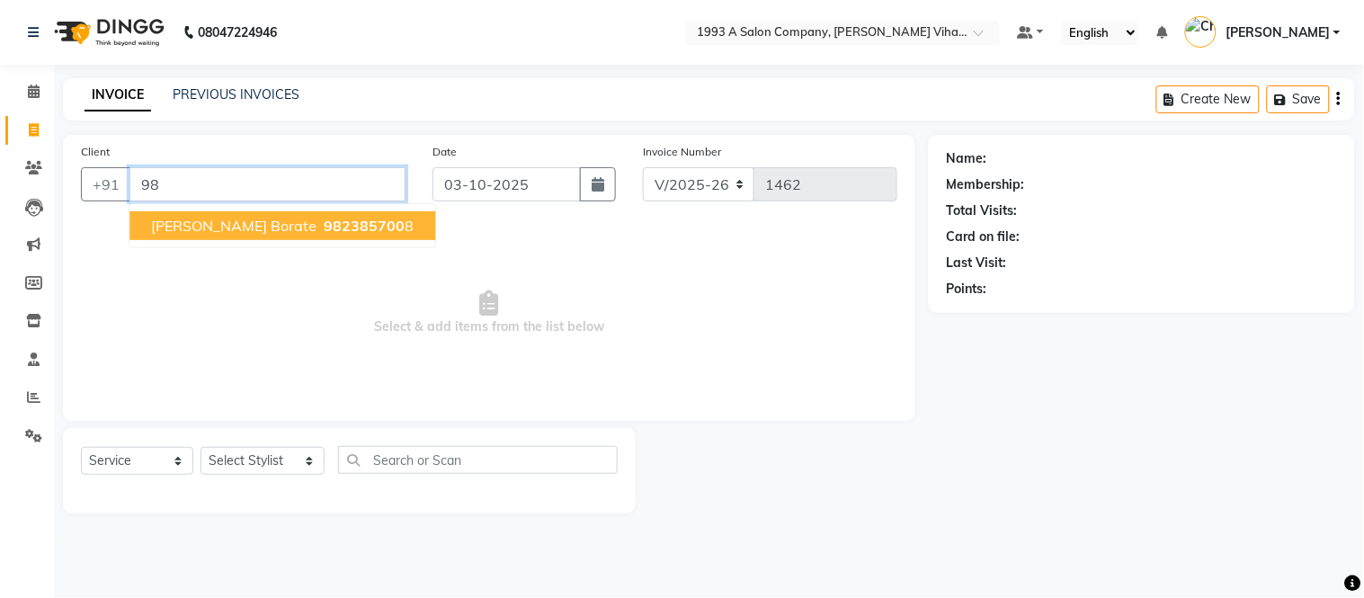
type input "9"
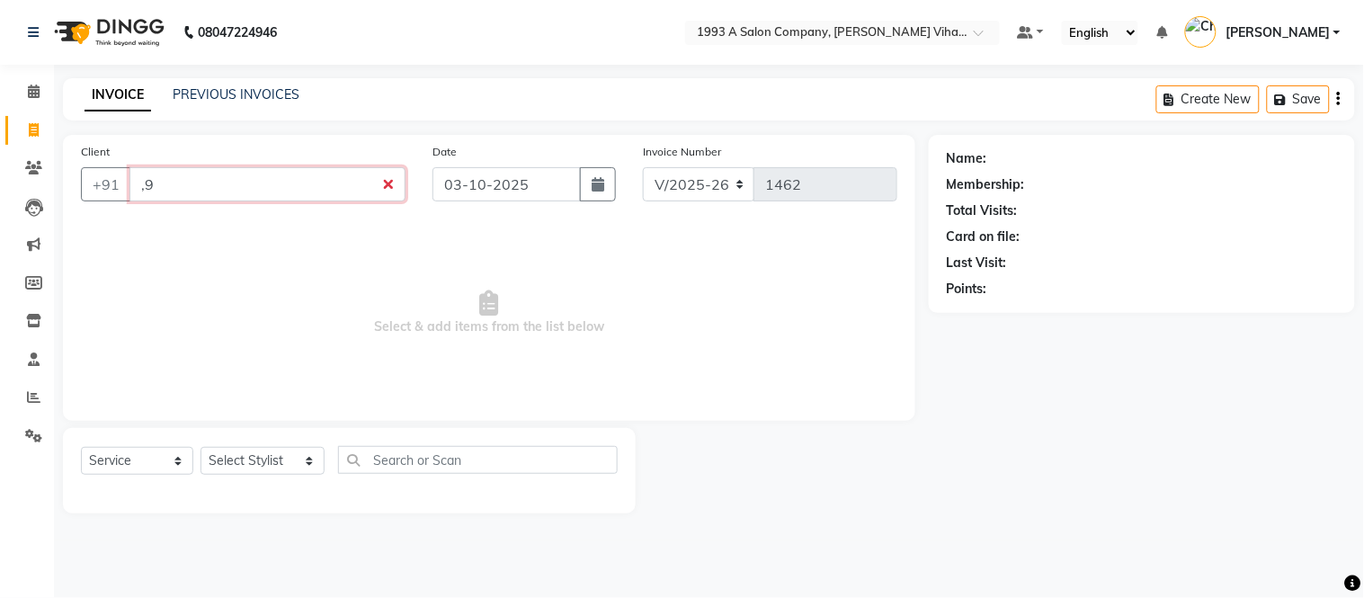
type input ","
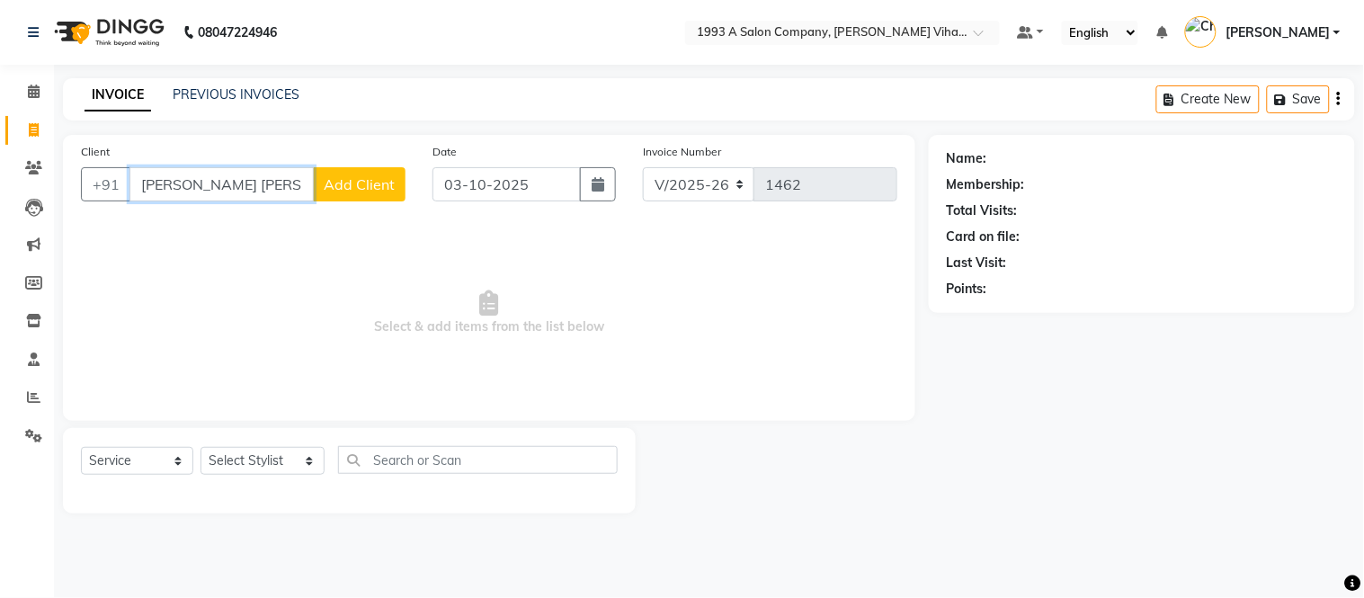
drag, startPoint x: 138, startPoint y: 181, endPoint x: 238, endPoint y: 195, distance: 101.7
click at [238, 195] on input "swapnil arpita" at bounding box center [222, 184] width 184 height 34
click at [275, 184] on input "swapnil arpita" at bounding box center [222, 184] width 184 height 34
type input "s"
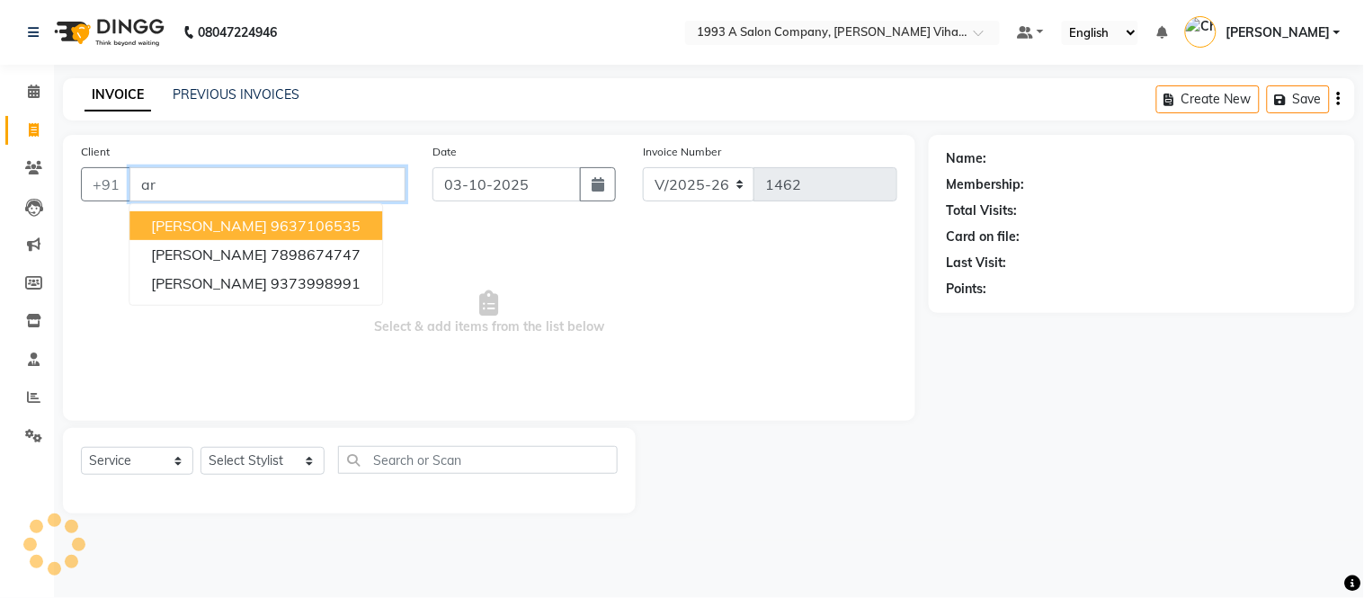
type input "a"
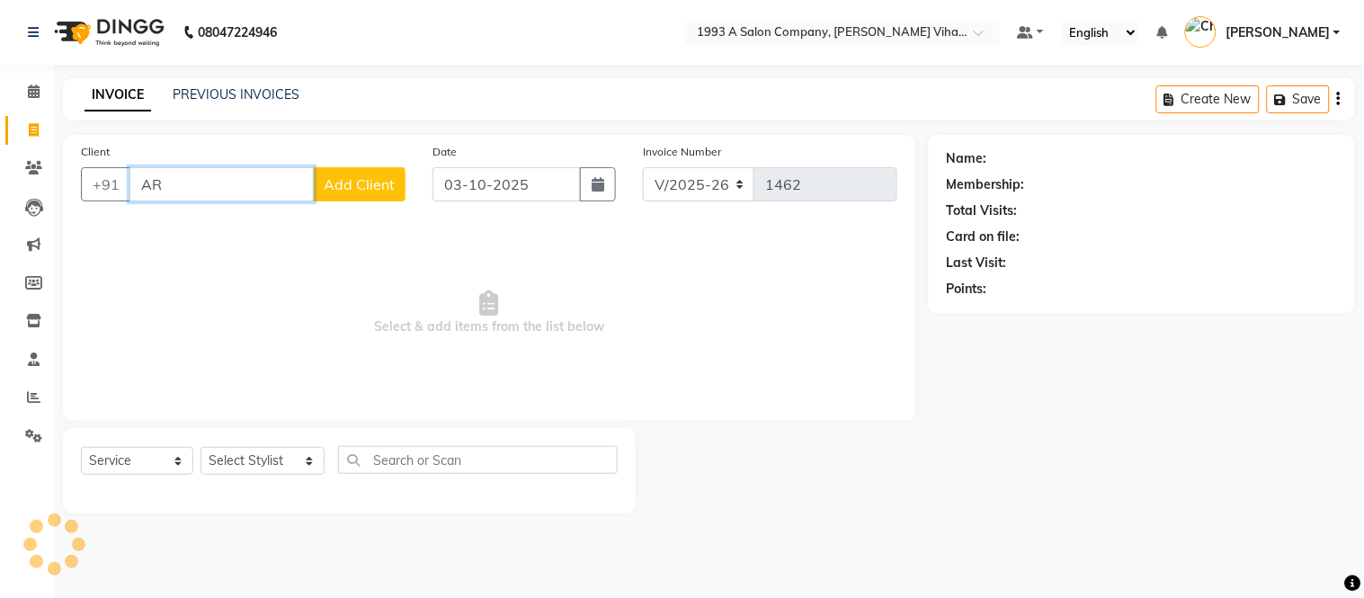
type input "A"
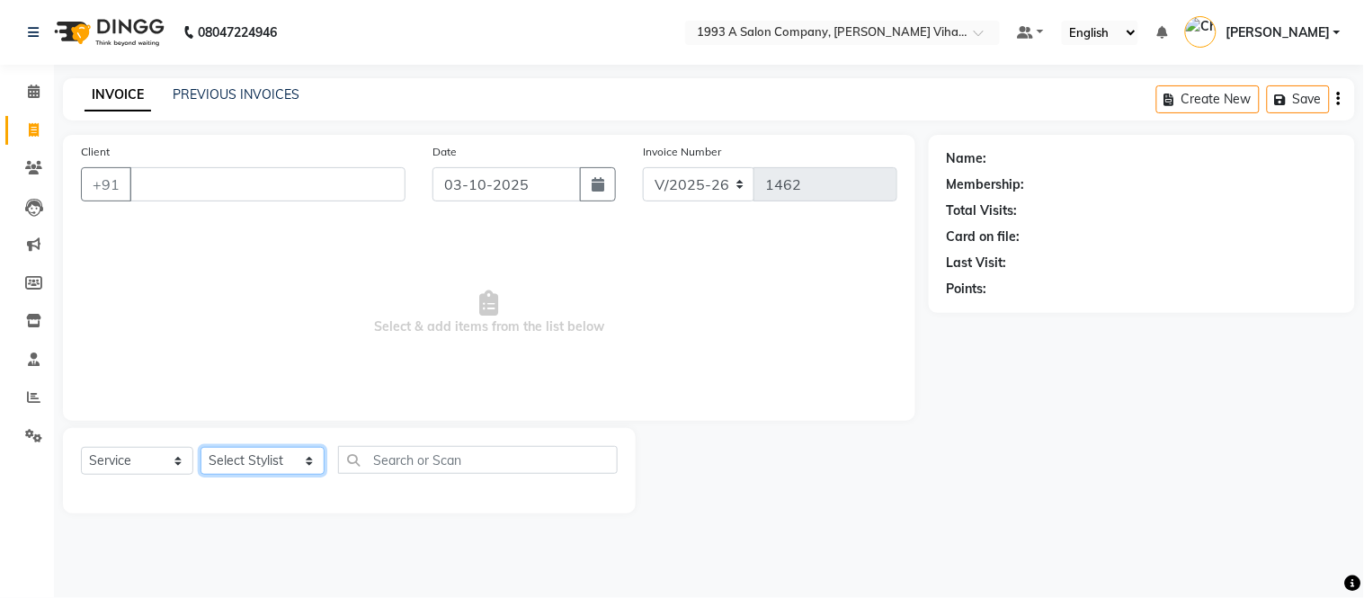
drag, startPoint x: 290, startPoint y: 454, endPoint x: 281, endPoint y: 356, distance: 98.4
click at [281, 356] on div "Client +91 Date 03-10-2025 Invoice Number V/2025 V/2025-26 1462 Select & add it…" at bounding box center [489, 324] width 880 height 379
click at [201, 448] on select "Select Stylist Anuja Arpita Landge Bhakti Chetan Ambekar Krushna Mayur Shanti P…" at bounding box center [263, 461] width 124 height 28
drag, startPoint x: 286, startPoint y: 433, endPoint x: 290, endPoint y: 443, distance: 10.5
click at [290, 443] on div "Select Service Product Membership Package Voucher Prepaid Gift Card Select Styl…" at bounding box center [349, 470] width 573 height 85
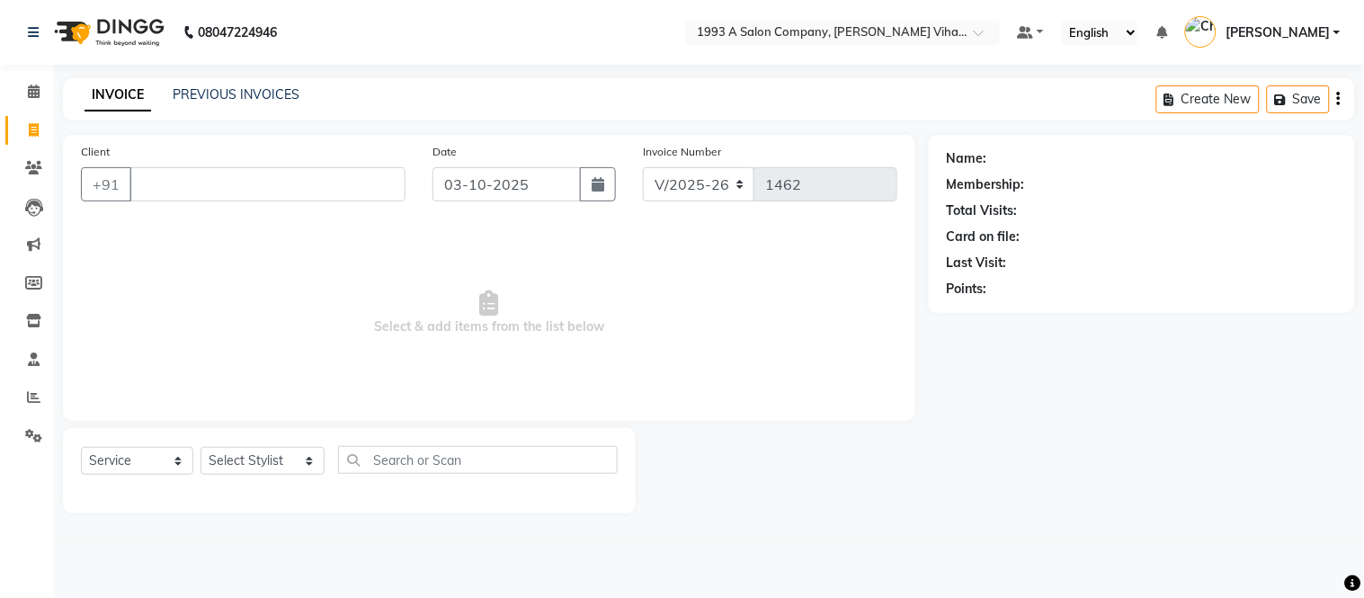
click at [291, 451] on div "Select Service Product Membership Package Voucher Prepaid Gift Card Select Styl…" at bounding box center [349, 470] width 573 height 85
click at [291, 470] on select "Select Stylist Anuja Arpita Landge Bhakti Chetan Ambekar Krushna Mayur Shanti P…" at bounding box center [263, 461] width 124 height 28
select select "91466"
click at [201, 448] on select "Select Stylist Anuja Arpita Landge Bhakti Chetan Ambekar Krushna Mayur Shanti P…" at bounding box center [263, 461] width 124 height 28
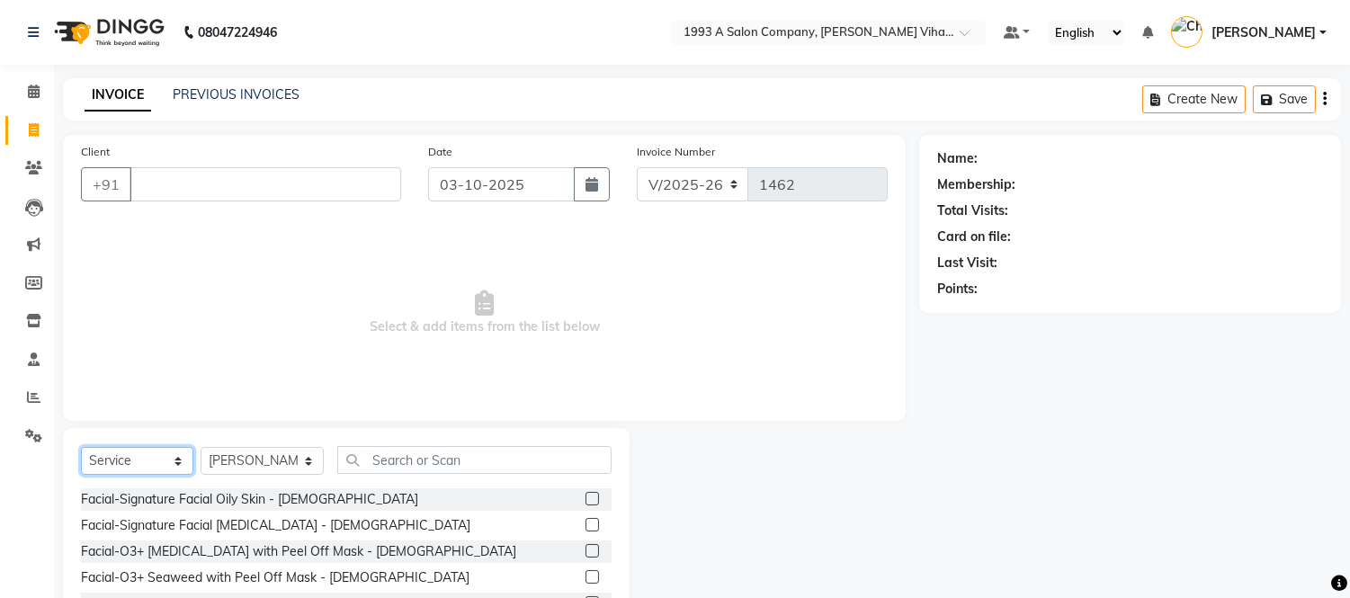
click at [136, 460] on select "Select Service Product Membership Package Voucher Prepaid Gift Card" at bounding box center [137, 461] width 112 height 28
click at [81, 448] on select "Select Service Product Membership Package Voucher Prepaid Gift Card" at bounding box center [137, 461] width 112 height 28
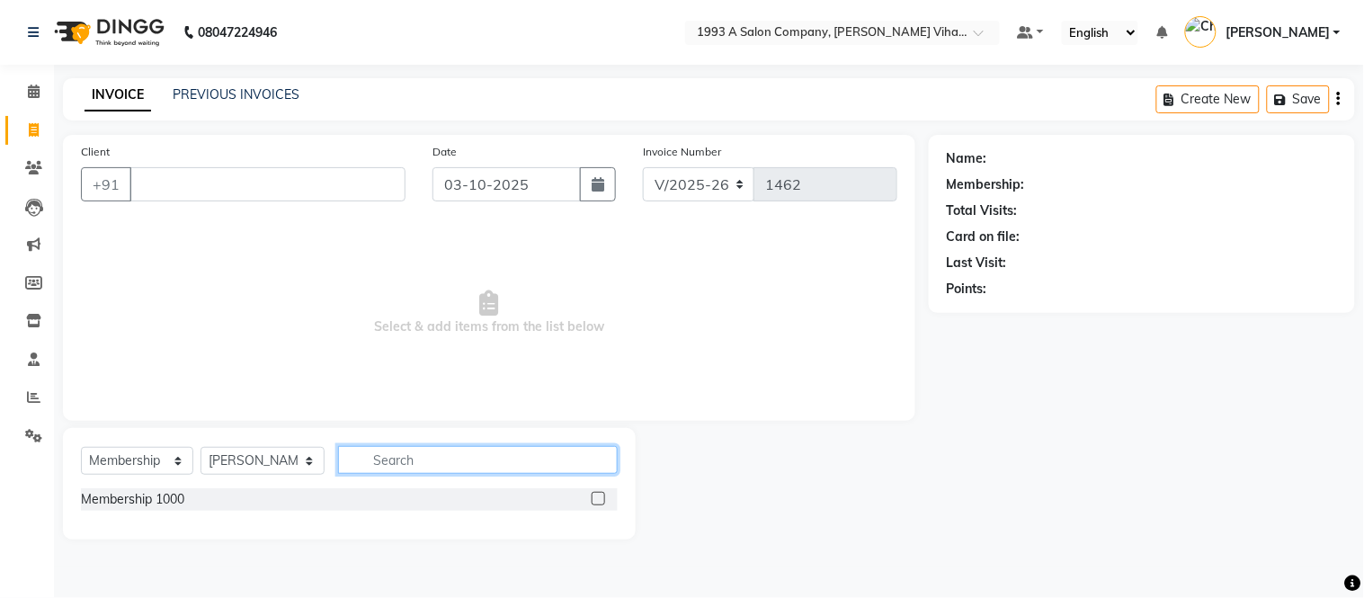
click at [363, 460] on input "text" at bounding box center [478, 460] width 280 height 28
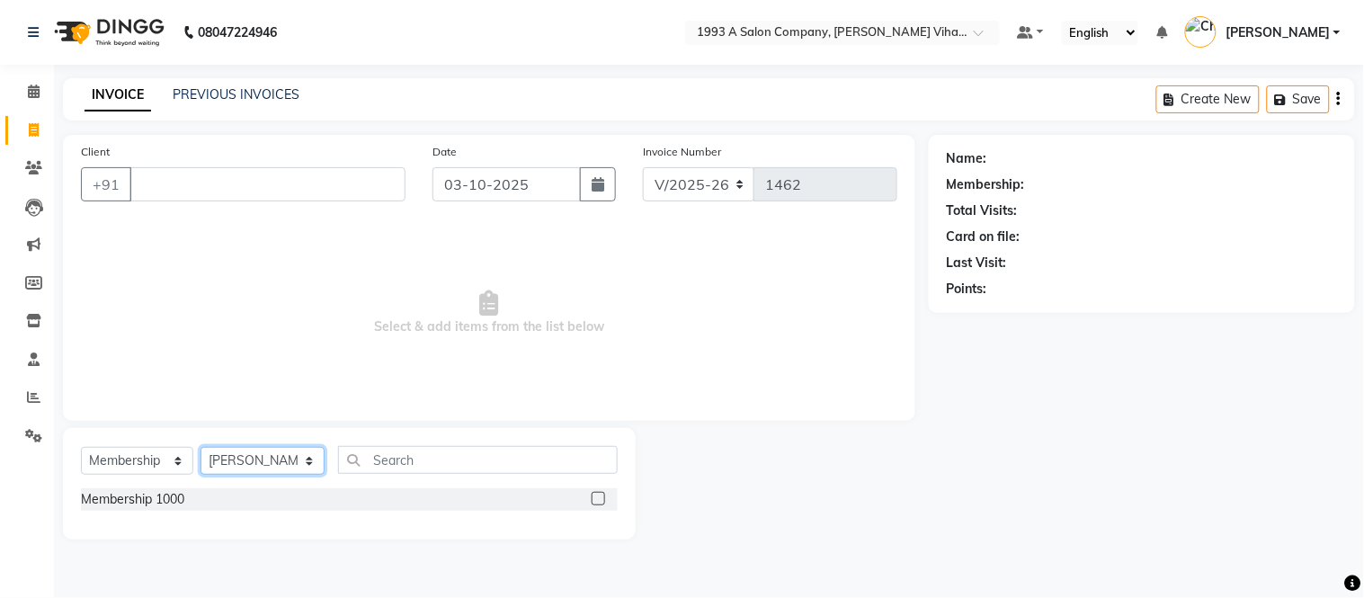
click at [252, 454] on select "Select Stylist Anuja Arpita Landge Bhakti Chetan Ambekar Krushna Mayur Shanti P…" at bounding box center [263, 461] width 124 height 28
click at [201, 448] on select "Select Stylist Anuja Arpita Landge Bhakti Chetan Ambekar Krushna Mayur Shanti P…" at bounding box center [263, 461] width 124 height 28
click at [175, 465] on select "Select Service Product Membership Package Voucher Prepaid Gift Card" at bounding box center [137, 461] width 112 height 28
click at [81, 448] on select "Select Service Product Membership Package Voucher Prepaid Gift Card" at bounding box center [137, 461] width 112 height 28
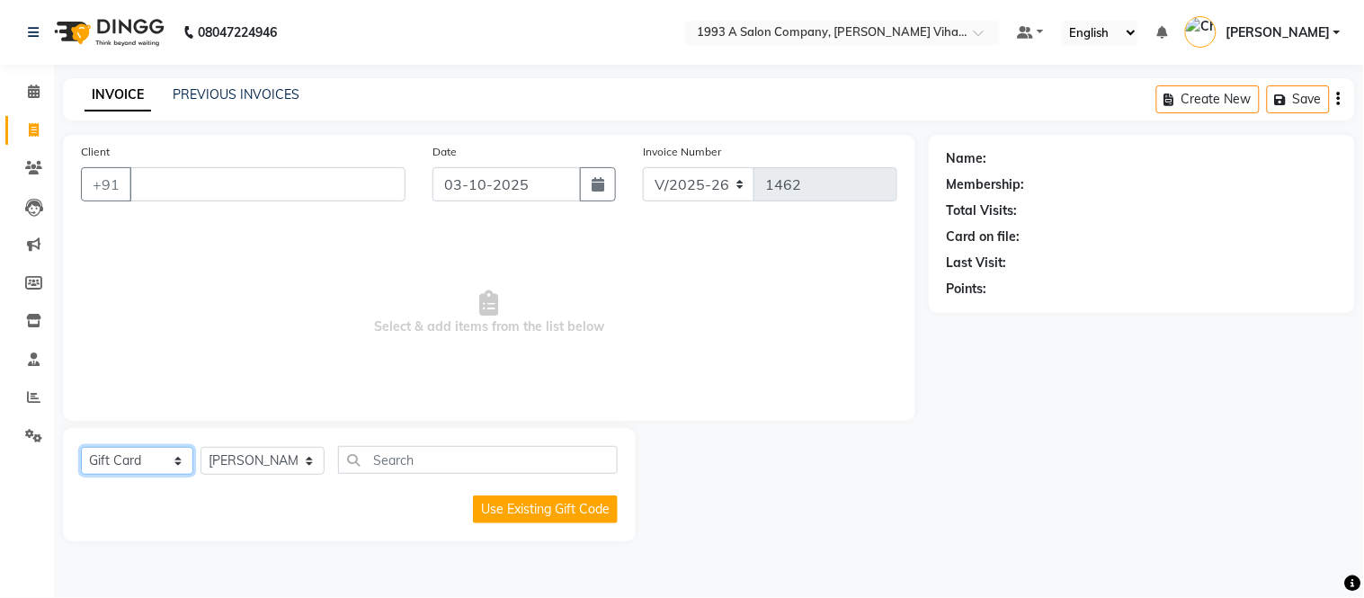
drag, startPoint x: 137, startPoint y: 451, endPoint x: 142, endPoint y: 460, distance: 9.7
click at [139, 453] on select "Select Service Product Membership Package Voucher Prepaid Gift Card" at bounding box center [137, 461] width 112 height 28
click at [81, 448] on select "Select Service Product Membership Package Voucher Prepaid Gift Card" at bounding box center [137, 461] width 112 height 28
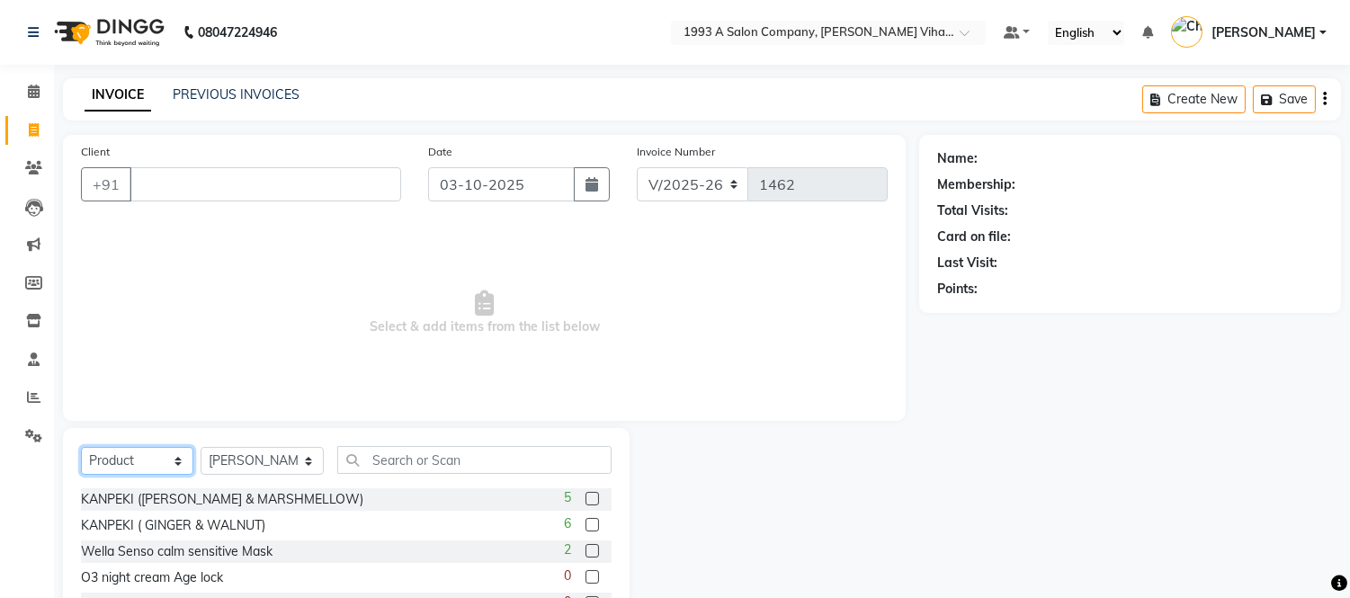
click at [171, 453] on select "Select Service Product Membership Package Voucher Prepaid Gift Card" at bounding box center [137, 461] width 112 height 28
select select "select"
click at [81, 448] on select "Select Service Product Membership Package Voucher Prepaid Gift Card" at bounding box center [137, 461] width 112 height 28
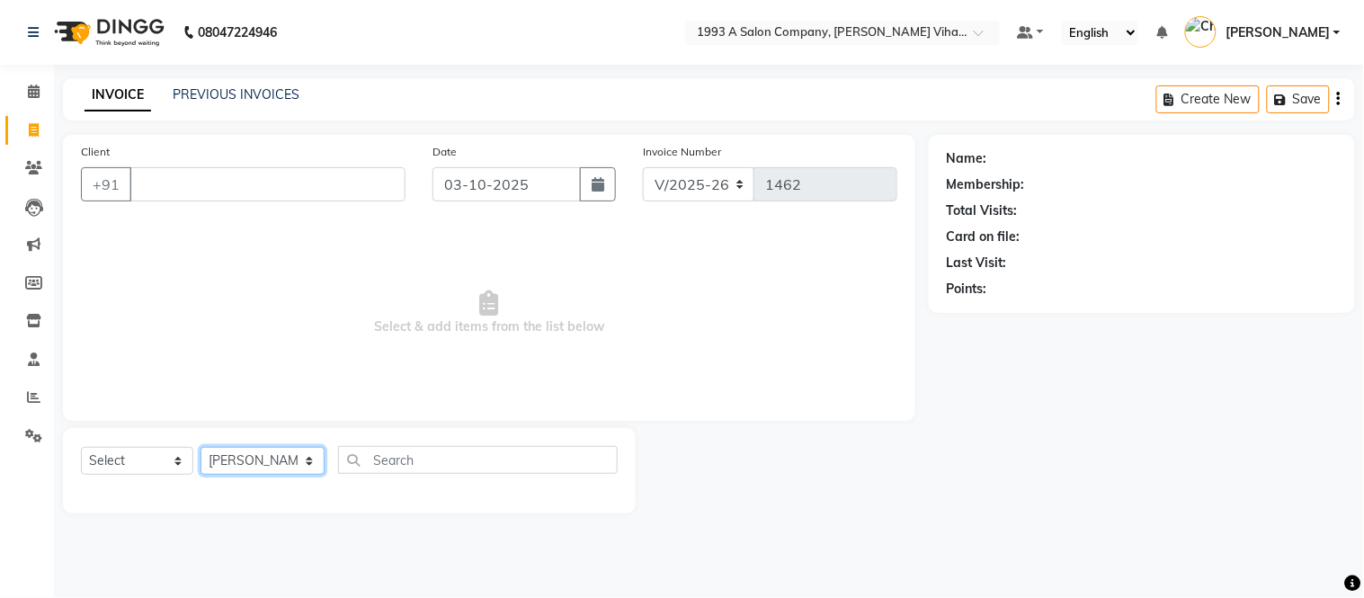
click at [299, 451] on select "Select Stylist Anuja Arpita Landge Bhakti Chetan Ambekar Krushna Mayur Shanti P…" at bounding box center [263, 461] width 124 height 28
select select
click at [201, 448] on select "Select Stylist Anuja Arpita Landge Bhakti Chetan Ambekar Krushna Mayur Shanti P…" at bounding box center [263, 461] width 124 height 28
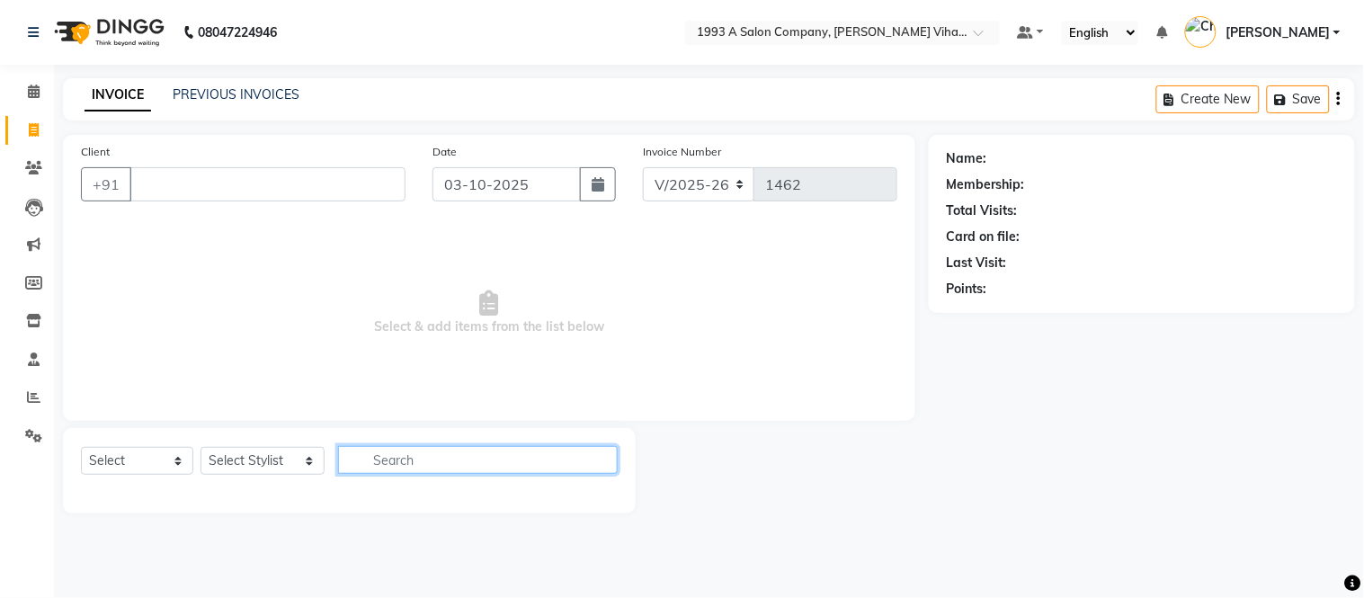
click at [384, 460] on input "text" at bounding box center [478, 460] width 280 height 28
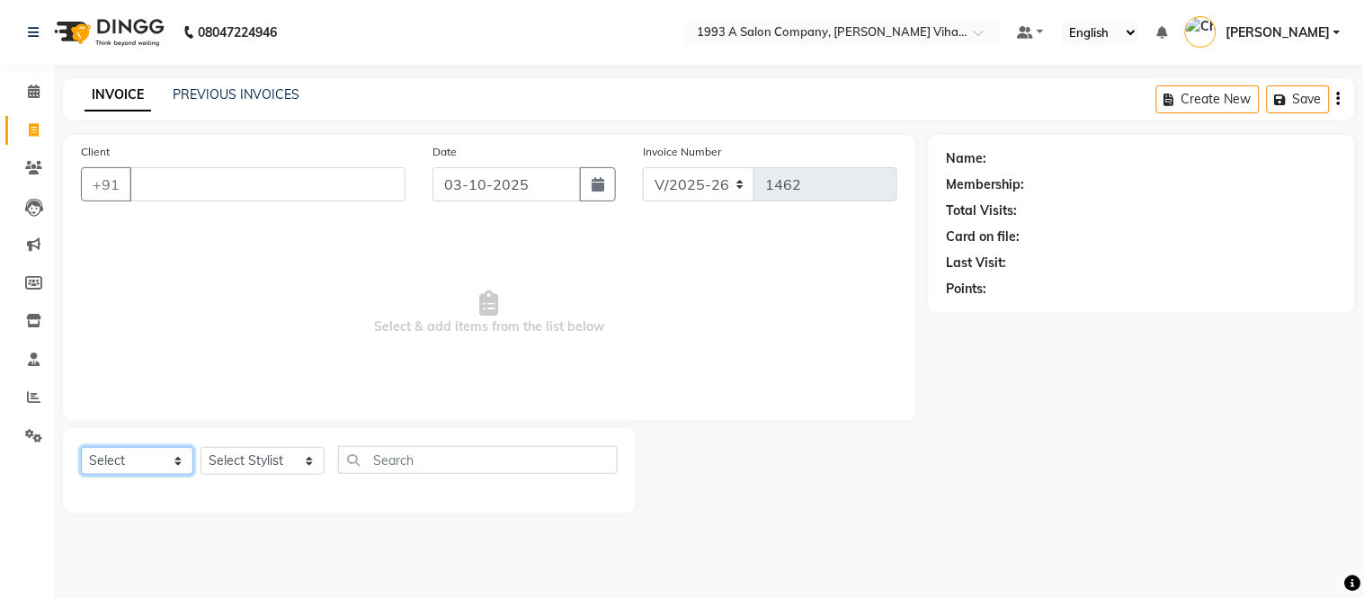
click at [106, 464] on select "Select Service Product Membership Package Voucher Prepaid Gift Card" at bounding box center [137, 461] width 112 height 28
drag, startPoint x: 136, startPoint y: 460, endPoint x: 159, endPoint y: 464, distance: 23.7
click at [138, 460] on select "Select Service Product Membership Package Voucher Prepaid Gift Card" at bounding box center [137, 461] width 112 height 28
click at [299, 452] on select "Select Stylist Anuja Arpita Landge Bhakti Chetan Ambekar Krushna Mayur Shanti P…" at bounding box center [263, 461] width 124 height 28
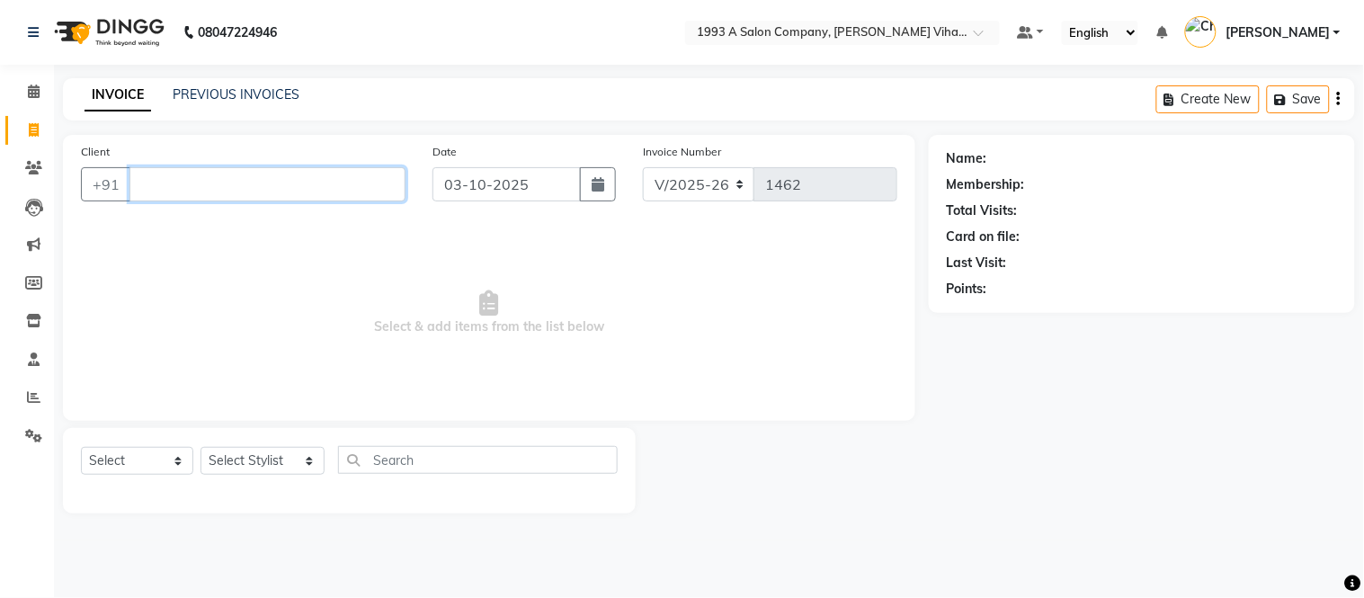
click at [163, 182] on input "Client" at bounding box center [268, 184] width 276 height 34
click at [316, 183] on input "Client" at bounding box center [268, 184] width 276 height 34
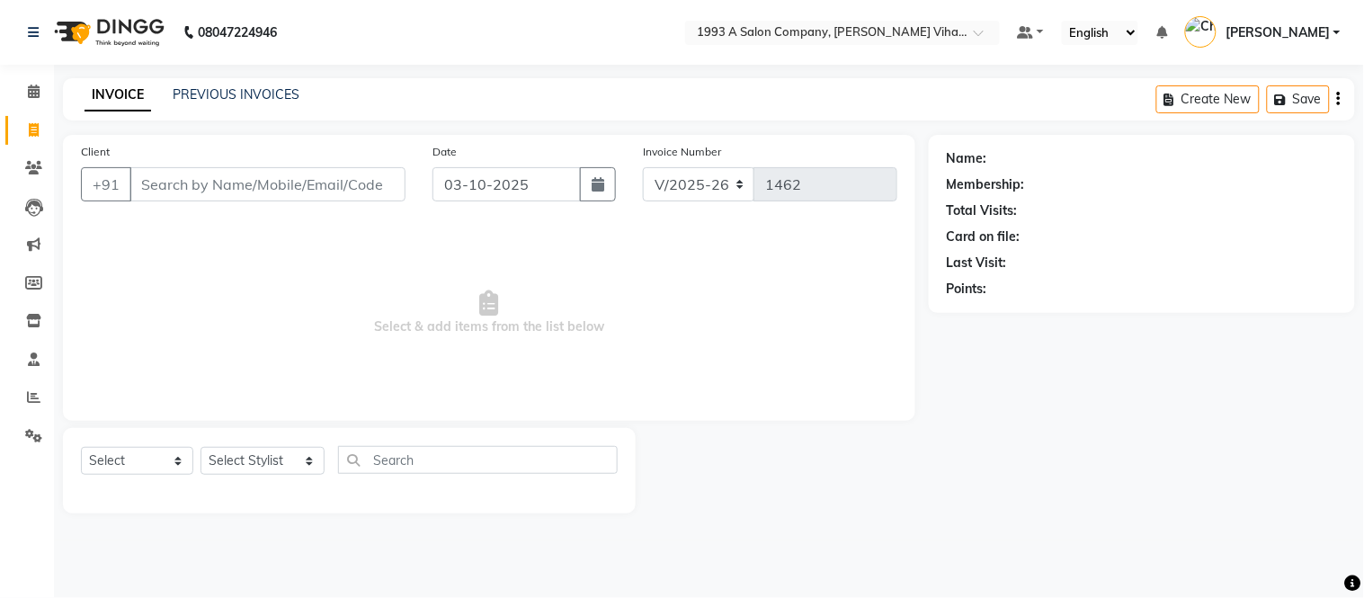
click at [487, 293] on icon at bounding box center [489, 302] width 19 height 25
click at [489, 293] on icon at bounding box center [489, 302] width 19 height 25
click at [489, 302] on icon at bounding box center [489, 302] width 19 height 25
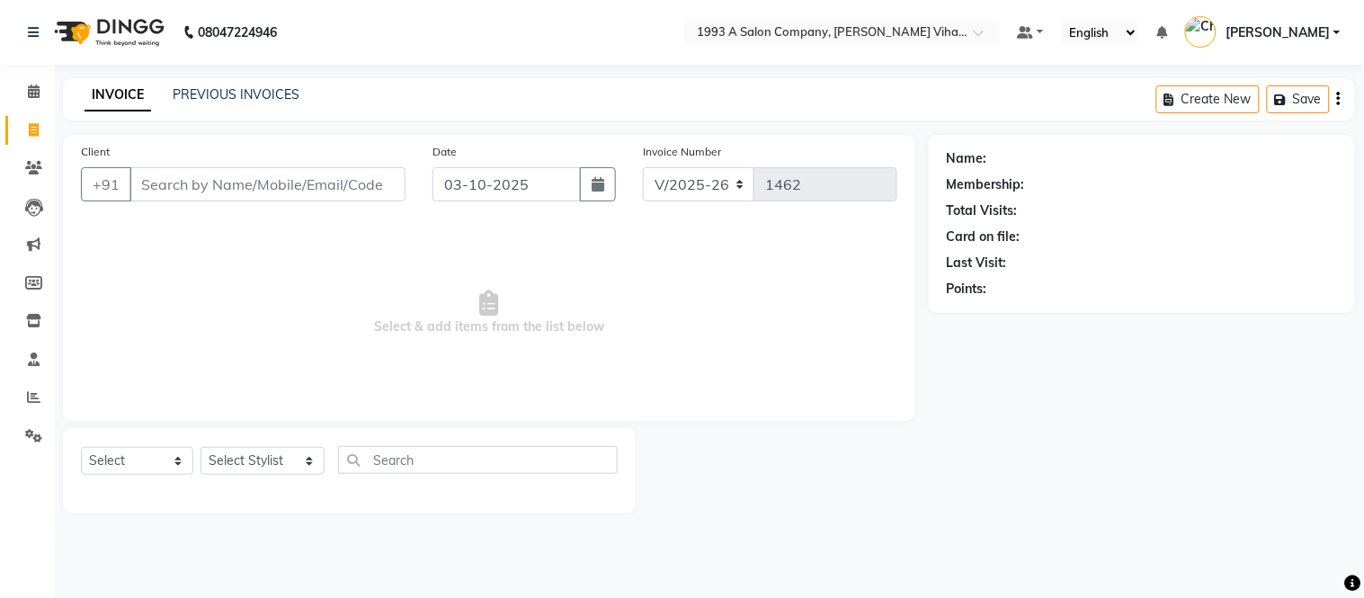
click at [489, 302] on icon at bounding box center [489, 302] width 19 height 25
click at [492, 300] on icon at bounding box center [489, 302] width 19 height 25
click at [492, 299] on icon at bounding box center [489, 302] width 19 height 25
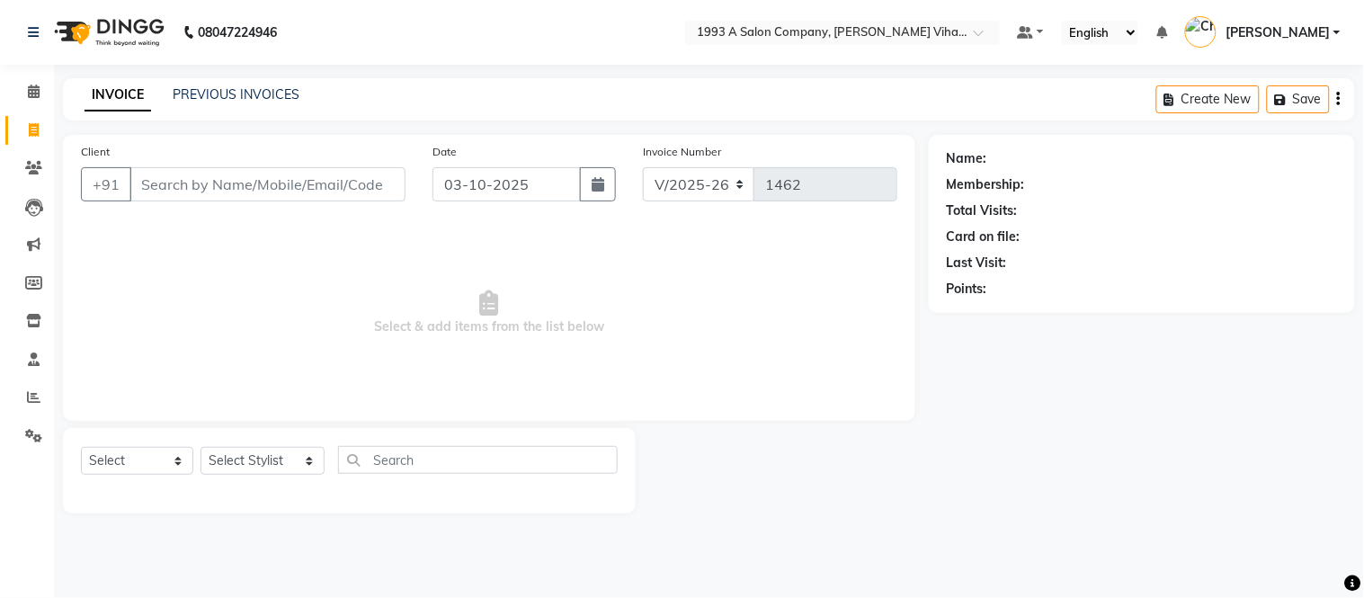
click at [492, 299] on icon at bounding box center [489, 302] width 19 height 25
drag, startPoint x: 491, startPoint y: 298, endPoint x: 380, endPoint y: 327, distance: 114.5
click at [380, 327] on span "Select & add items from the list below" at bounding box center [489, 313] width 817 height 180
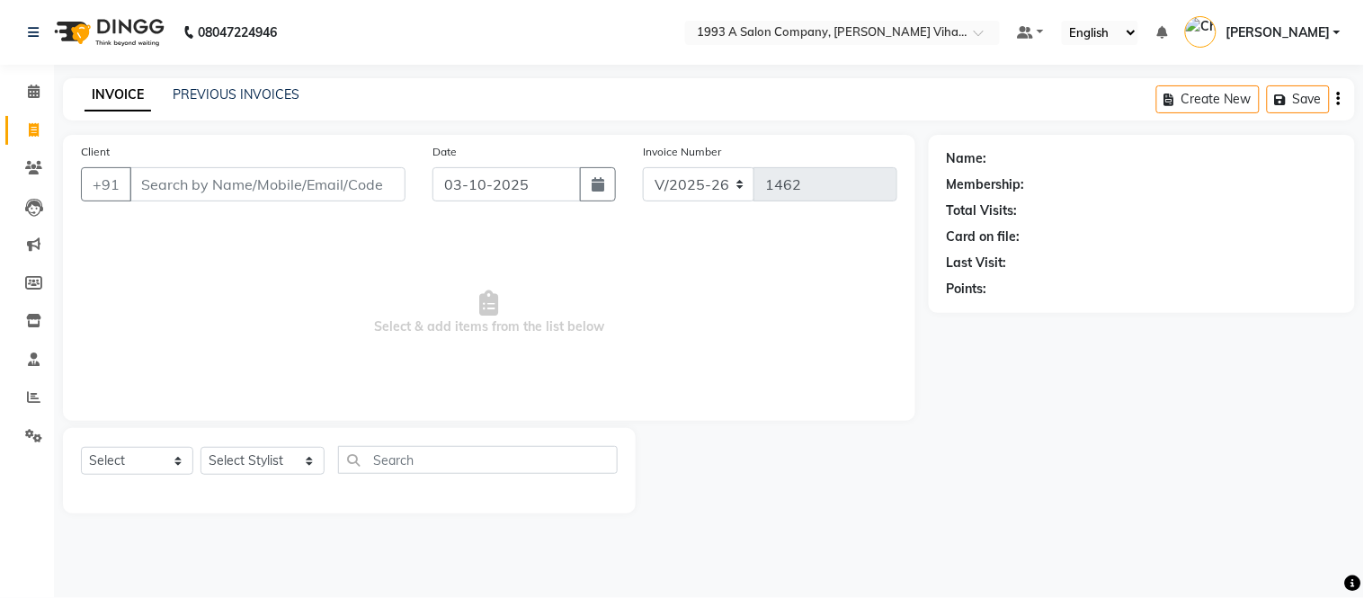
click at [479, 304] on span "Select & add items from the list below" at bounding box center [489, 313] width 817 height 180
drag, startPoint x: 212, startPoint y: 193, endPoint x: 219, endPoint y: 186, distance: 10.2
click at [219, 186] on input "Client" at bounding box center [268, 184] width 276 height 34
click at [375, 184] on input "Client" at bounding box center [268, 184] width 276 height 34
click at [538, 183] on input "03-10-2025" at bounding box center [507, 184] width 149 height 34
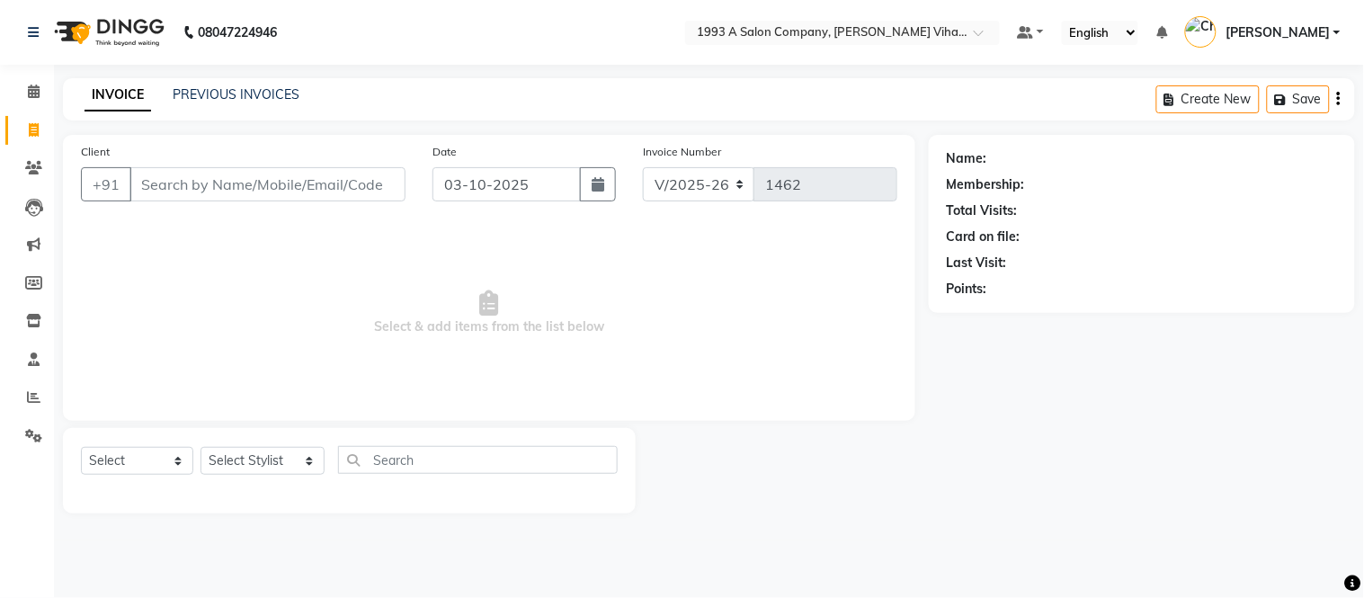
select select "10"
select select "2025"
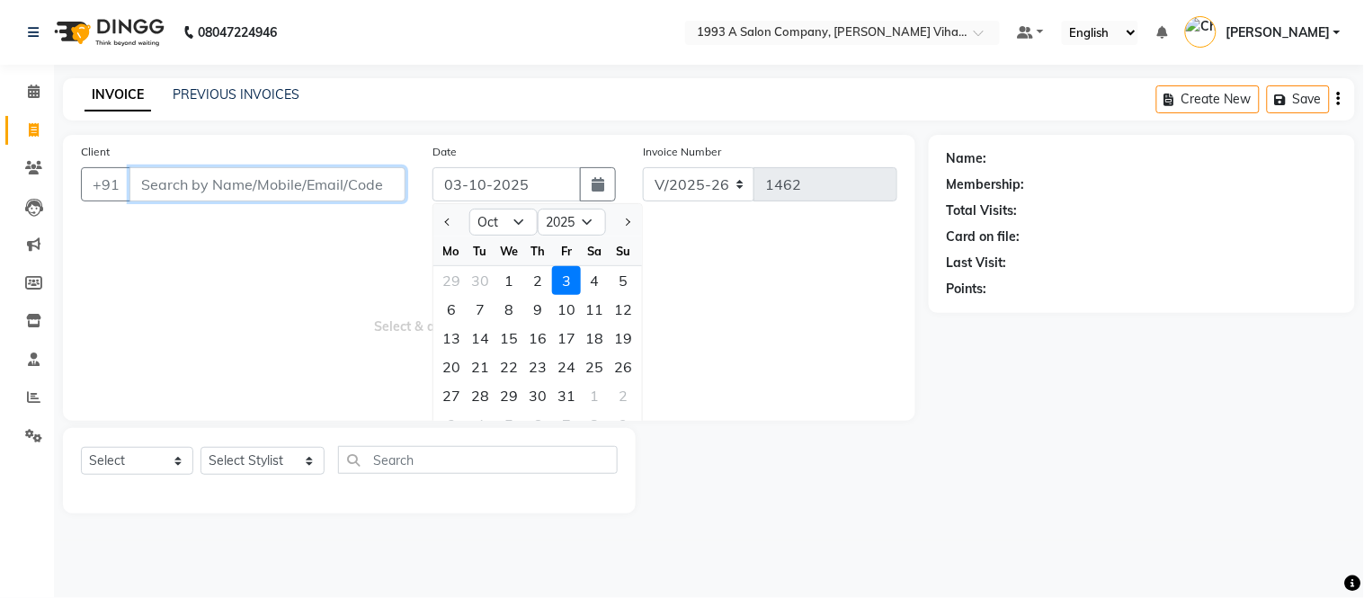
click at [271, 185] on input "Client" at bounding box center [268, 184] width 276 height 34
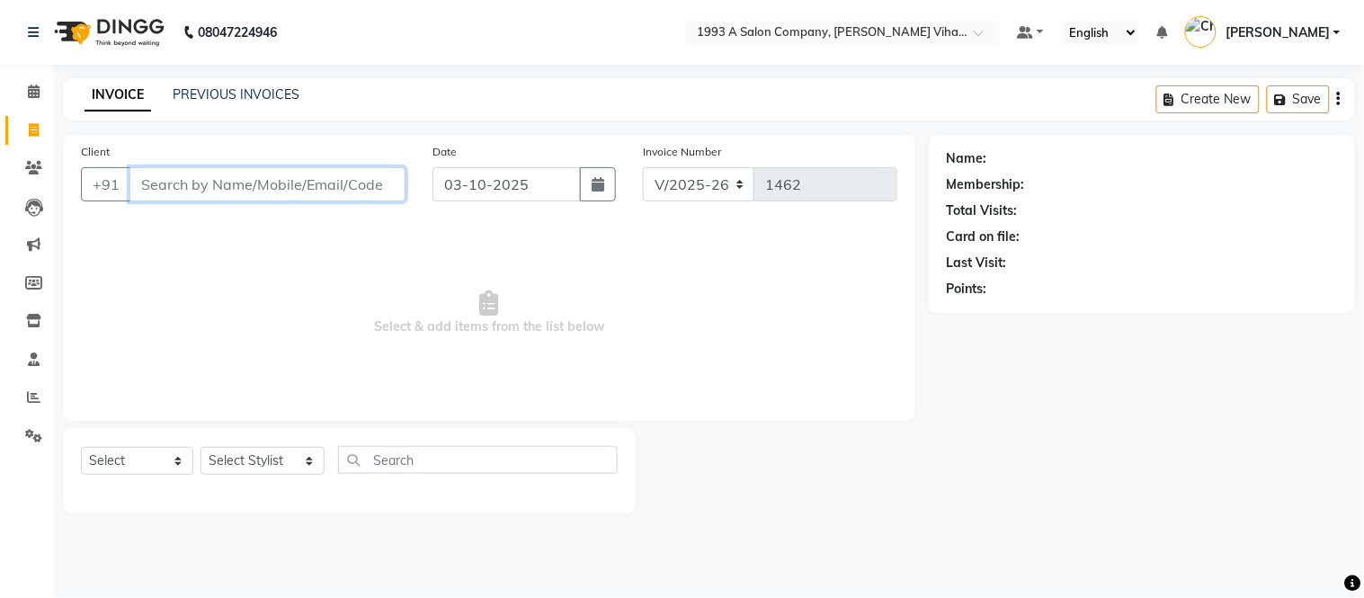
click at [390, 181] on input "Client" at bounding box center [268, 184] width 276 height 34
click at [371, 186] on input "Client" at bounding box center [268, 184] width 276 height 34
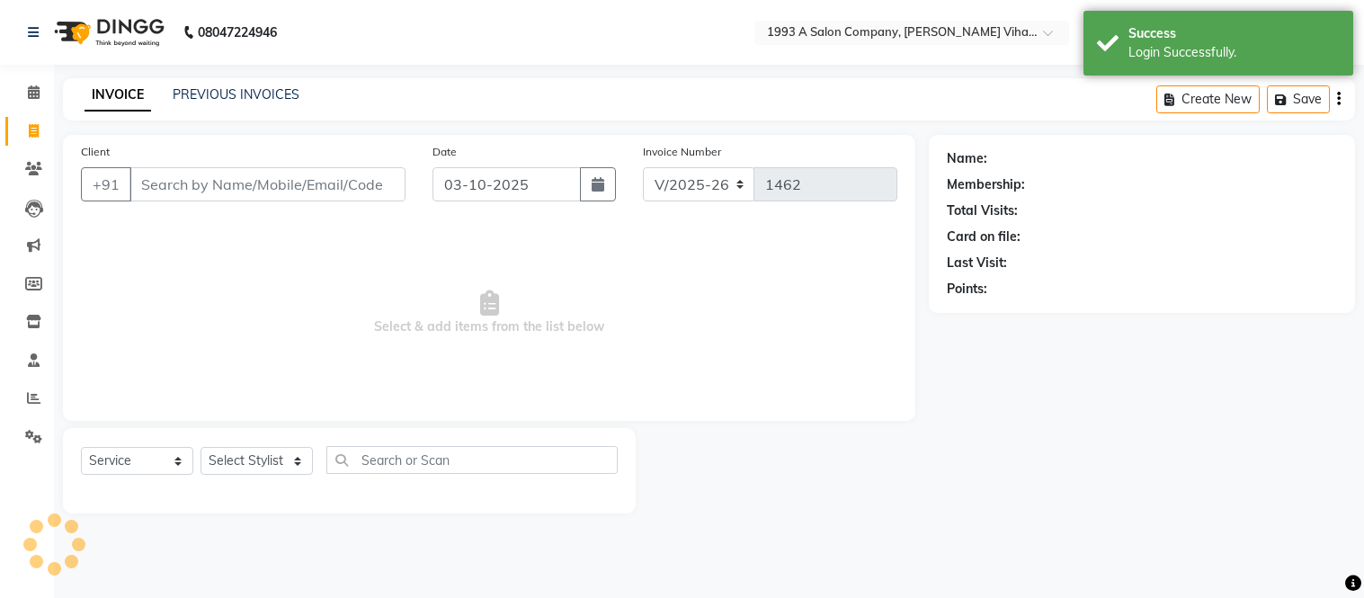
select select "4955"
select select "service"
click at [160, 187] on input "Client" at bounding box center [268, 184] width 276 height 34
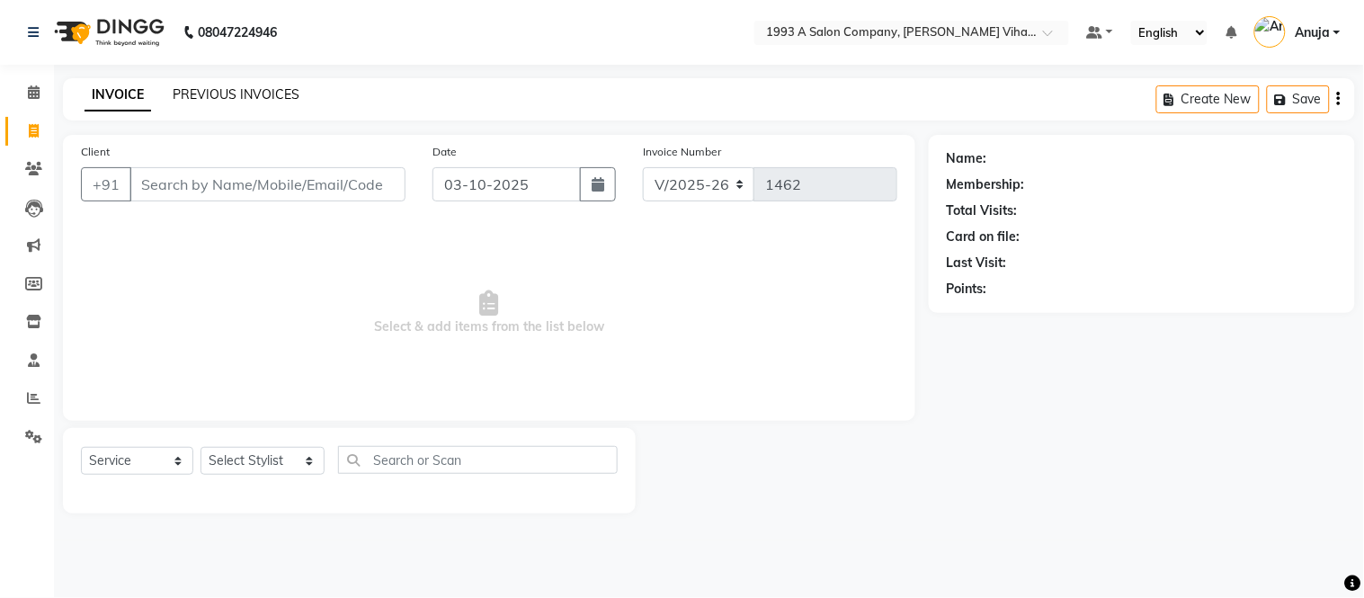
click at [267, 90] on link "PREVIOUS INVOICES" at bounding box center [236, 94] width 127 height 16
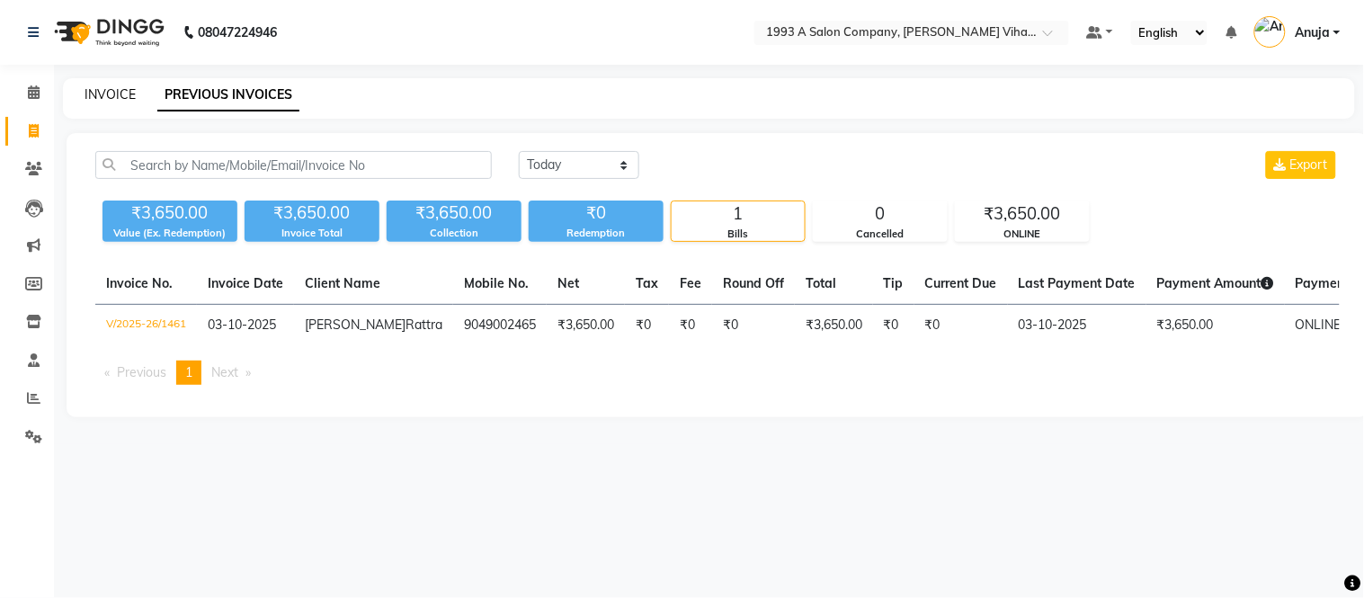
click at [113, 99] on link "INVOICE" at bounding box center [110, 94] width 51 height 16
select select "service"
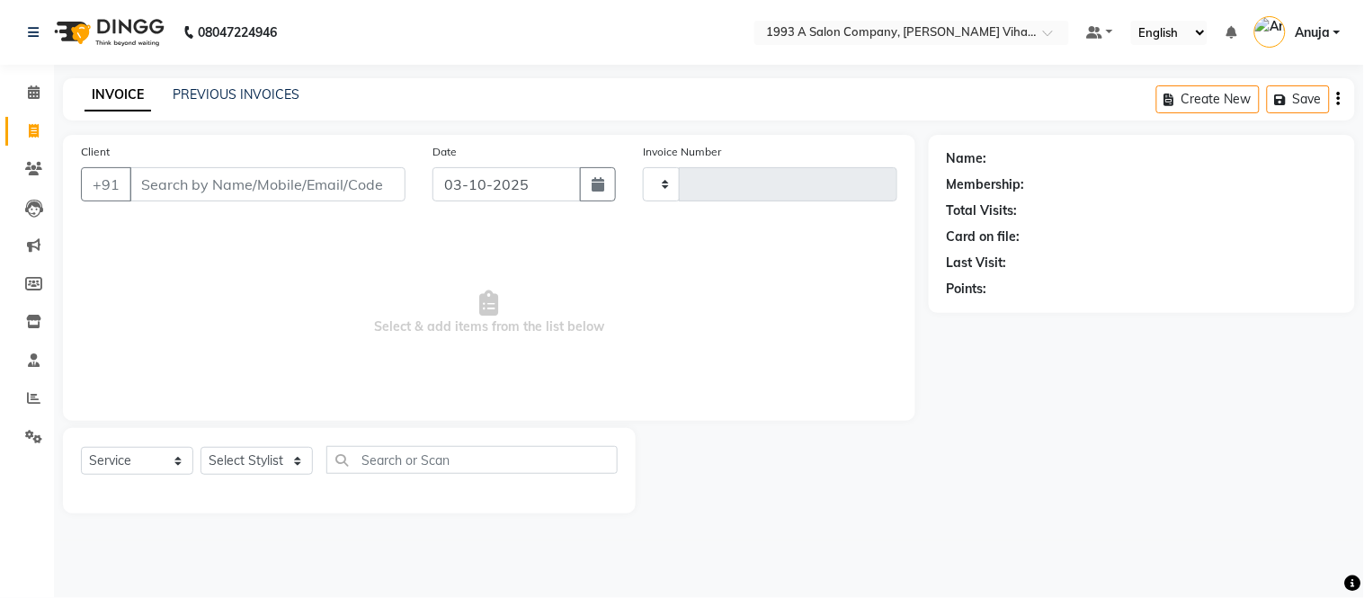
type input "1462"
select select "4955"
click at [319, 186] on input "Client" at bounding box center [268, 184] width 276 height 34
click at [201, 192] on input "Client" at bounding box center [268, 184] width 276 height 34
click at [389, 189] on input "Client" at bounding box center [268, 184] width 276 height 34
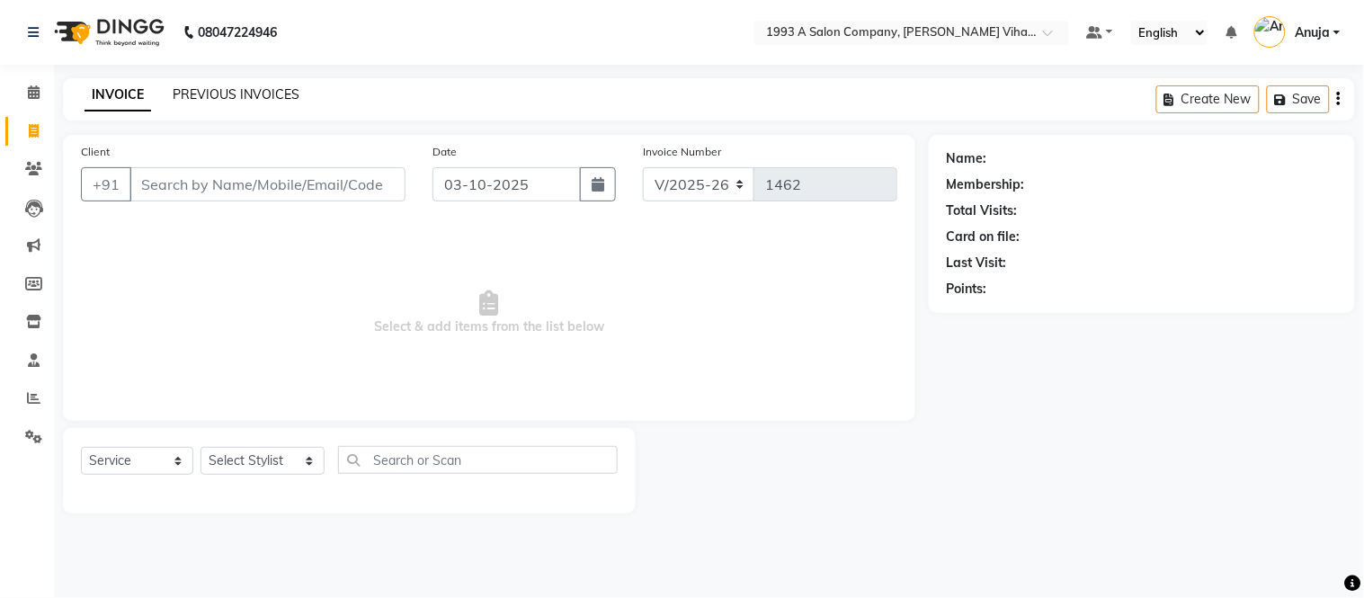
click at [253, 90] on link "PREVIOUS INVOICES" at bounding box center [236, 94] width 127 height 16
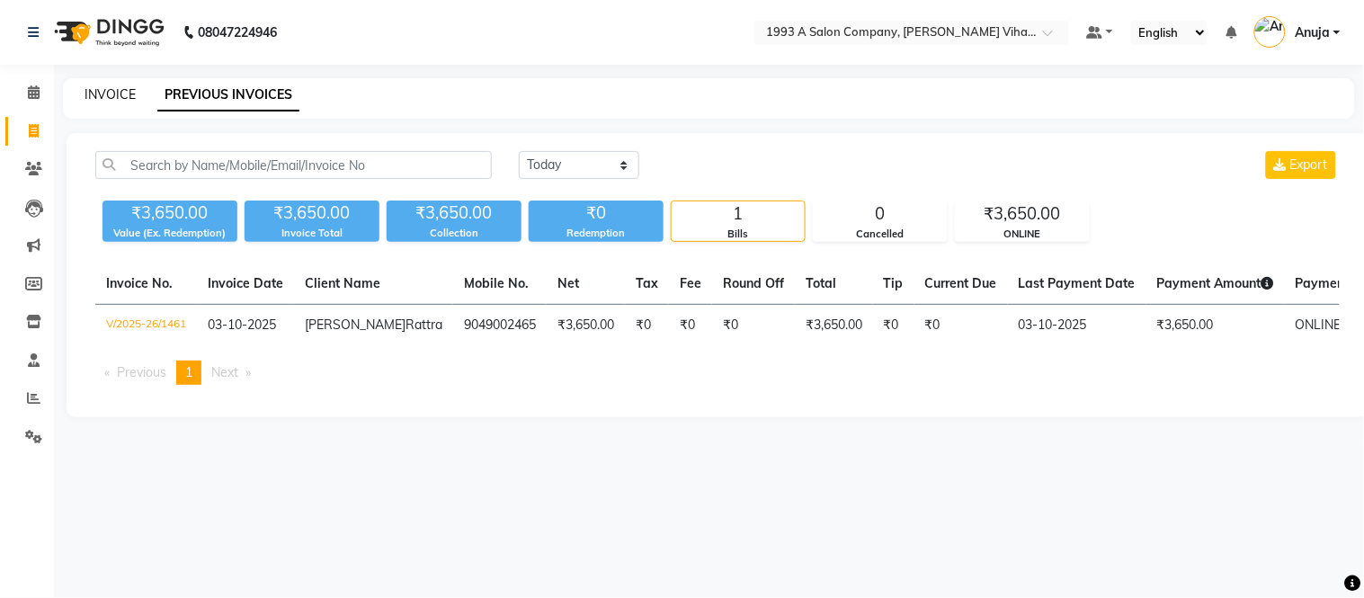
click at [110, 87] on link "INVOICE" at bounding box center [110, 94] width 51 height 16
select select "4955"
select select "service"
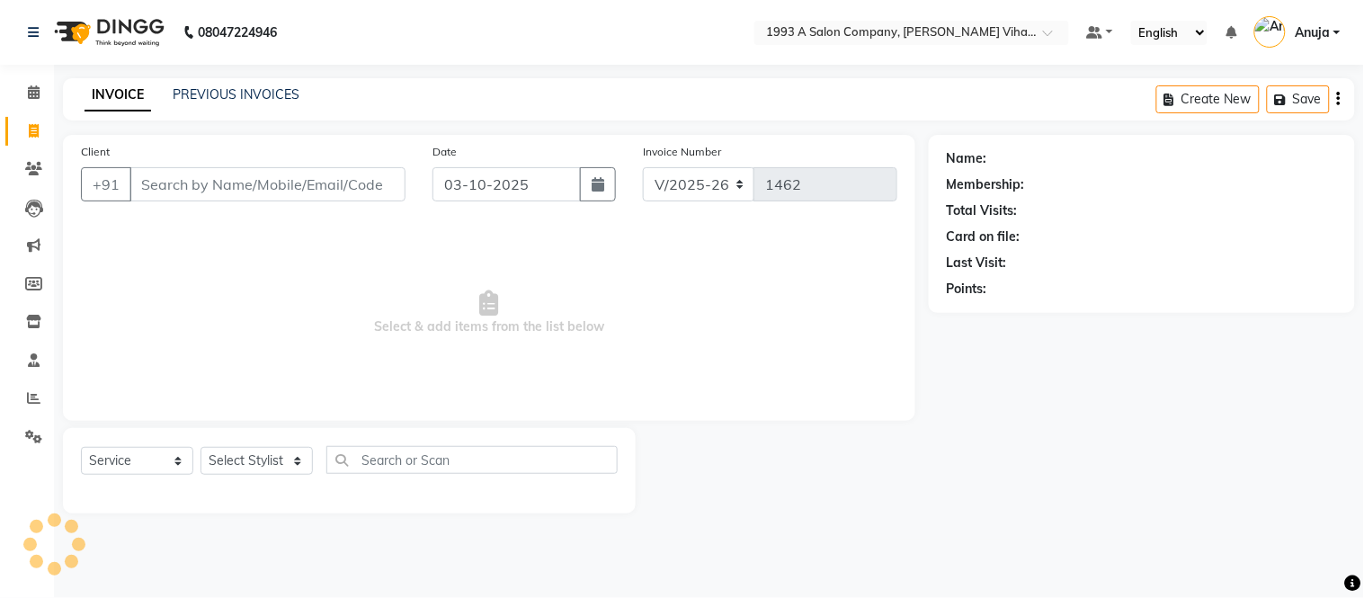
click at [211, 186] on input "Client" at bounding box center [268, 184] width 276 height 34
click at [367, 166] on div "Client +91" at bounding box center [243, 179] width 352 height 74
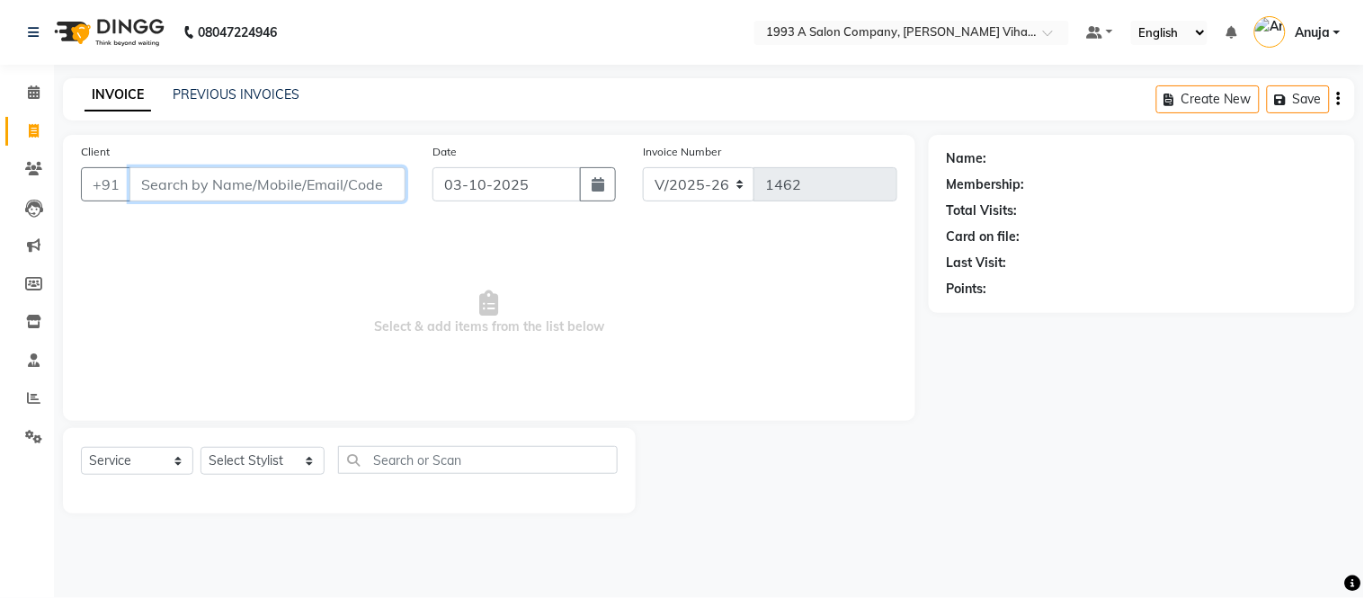
click at [365, 176] on input "Client" at bounding box center [268, 184] width 276 height 34
click at [364, 185] on input "Client" at bounding box center [268, 184] width 276 height 34
click at [148, 185] on input "Client" at bounding box center [268, 184] width 276 height 34
click at [207, 195] on input "Client" at bounding box center [268, 184] width 276 height 34
click at [252, 183] on input "Client" at bounding box center [268, 184] width 276 height 34
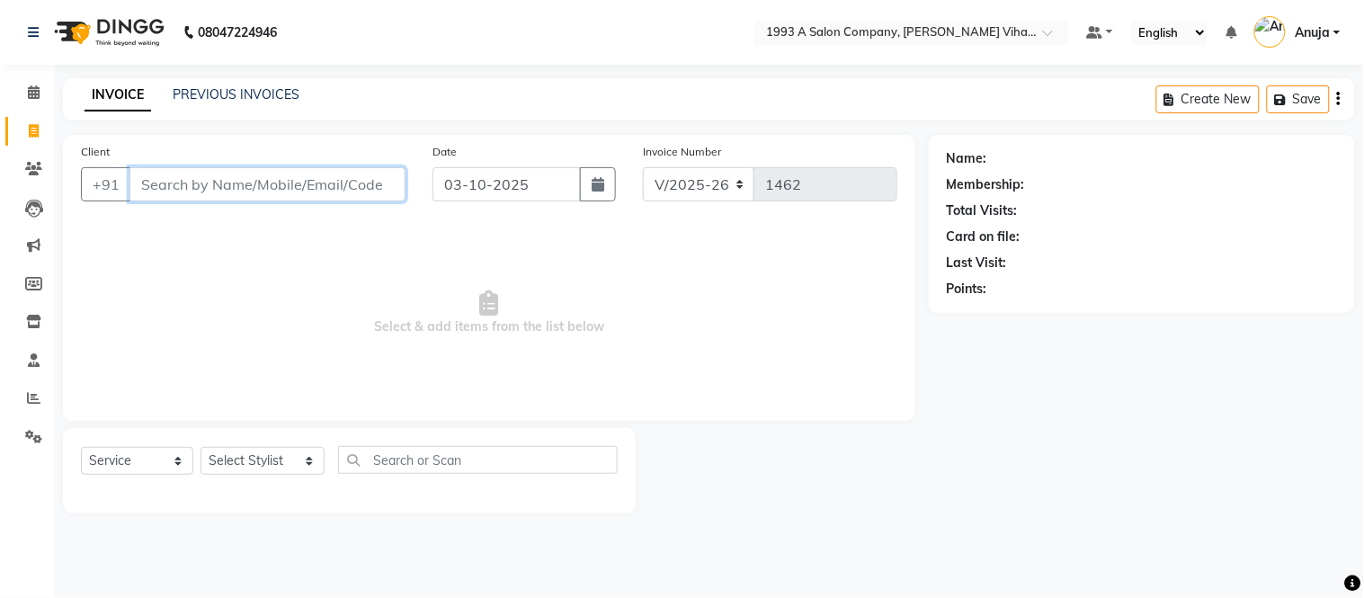
click at [392, 173] on input "Client" at bounding box center [268, 184] width 276 height 34
click at [389, 180] on input "Client" at bounding box center [268, 184] width 276 height 34
click at [387, 182] on input "Client" at bounding box center [268, 184] width 276 height 34
click at [370, 173] on input "Client" at bounding box center [268, 184] width 276 height 34
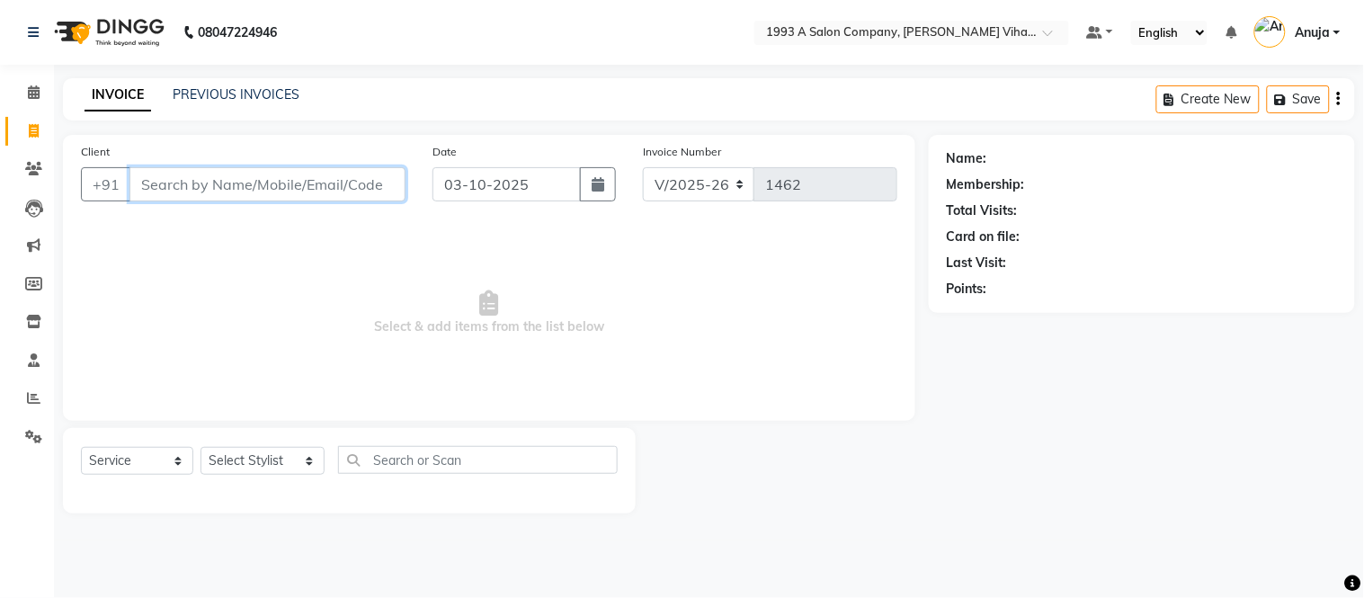
click at [370, 173] on input "Client" at bounding box center [268, 184] width 276 height 34
click at [369, 173] on input "Client" at bounding box center [268, 184] width 276 height 34
click at [369, 175] on input "Client" at bounding box center [268, 184] width 276 height 34
click at [369, 182] on input "Client" at bounding box center [268, 184] width 276 height 34
click at [392, 183] on input "Client" at bounding box center [268, 184] width 276 height 34
